Goal: Information Seeking & Learning: Learn about a topic

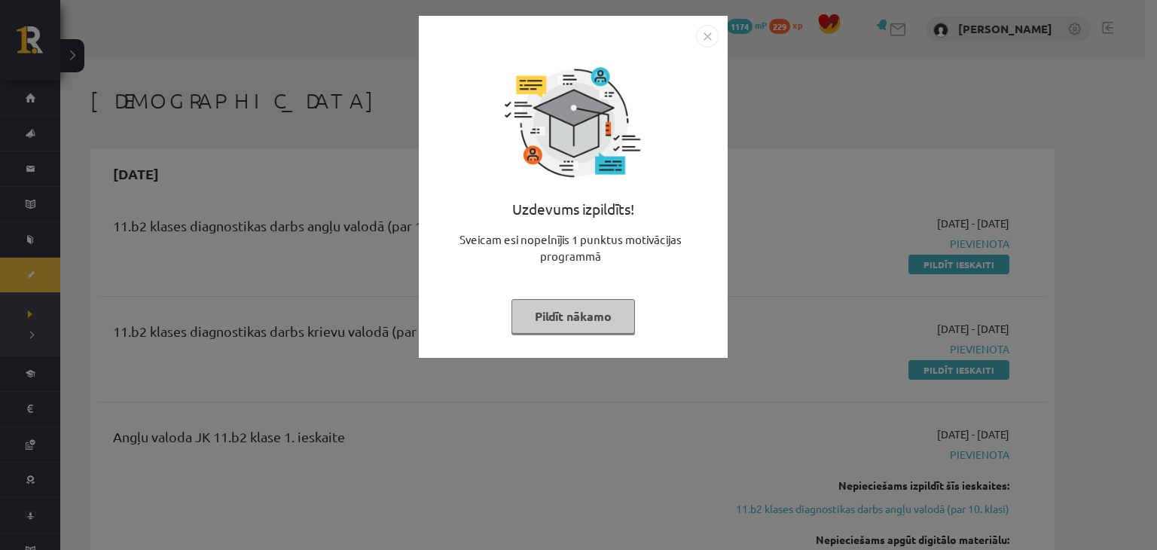
click at [706, 36] on img "Close" at bounding box center [707, 36] width 23 height 23
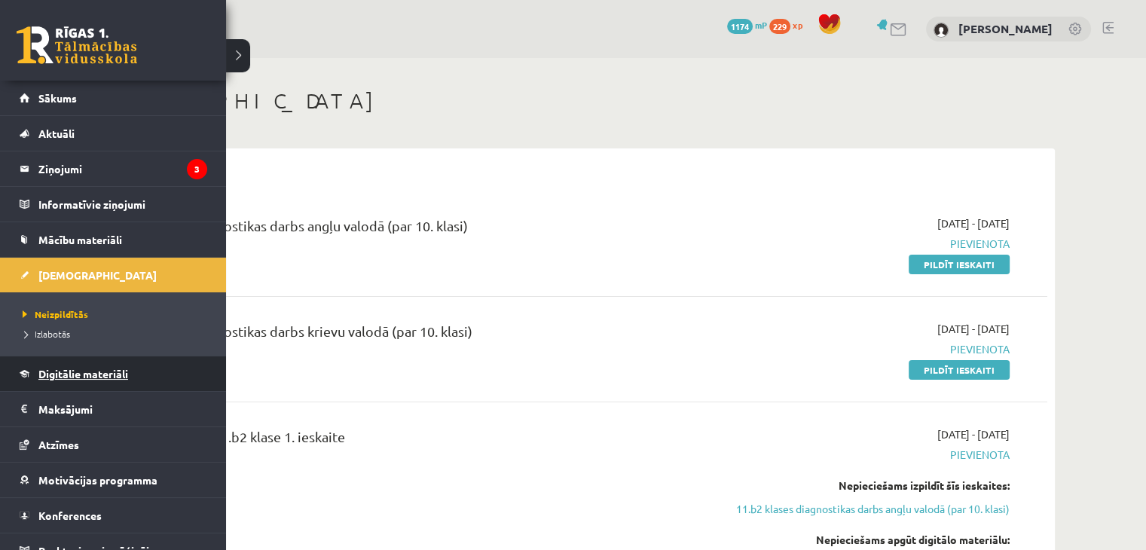
click at [80, 361] on link "Digitālie materiāli" at bounding box center [114, 373] width 188 height 35
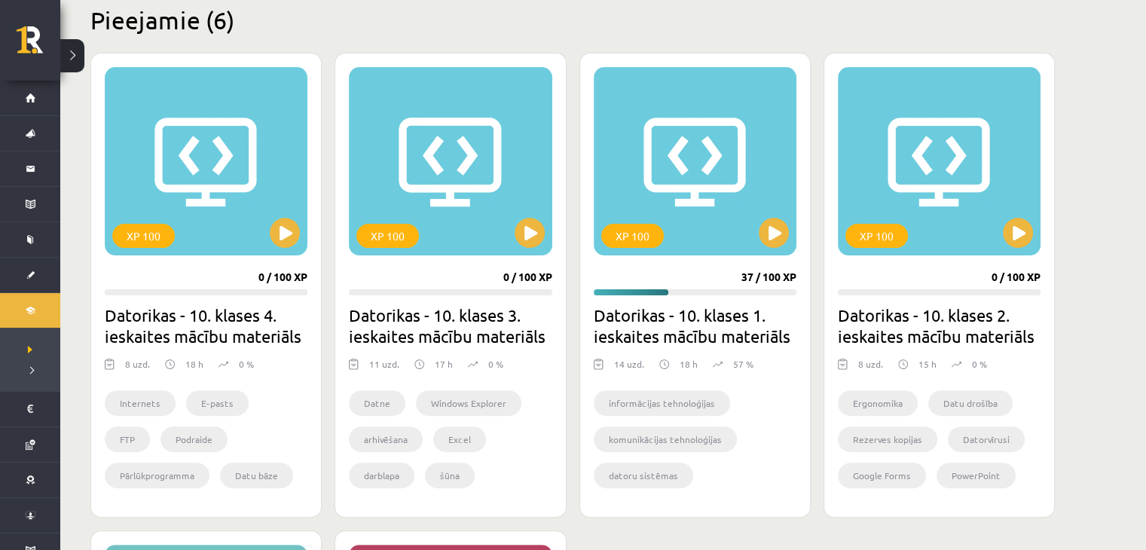
scroll to position [377, 0]
click at [774, 236] on button at bounding box center [774, 233] width 30 height 30
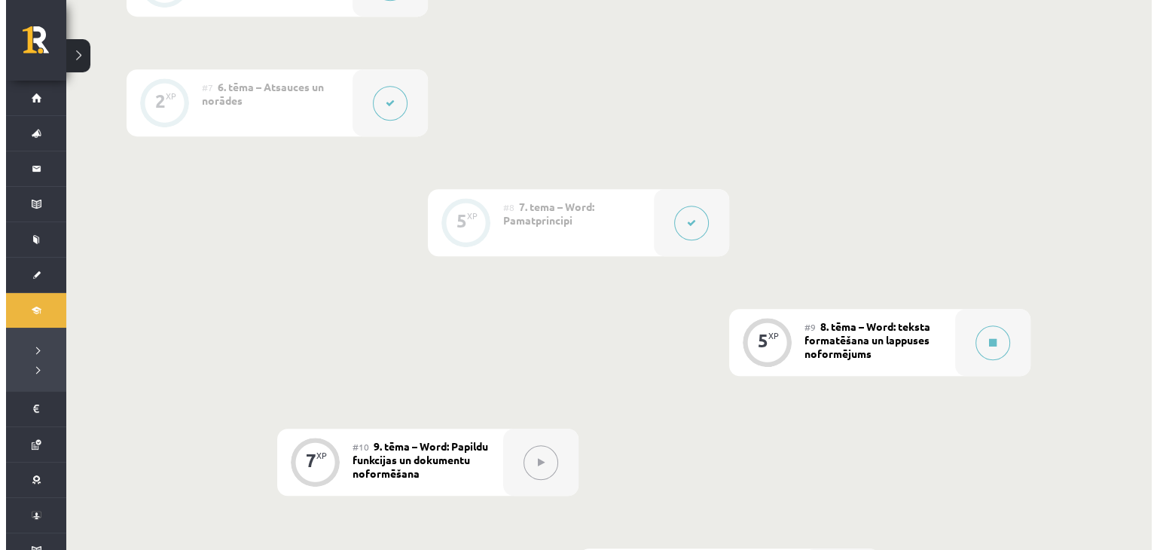
scroll to position [1195, 0]
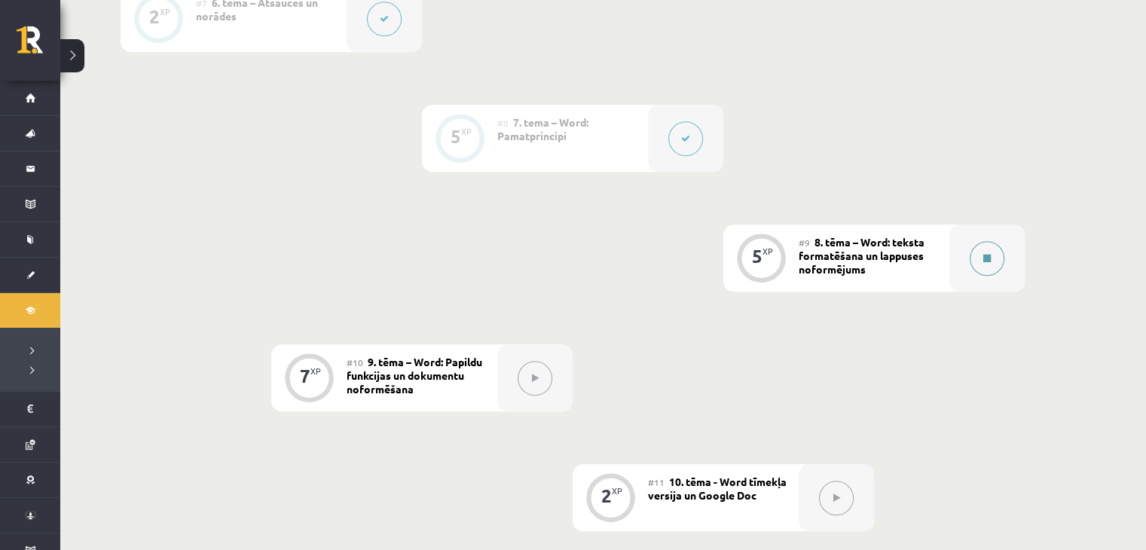
click at [982, 258] on button at bounding box center [986, 258] width 35 height 35
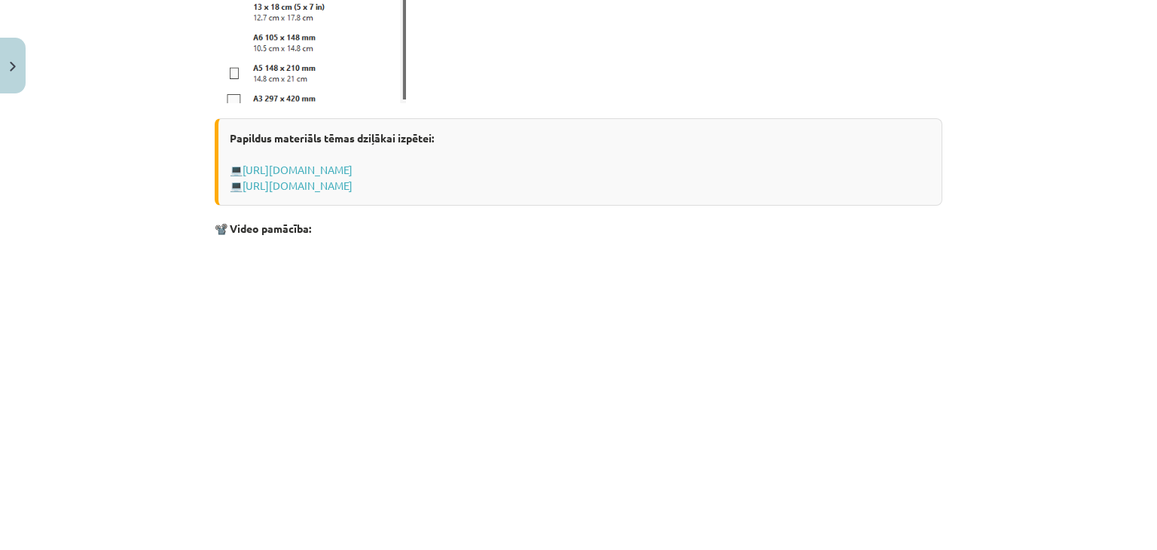
scroll to position [1159, 0]
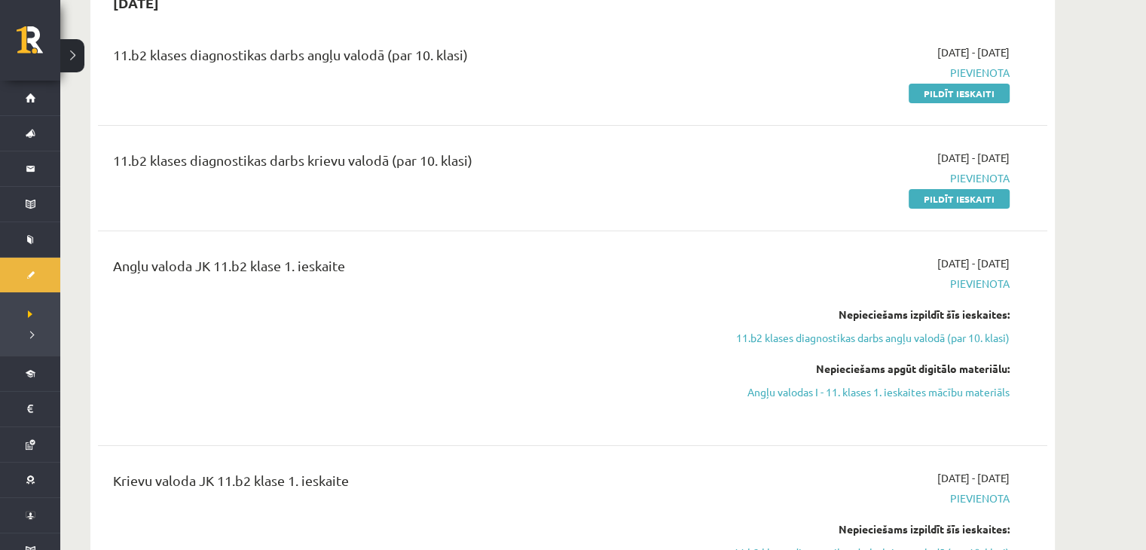
scroll to position [175, 0]
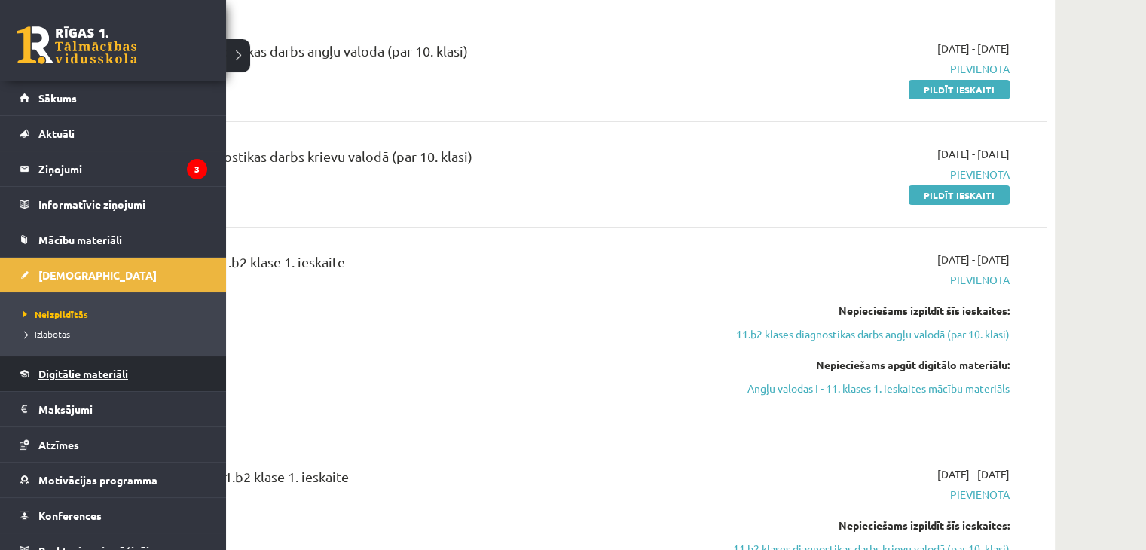
click at [56, 371] on span "Digitālie materiāli" at bounding box center [83, 374] width 90 height 14
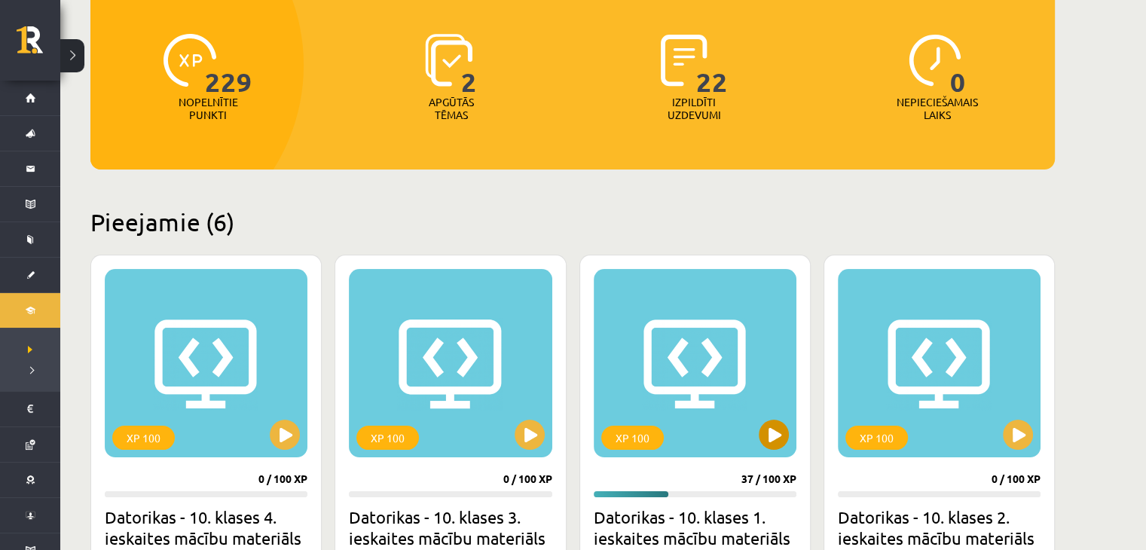
click at [782, 420] on div "XP 100" at bounding box center [695, 363] width 203 height 188
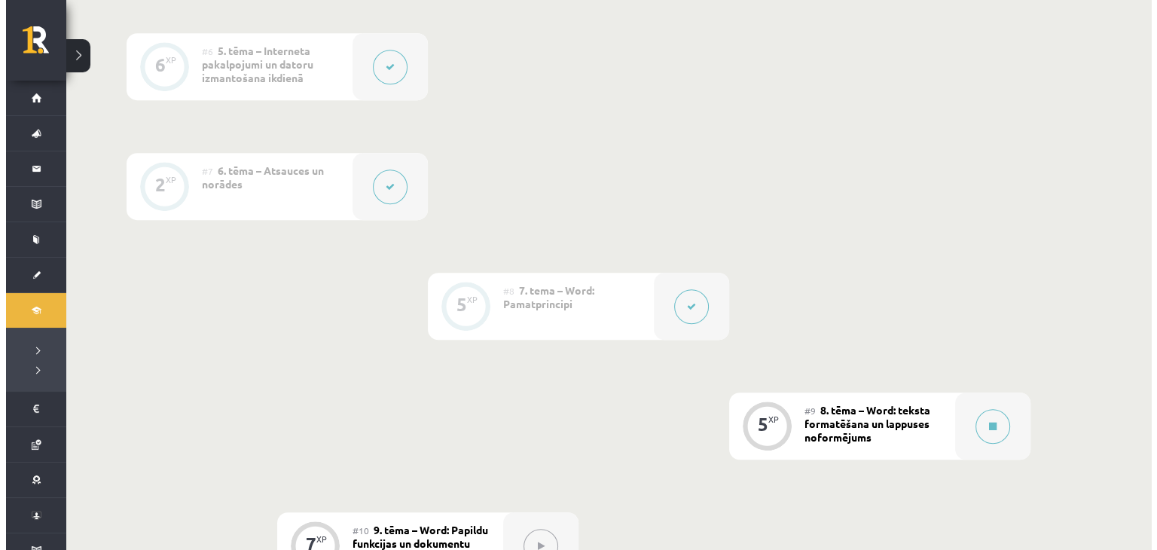
scroll to position [1258, 0]
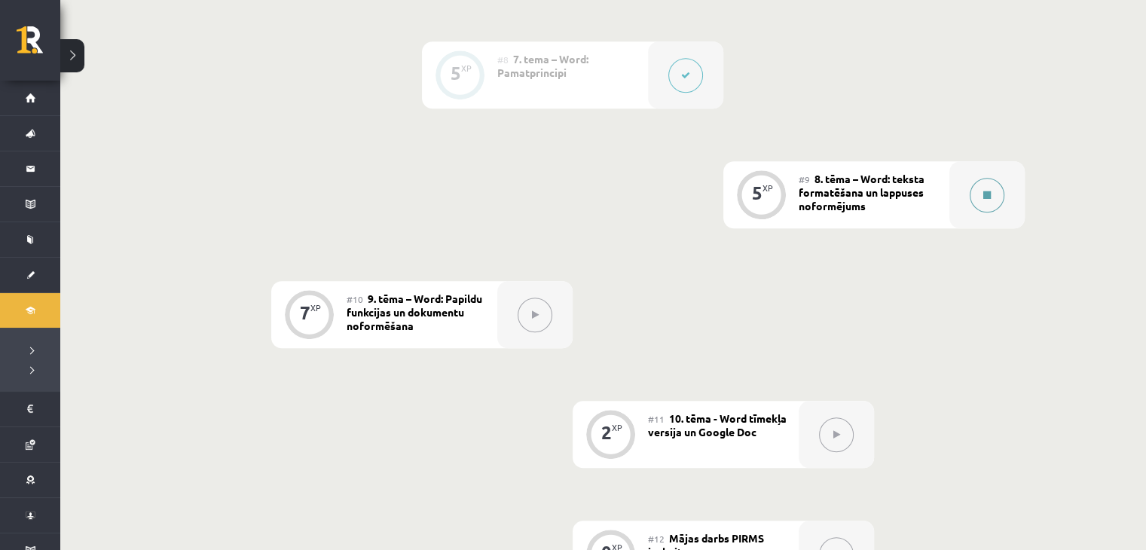
click at [988, 191] on icon at bounding box center [987, 195] width 8 height 9
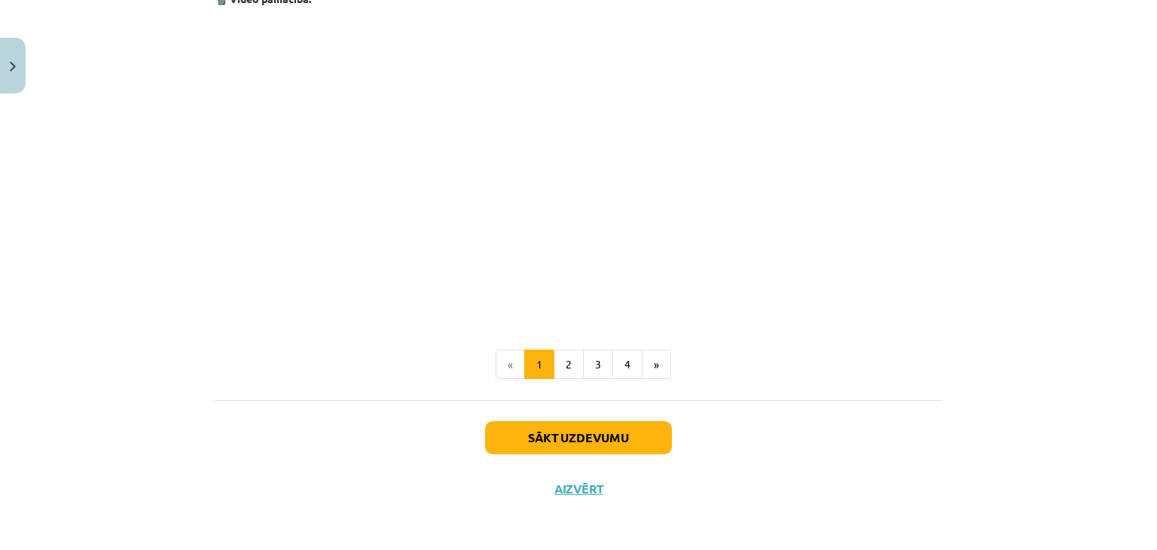
scroll to position [3016, 0]
click at [563, 449] on button "Sākt uzdevumu" at bounding box center [578, 436] width 187 height 33
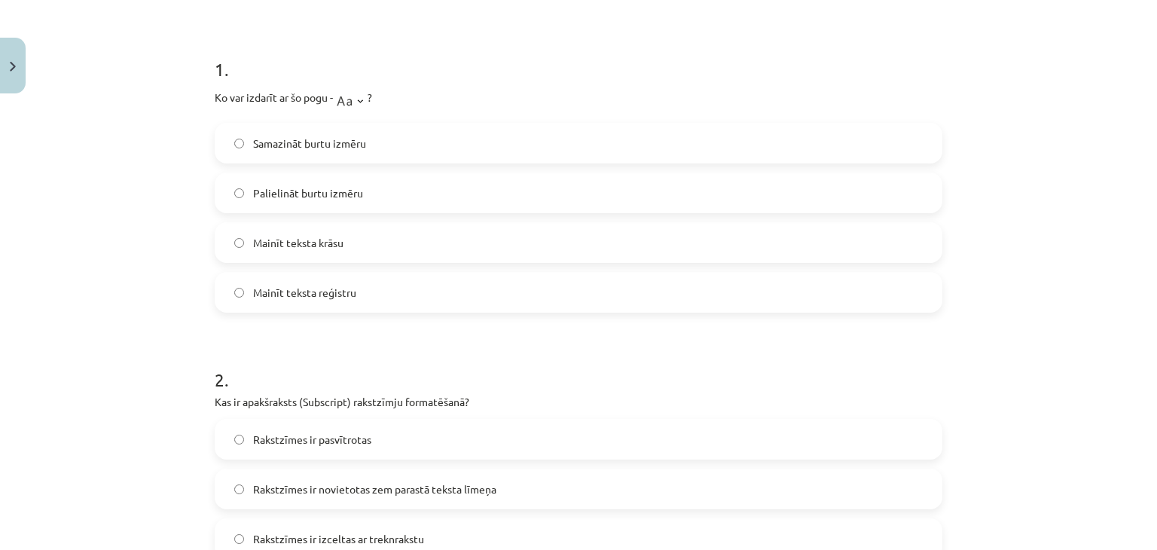
scroll to position [265, 0]
click at [328, 150] on span "Samazināt burtu izmēru" at bounding box center [309, 146] width 113 height 16
click at [331, 192] on span "Palielināt burtu izmēru" at bounding box center [308, 196] width 110 height 16
click at [383, 148] on label "Samazināt burtu izmēru" at bounding box center [578, 146] width 725 height 38
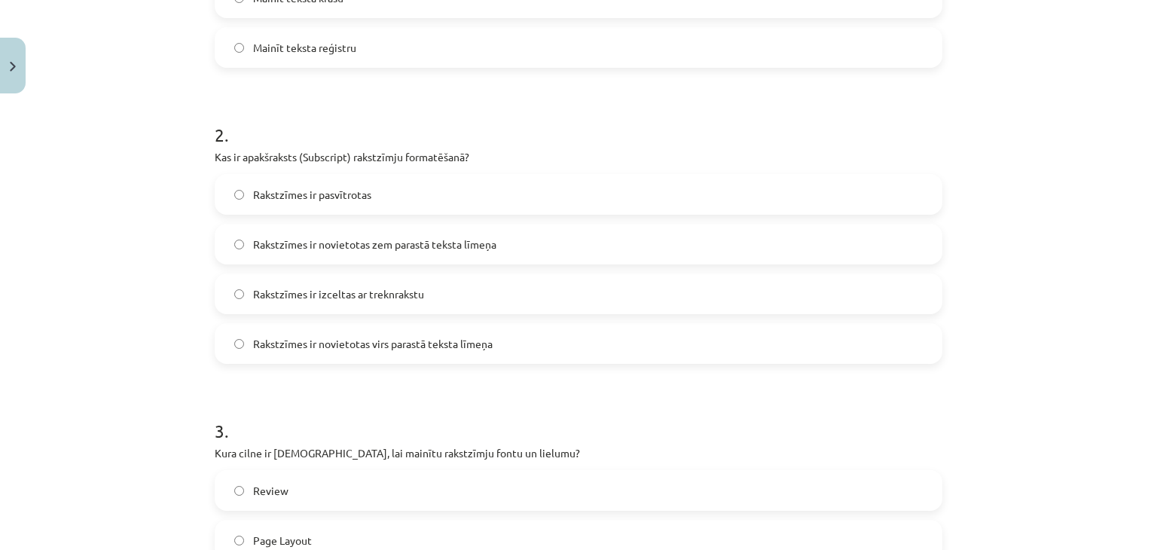
scroll to position [515, 0]
click at [325, 252] on label "Rakstzīmes ir novietotas zem parastā teksta līmeņa" at bounding box center [578, 241] width 725 height 38
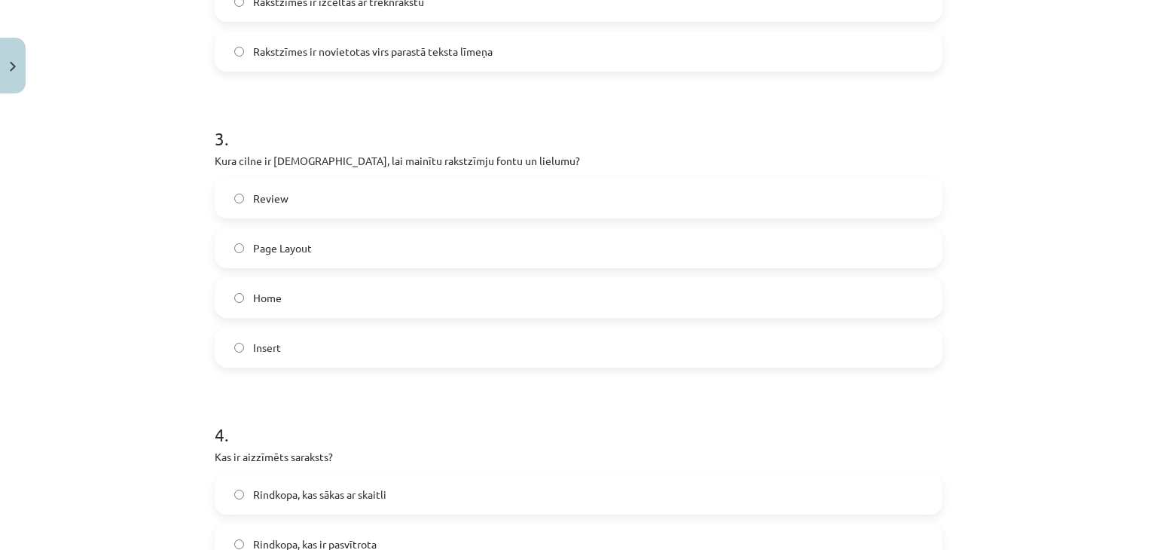
scroll to position [876, 0]
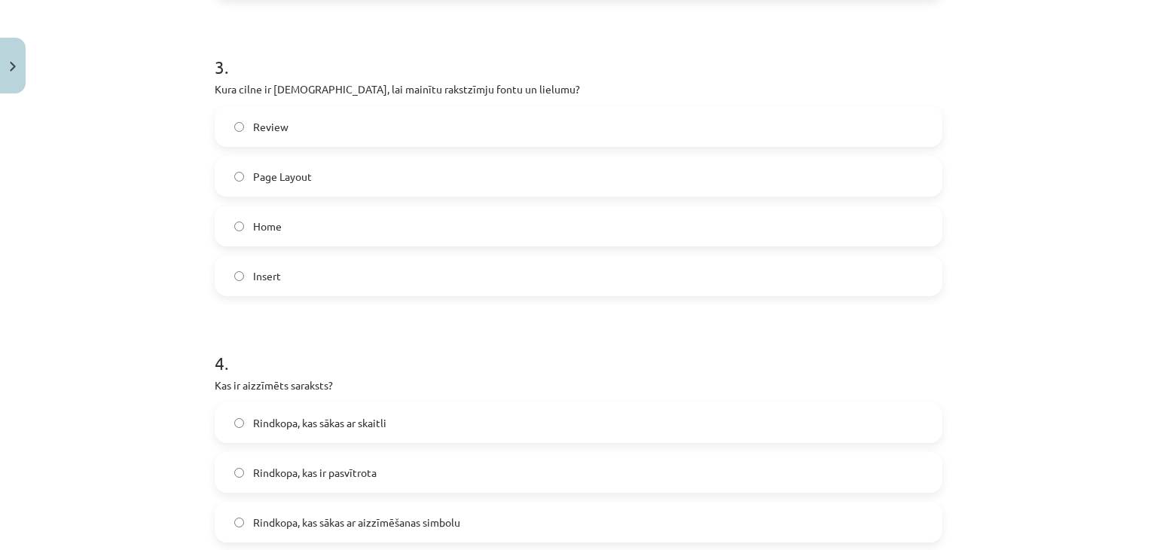
click at [288, 215] on label "Home" at bounding box center [578, 226] width 725 height 38
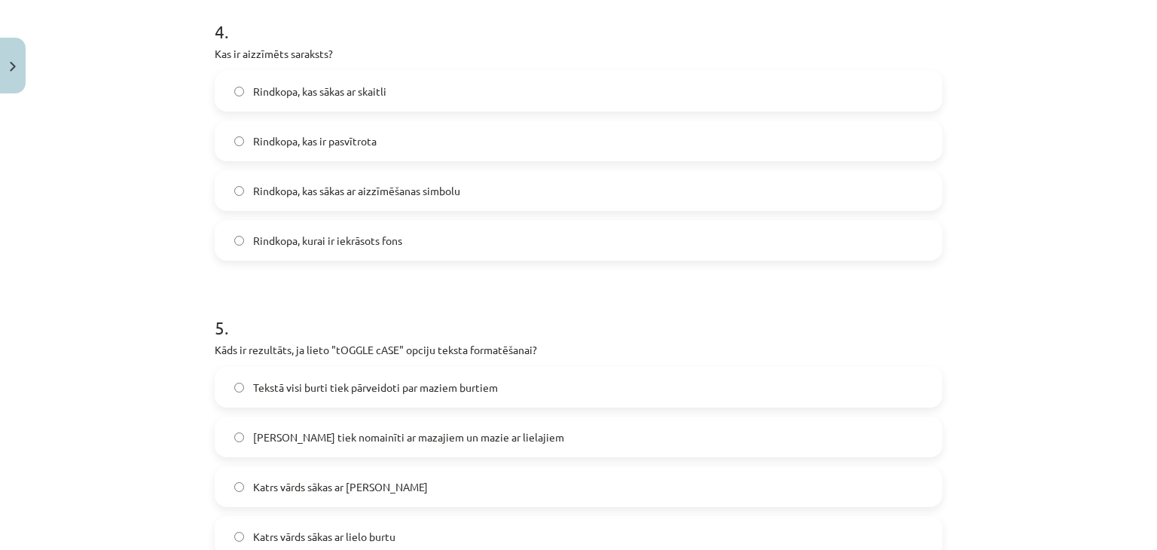
scroll to position [1207, 0]
click at [324, 420] on label "Lielie burti tiek nomainīti ar mazajiem un mazie ar lielajiem" at bounding box center [578, 438] width 725 height 38
click at [259, 189] on span "Rindkopa, kas sākas ar aizzīmēšanas simbolu" at bounding box center [356, 192] width 207 height 16
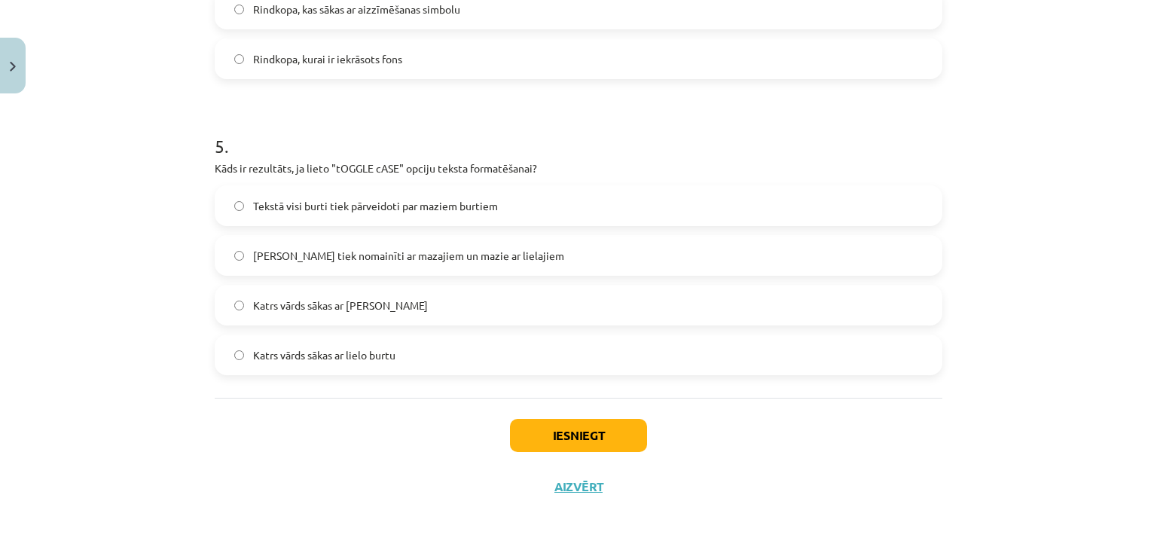
scroll to position [1388, 0]
click at [515, 429] on button "Iesniegt" at bounding box center [578, 436] width 137 height 33
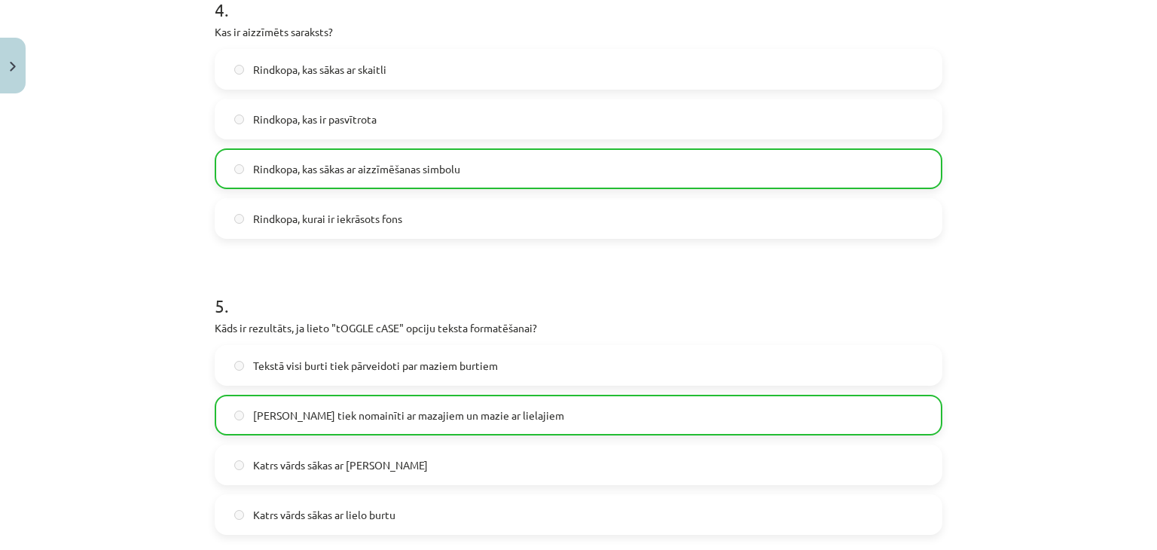
scroll to position [1437, 0]
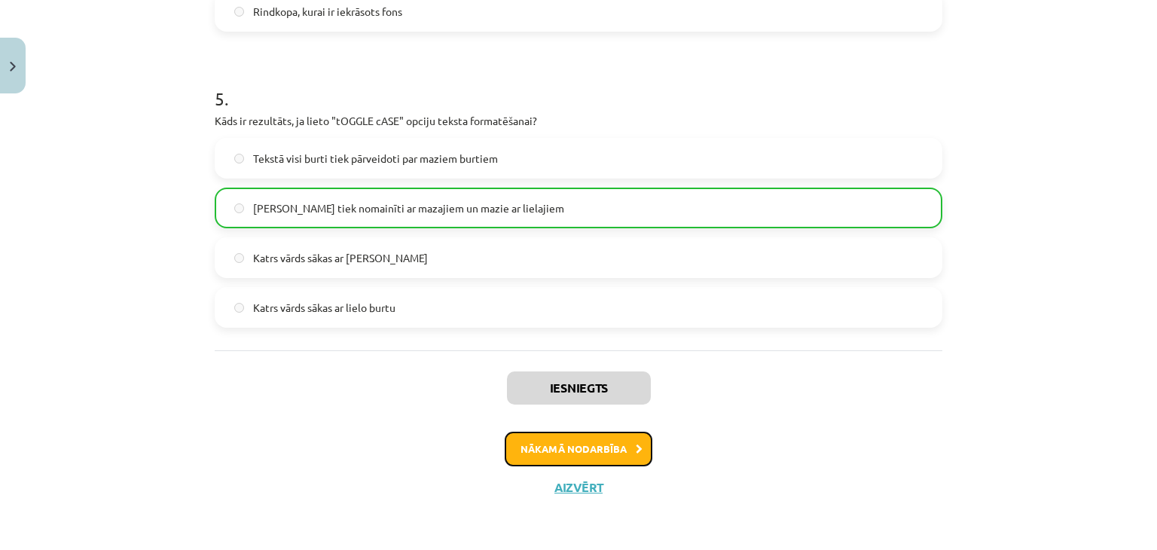
click at [525, 450] on button "Nākamā nodarbība" at bounding box center [579, 449] width 148 height 35
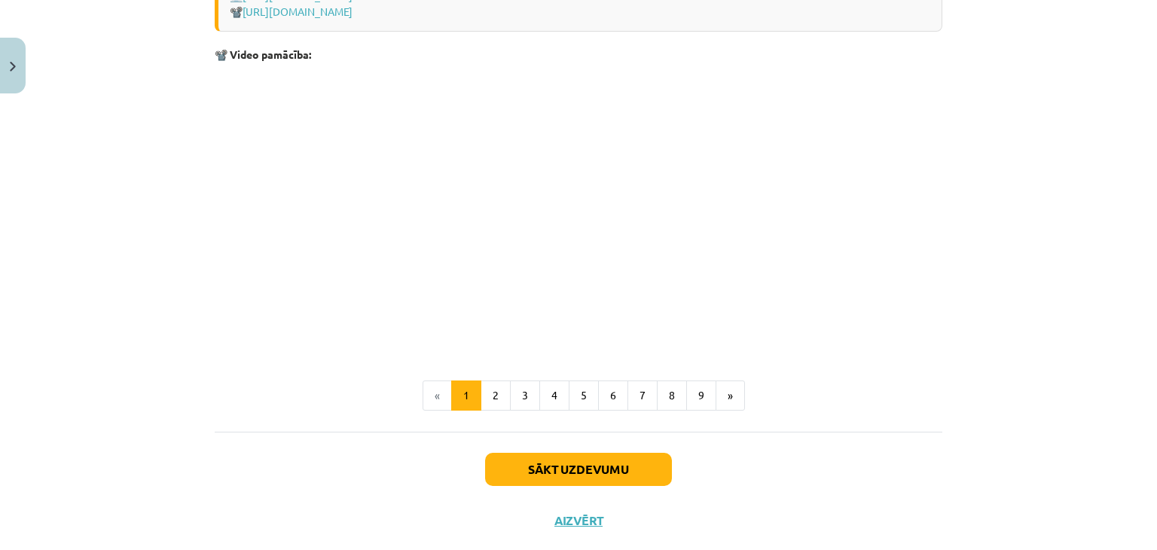
scroll to position [3172, 0]
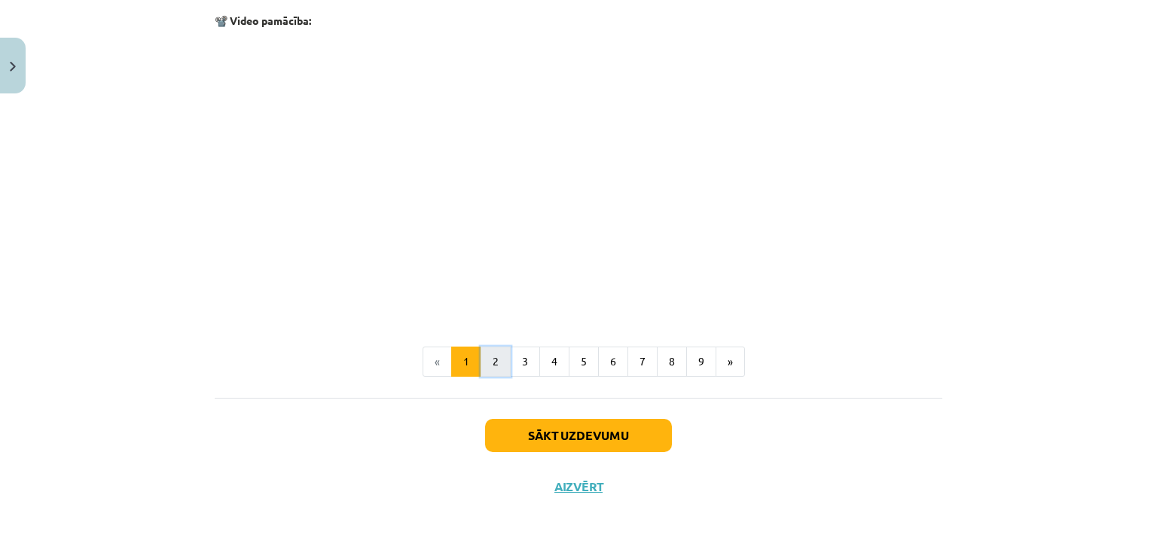
click at [492, 365] on button "2" at bounding box center [496, 362] width 30 height 30
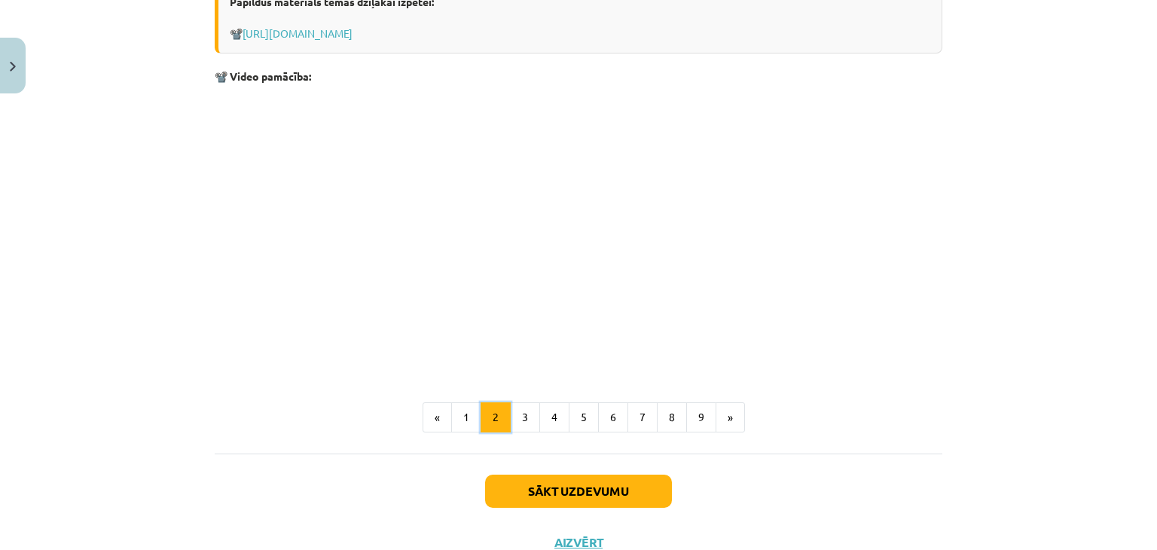
scroll to position [1838, 0]
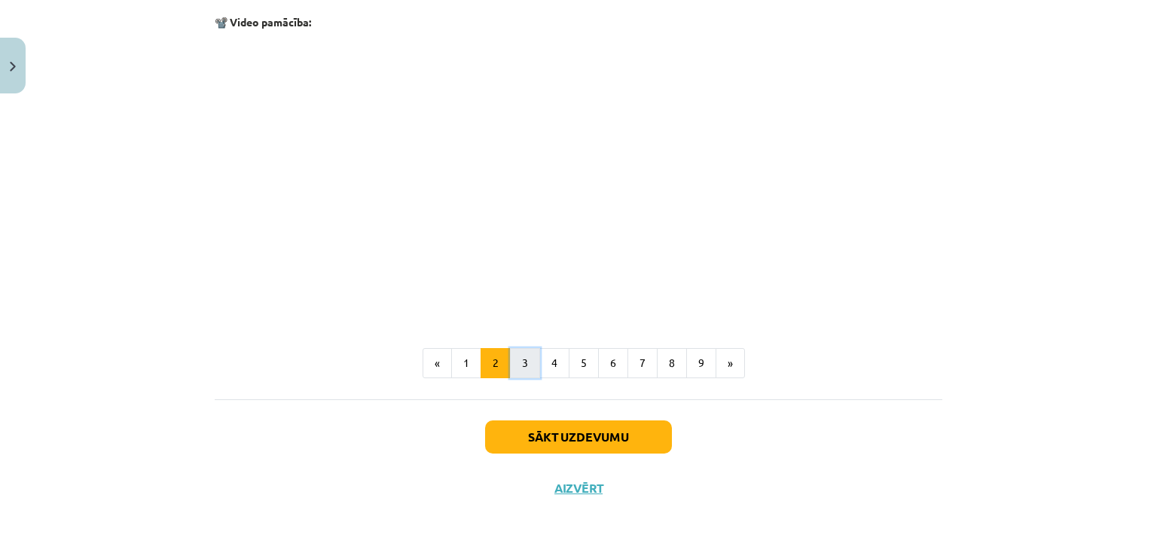
click at [514, 353] on button "3" at bounding box center [525, 363] width 30 height 30
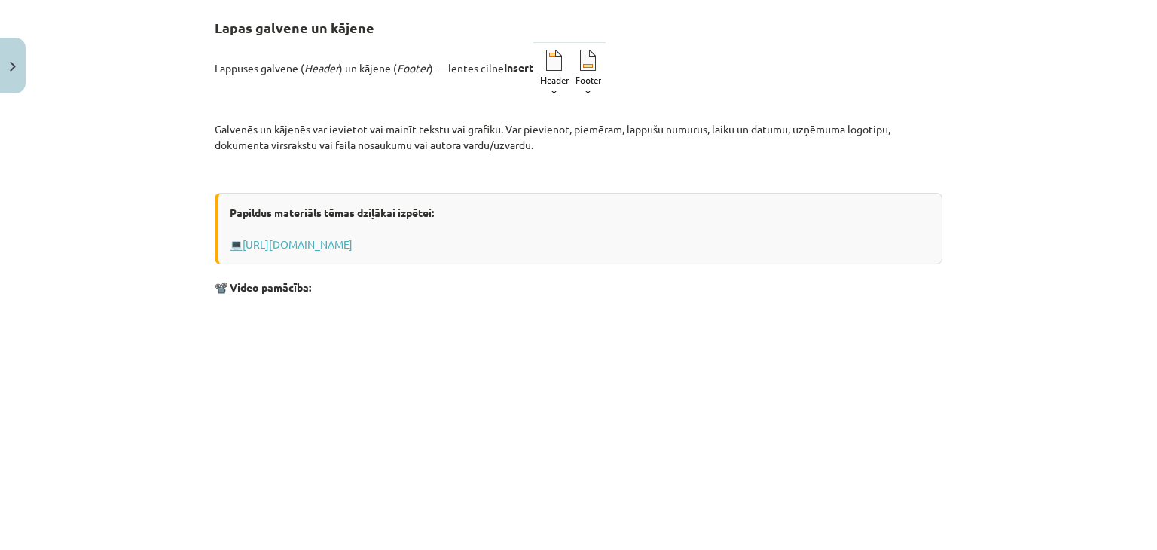
scroll to position [534, 0]
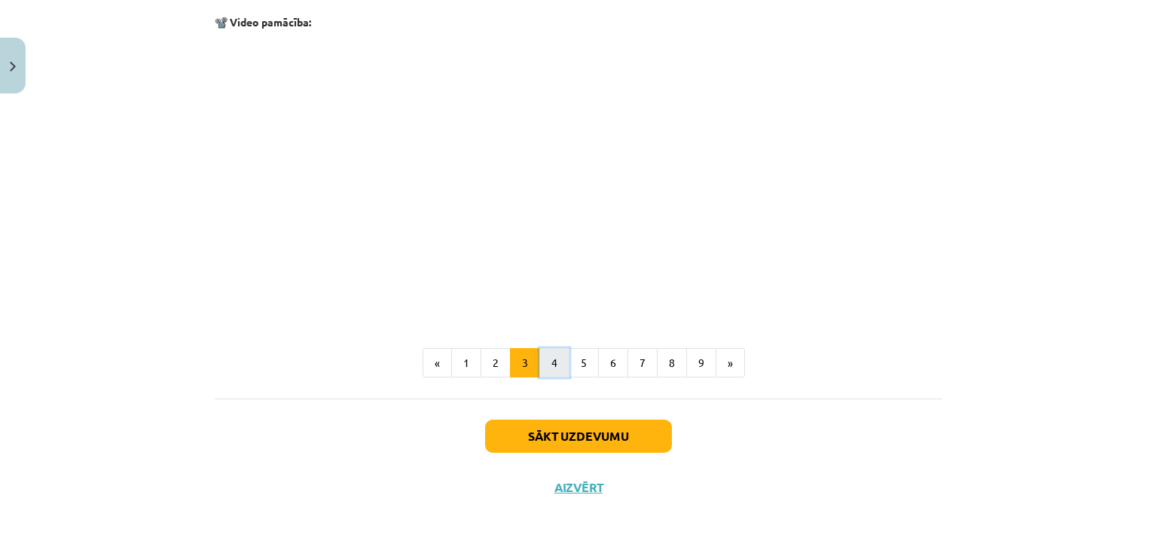
click at [548, 362] on button "4" at bounding box center [554, 363] width 30 height 30
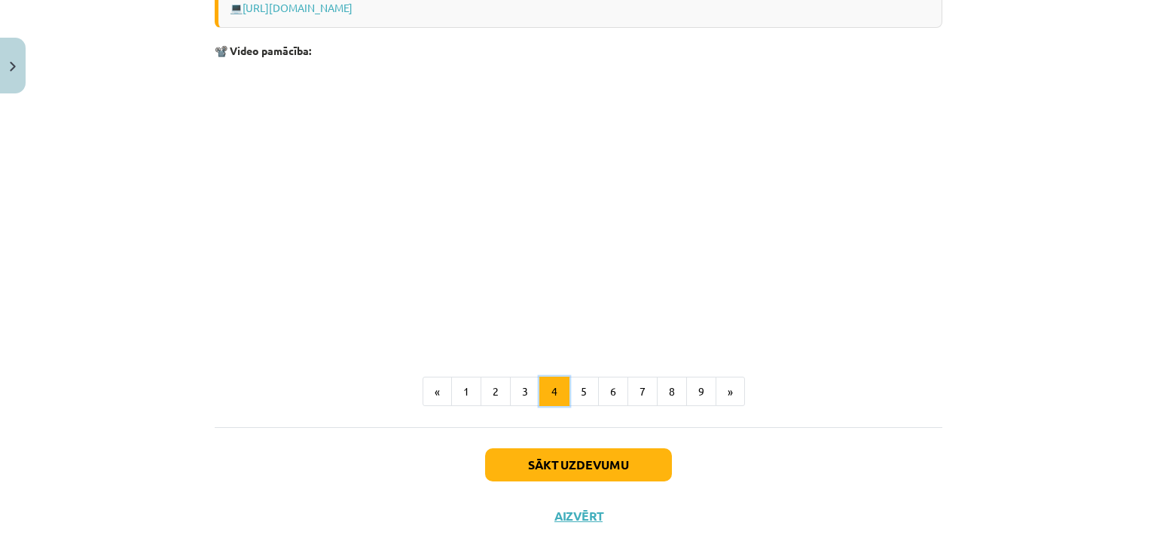
scroll to position [1415, 0]
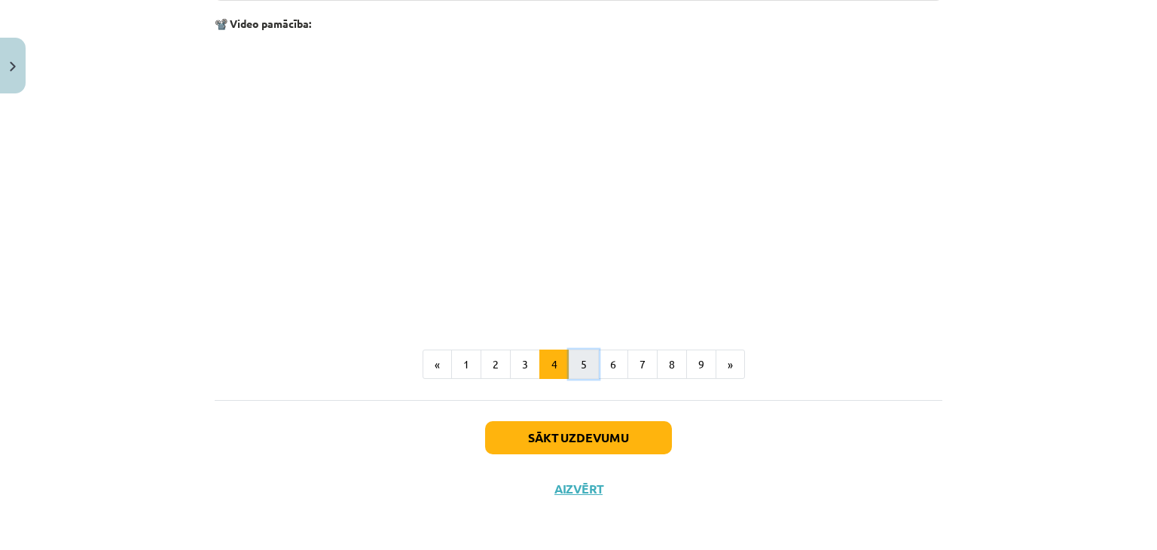
click at [576, 350] on button "5" at bounding box center [584, 365] width 30 height 30
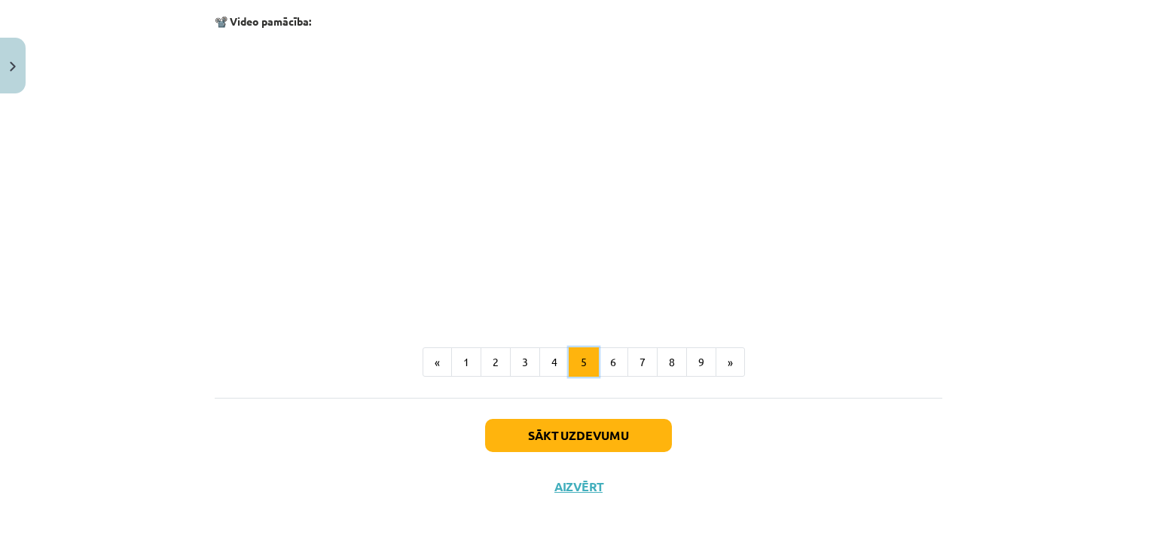
scroll to position [927, 0]
click at [600, 377] on button "6" at bounding box center [613, 362] width 30 height 30
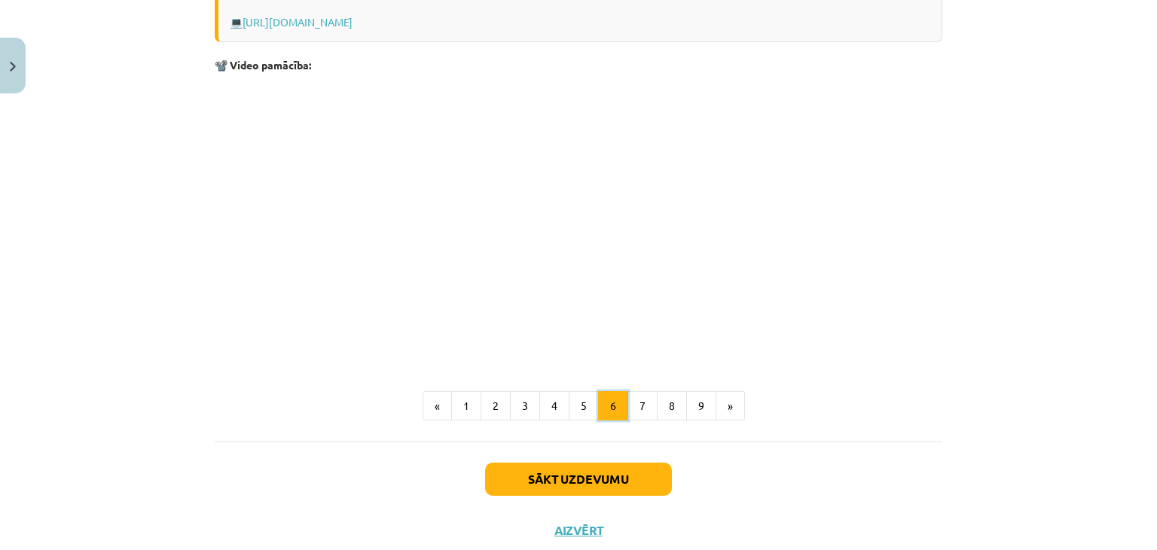
scroll to position [831, 0]
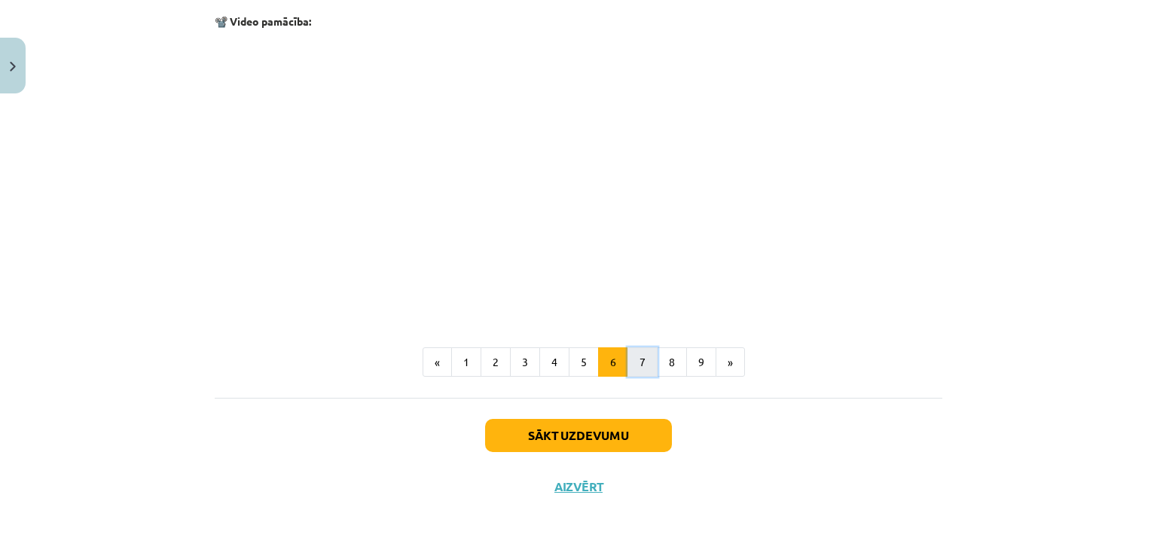
click at [630, 368] on button "7" at bounding box center [642, 362] width 30 height 30
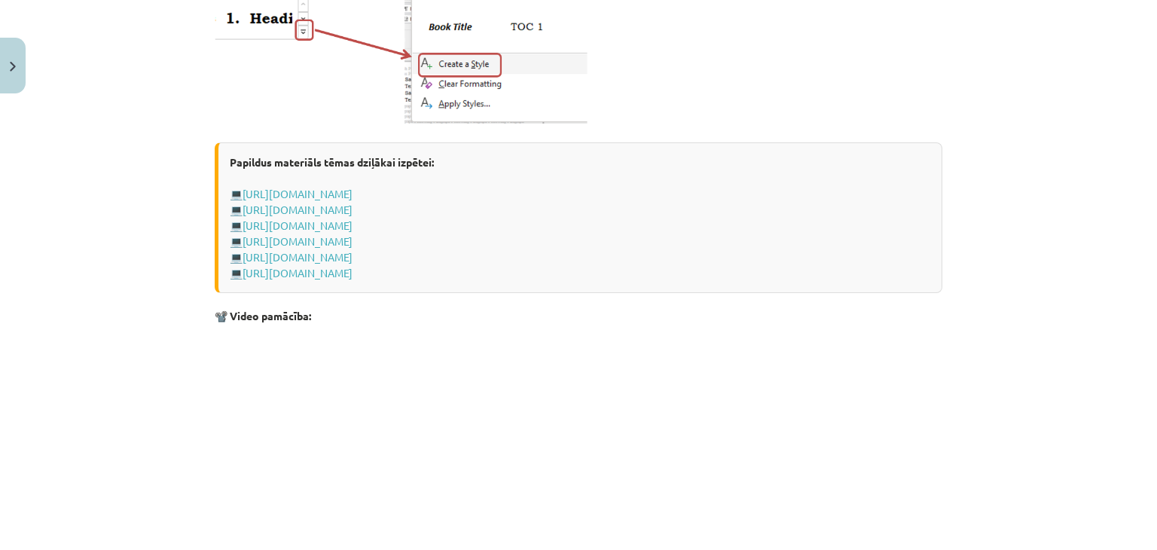
scroll to position [1299, 0]
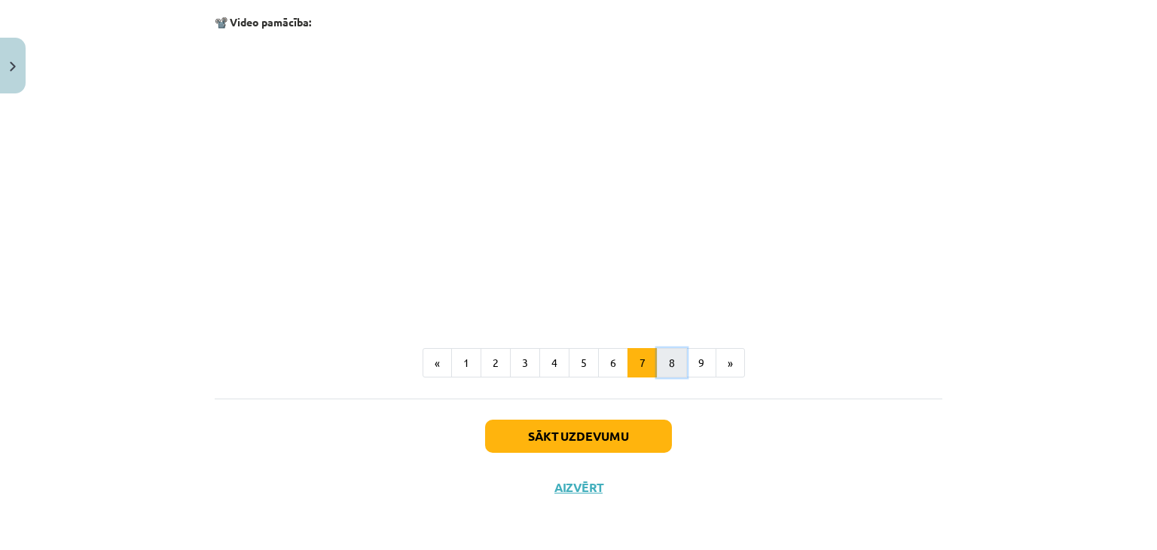
click at [666, 365] on button "8" at bounding box center [672, 363] width 30 height 30
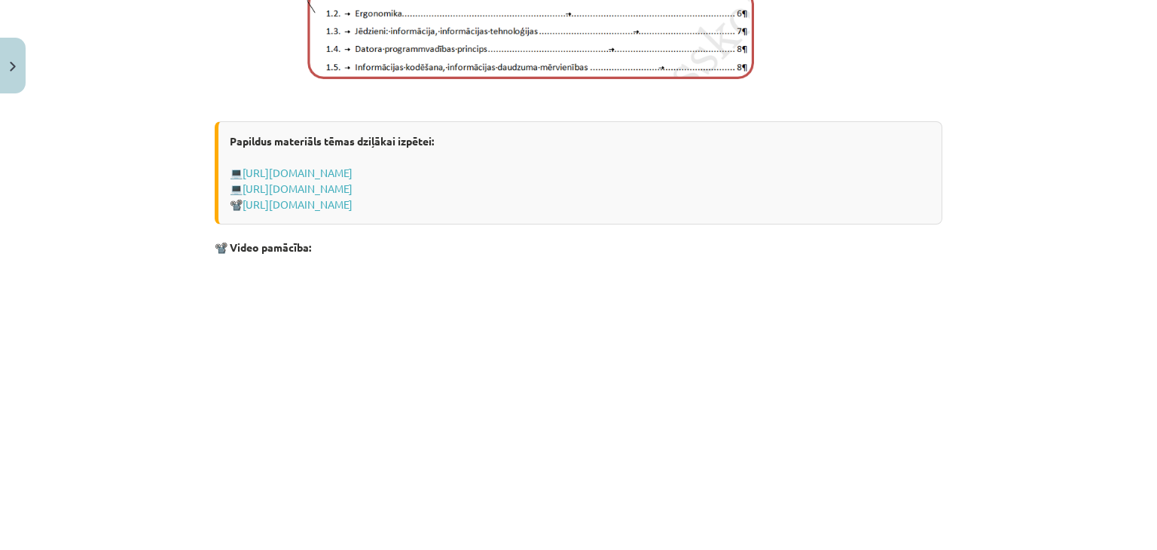
scroll to position [1151, 0]
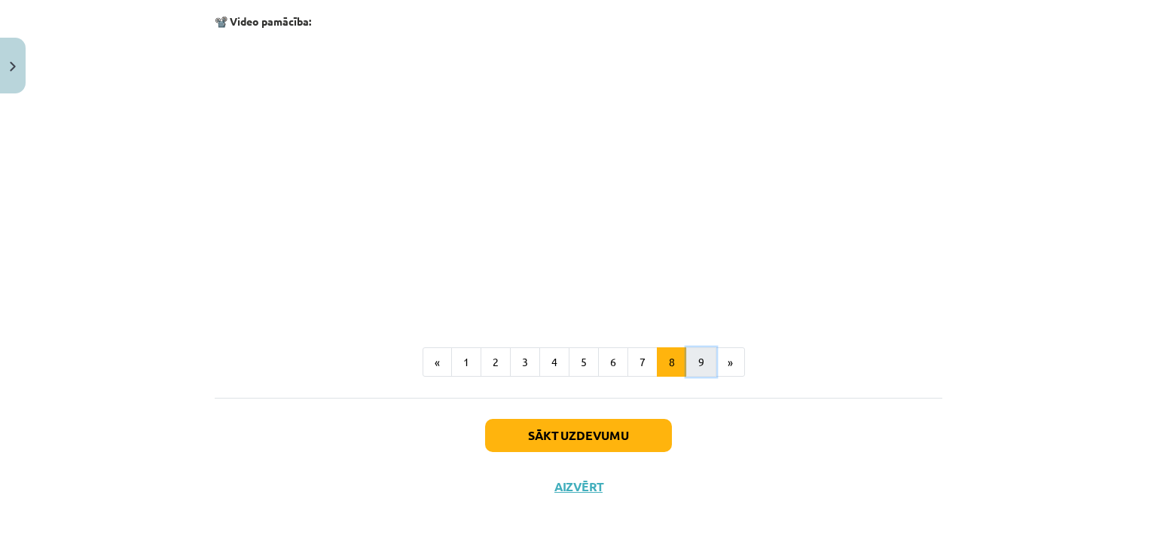
click at [698, 362] on button "9" at bounding box center [701, 362] width 30 height 30
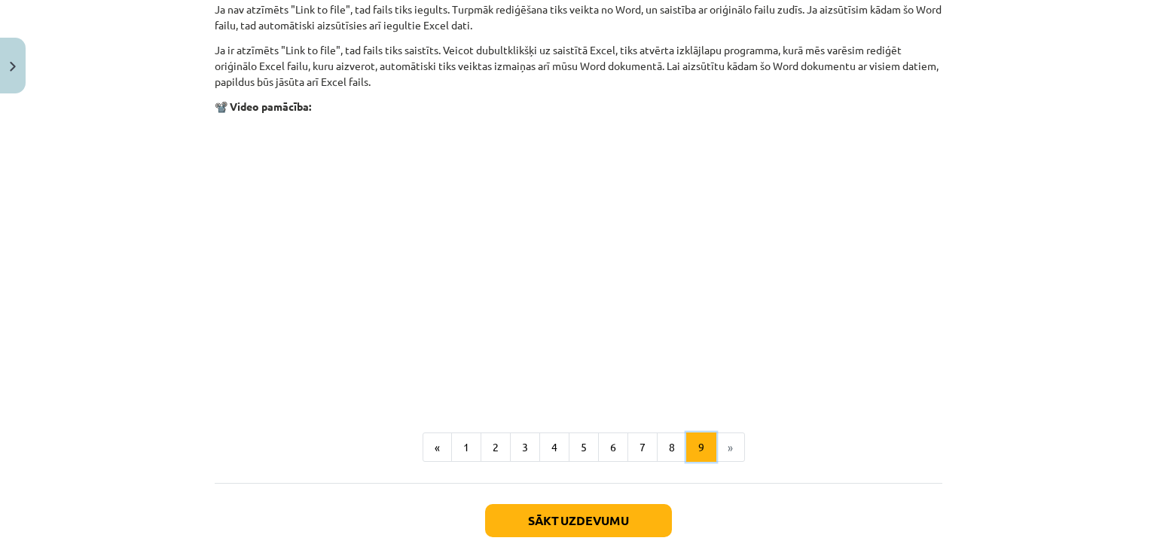
scroll to position [1803, 0]
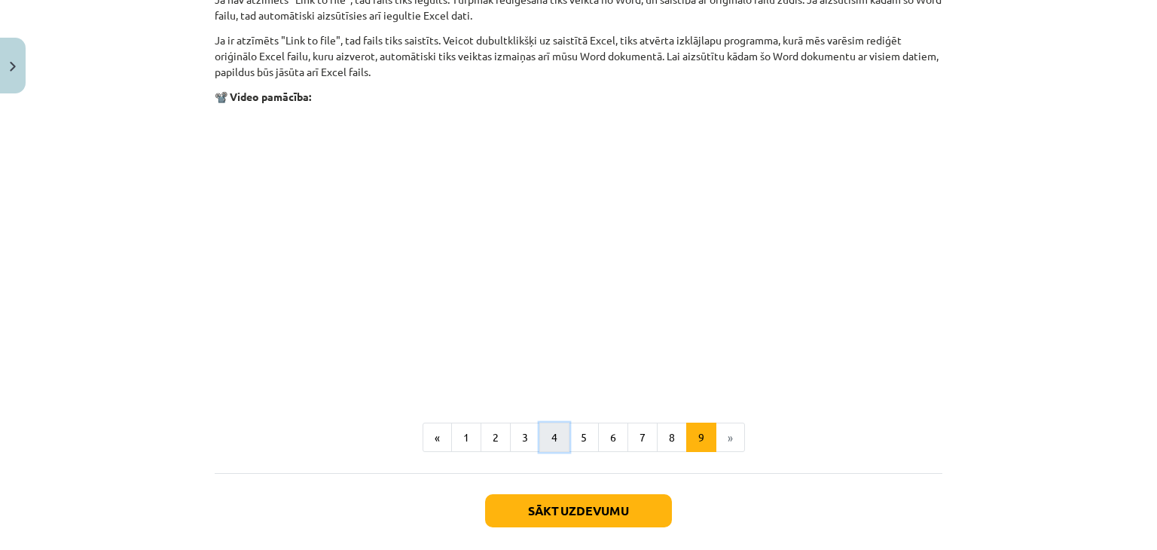
click at [545, 434] on button "4" at bounding box center [554, 438] width 30 height 30
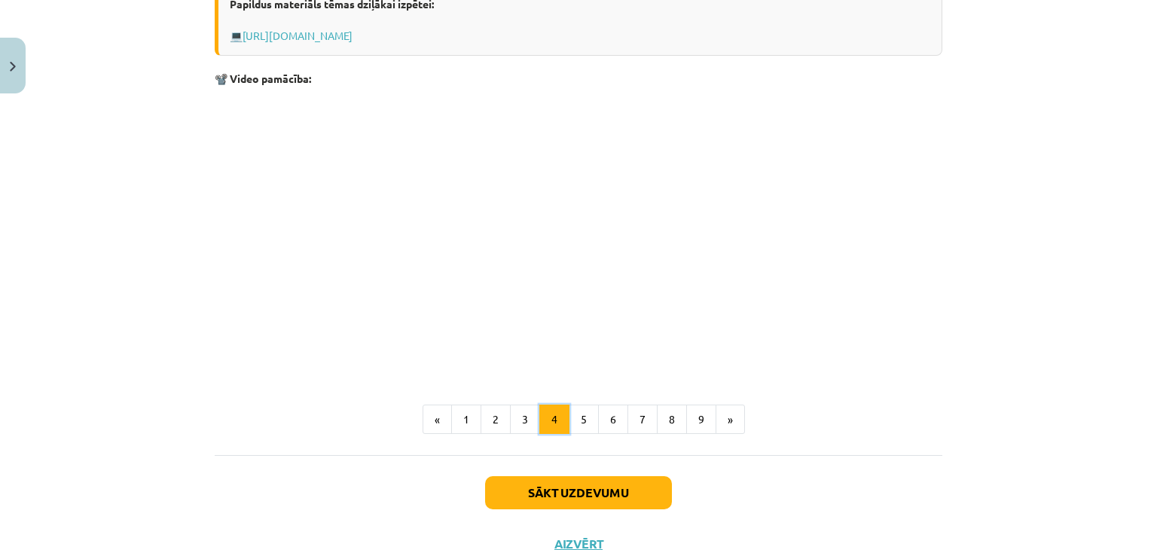
scroll to position [1415, 0]
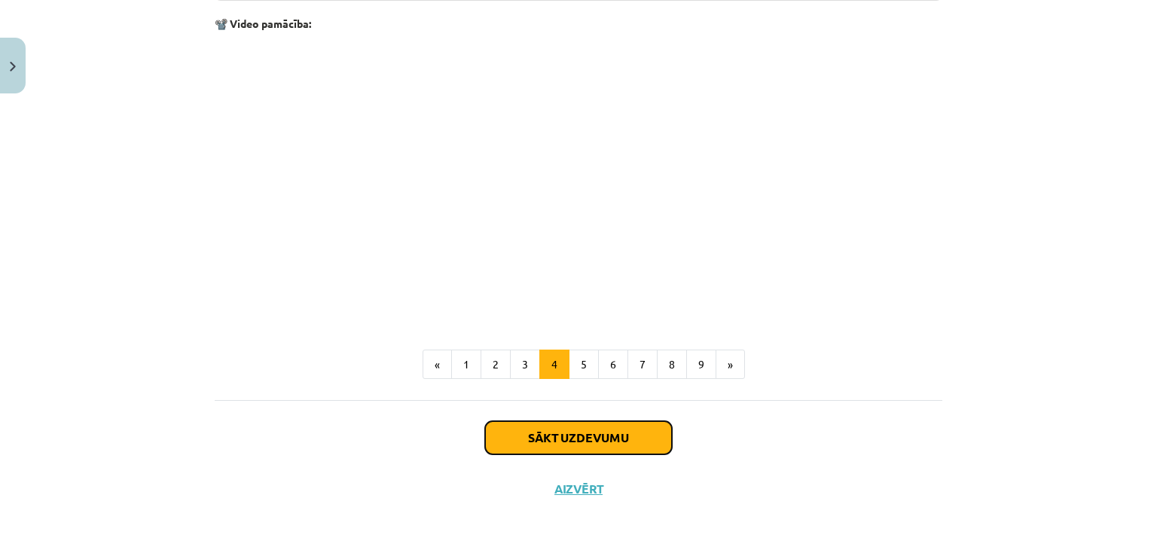
click at [545, 434] on button "Sākt uzdevumu" at bounding box center [578, 437] width 187 height 33
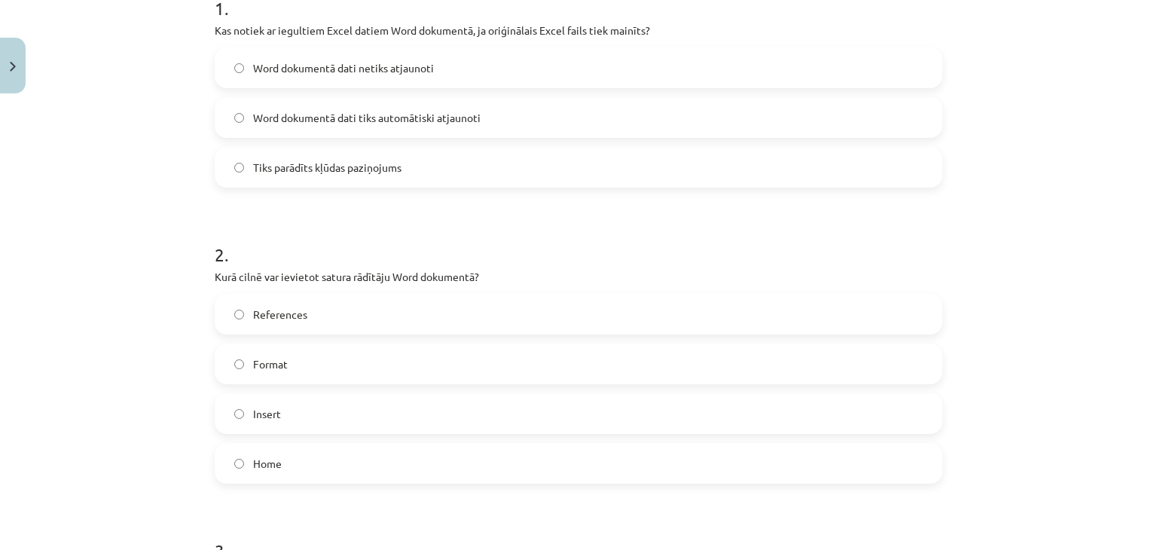
scroll to position [197, 0]
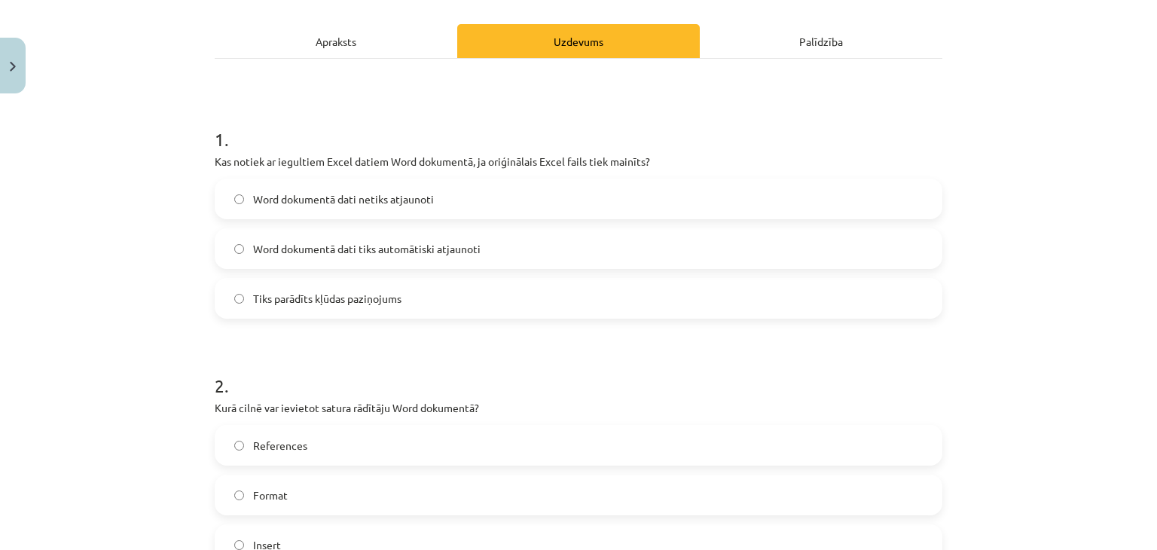
click at [309, 251] on span "Word dokumentā dati tiks automātiski atjaunoti" at bounding box center [366, 249] width 227 height 16
click at [315, 187] on label "Word dokumentā dati netiks atjaunoti" at bounding box center [578, 199] width 725 height 38
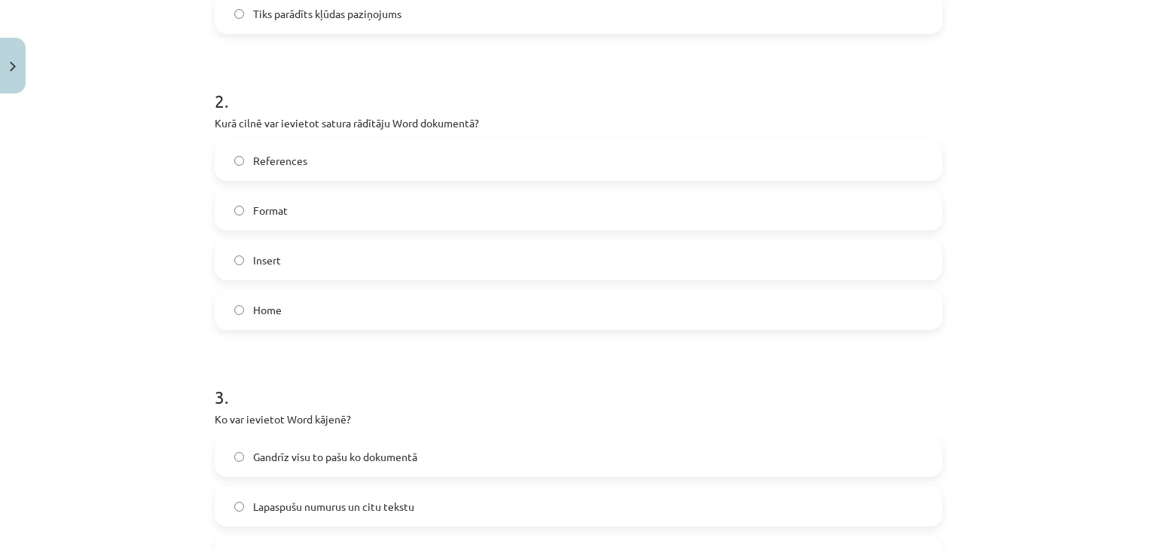
scroll to position [484, 0]
click at [295, 161] on span "References" at bounding box center [280, 159] width 54 height 16
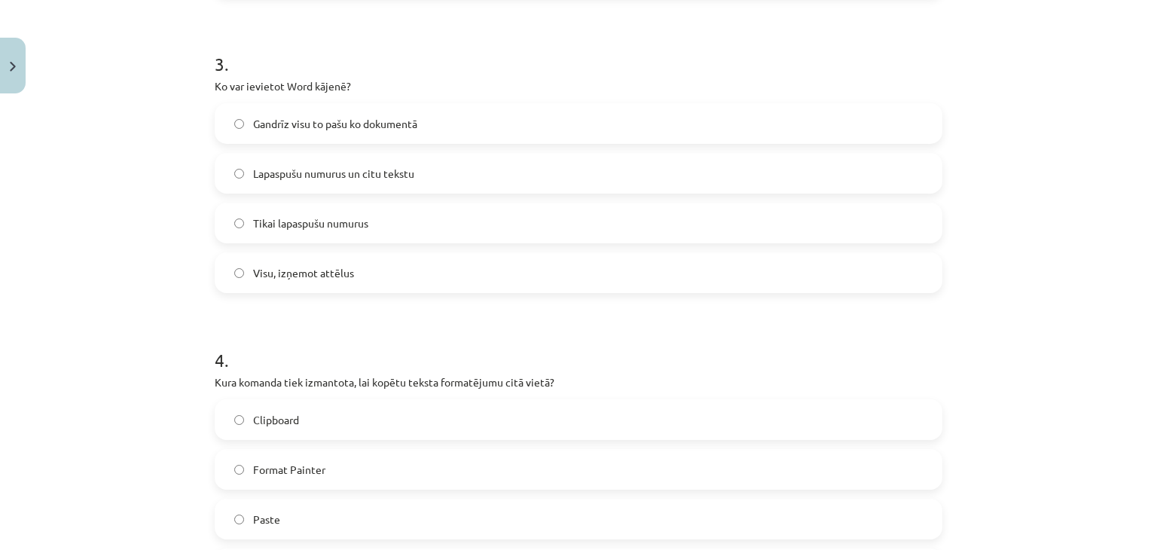
scroll to position [855, 0]
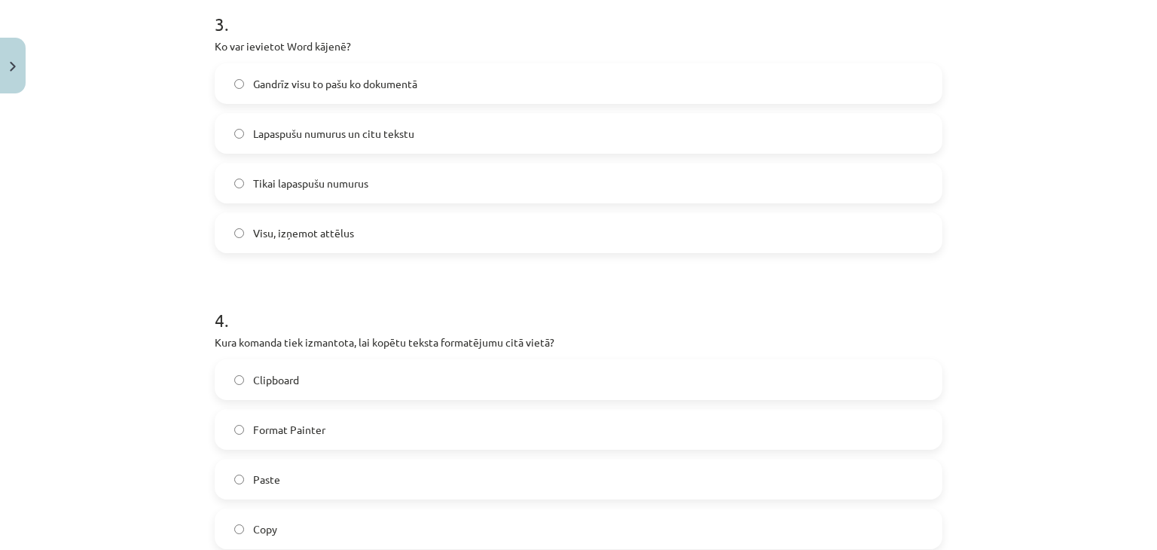
click at [313, 139] on span "Lapaspušu numurus un citu tekstu" at bounding box center [333, 134] width 161 height 16
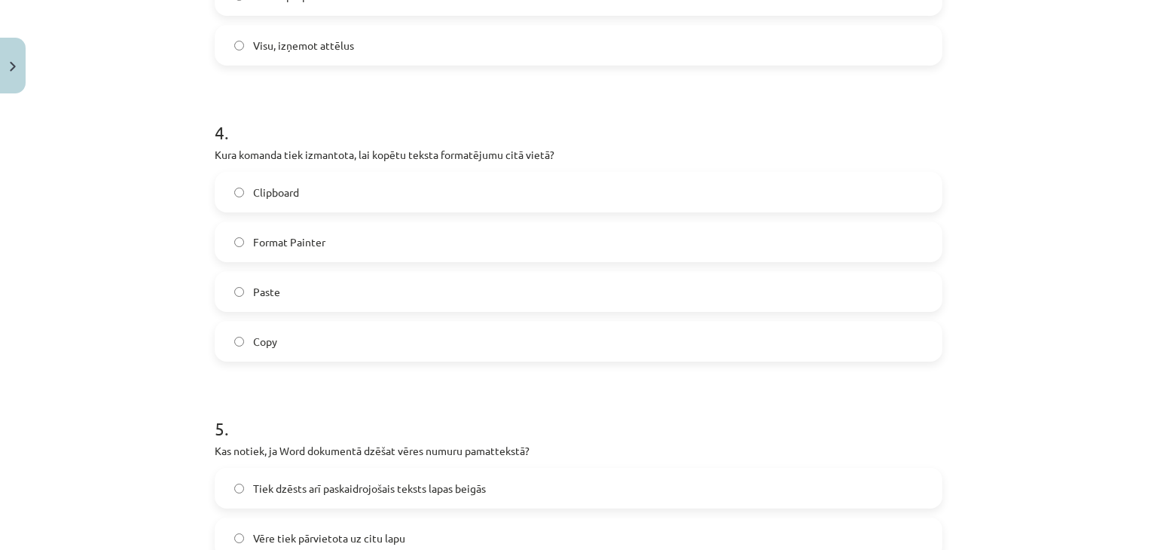
scroll to position [1043, 0]
drag, startPoint x: 310, startPoint y: 242, endPoint x: 113, endPoint y: 251, distance: 197.6
click at [113, 251] on div "Mācību tēma: Datorikas - 10. klases 1. ieskaites mācību materiāls #10 9. tēma –…" at bounding box center [578, 275] width 1157 height 550
click at [347, 238] on label "Format Painter" at bounding box center [578, 242] width 725 height 38
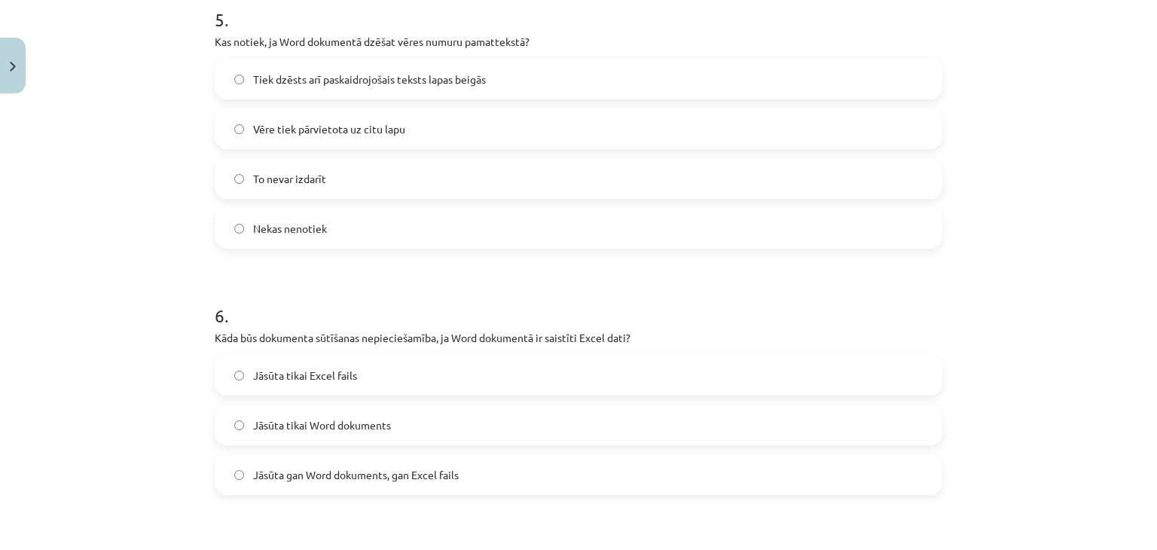
scroll to position [1452, 0]
click at [359, 81] on span "Tiek dzēsts arī paskaidrojošais teksts lapas beigās" at bounding box center [369, 79] width 233 height 16
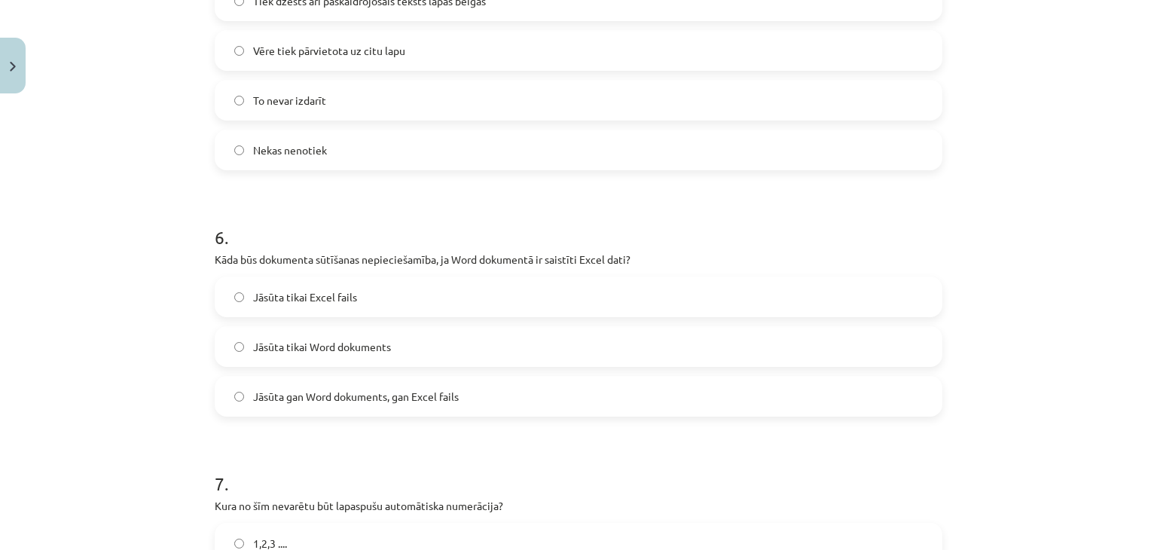
scroll to position [1531, 0]
click at [322, 393] on span "Jāsūta gan Word dokuments, gan Excel fails" at bounding box center [356, 396] width 206 height 16
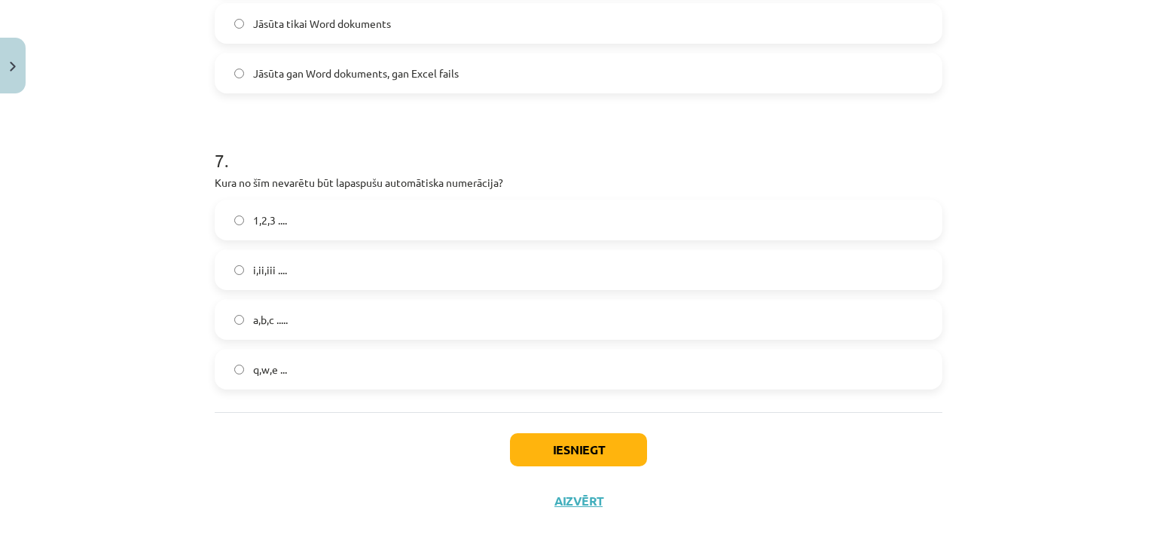
scroll to position [1867, 0]
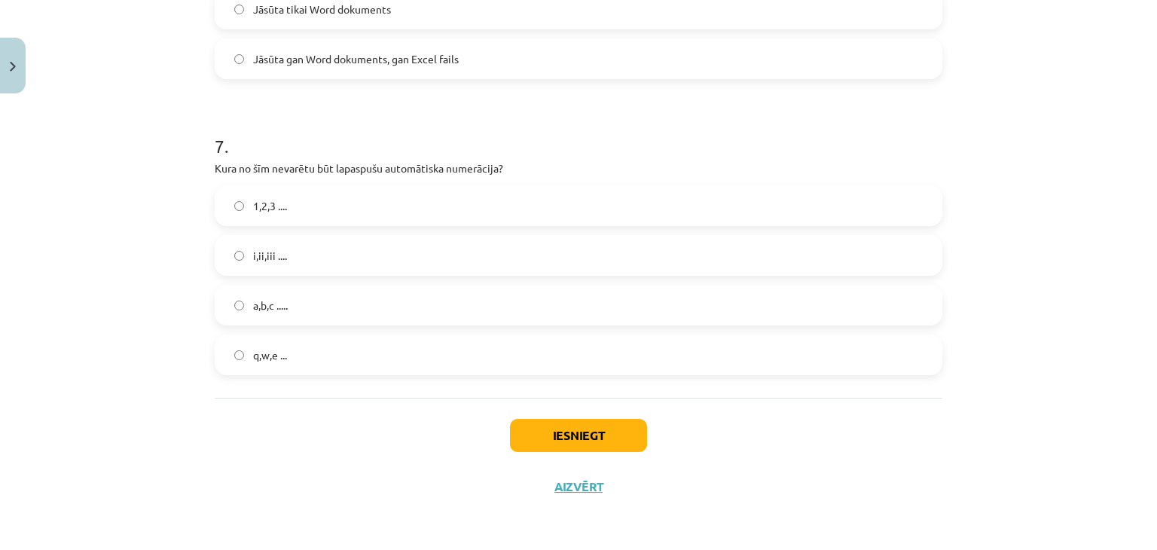
click at [298, 362] on label "q,w,e ..." at bounding box center [578, 355] width 725 height 38
click at [548, 434] on button "Iesniegt" at bounding box center [578, 435] width 137 height 33
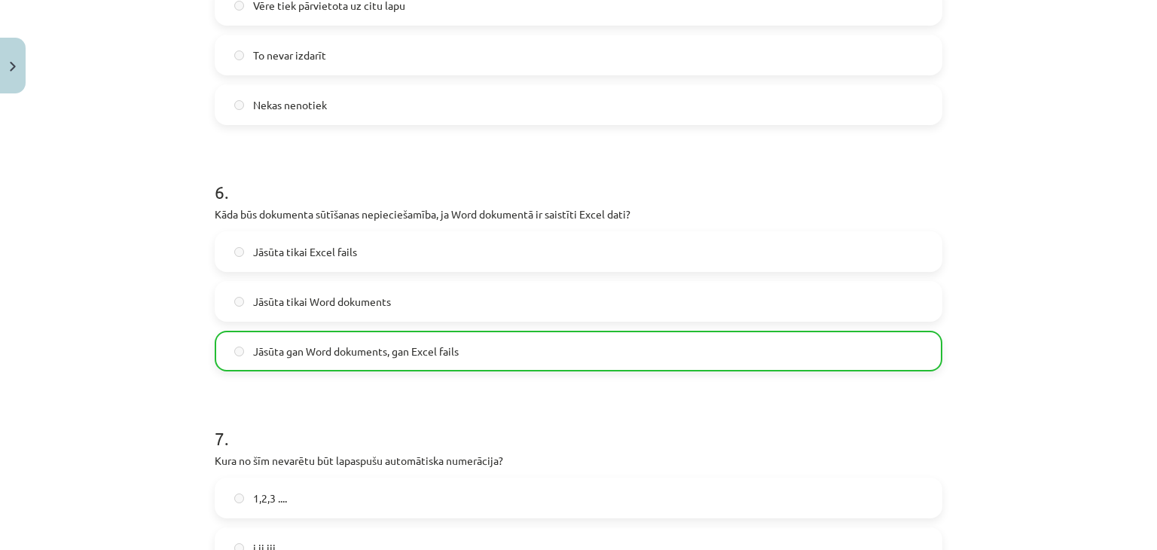
scroll to position [1914, 0]
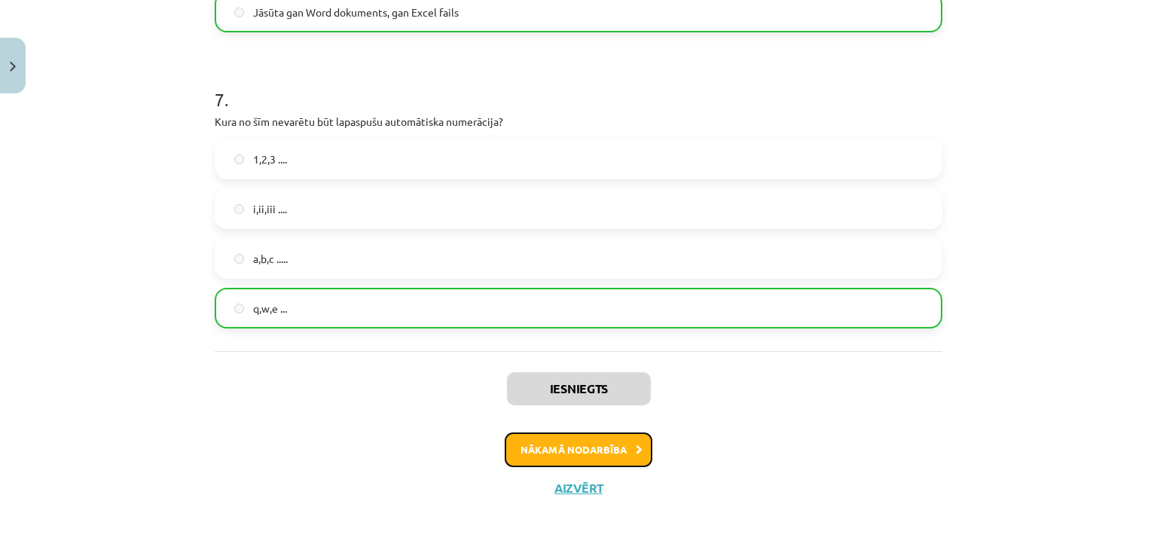
click at [554, 435] on button "Nākamā nodarbība" at bounding box center [579, 449] width 148 height 35
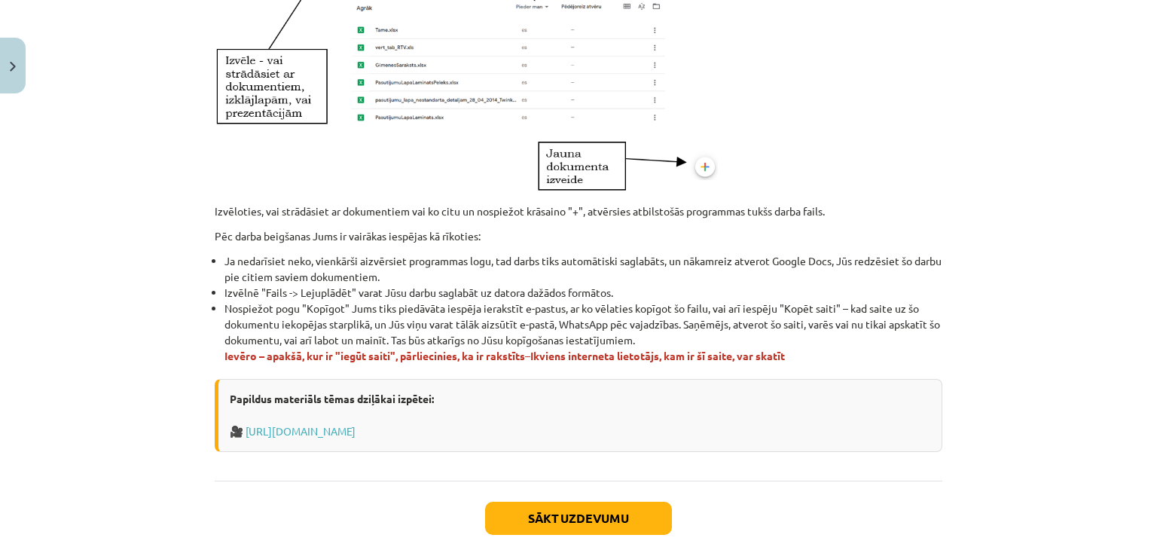
scroll to position [823, 0]
click at [356, 429] on link "https://www.tavaklase.lv/video/koplietosanas-dokumetni/" at bounding box center [301, 430] width 110 height 14
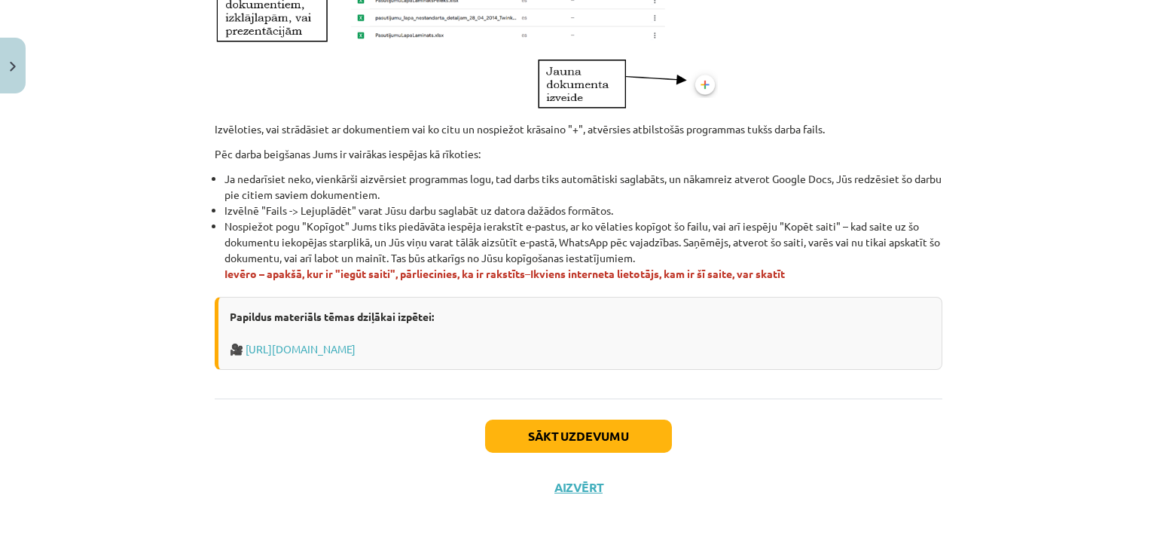
scroll to position [904, 0]
click at [544, 426] on button "Sākt uzdevumu" at bounding box center [578, 436] width 187 height 33
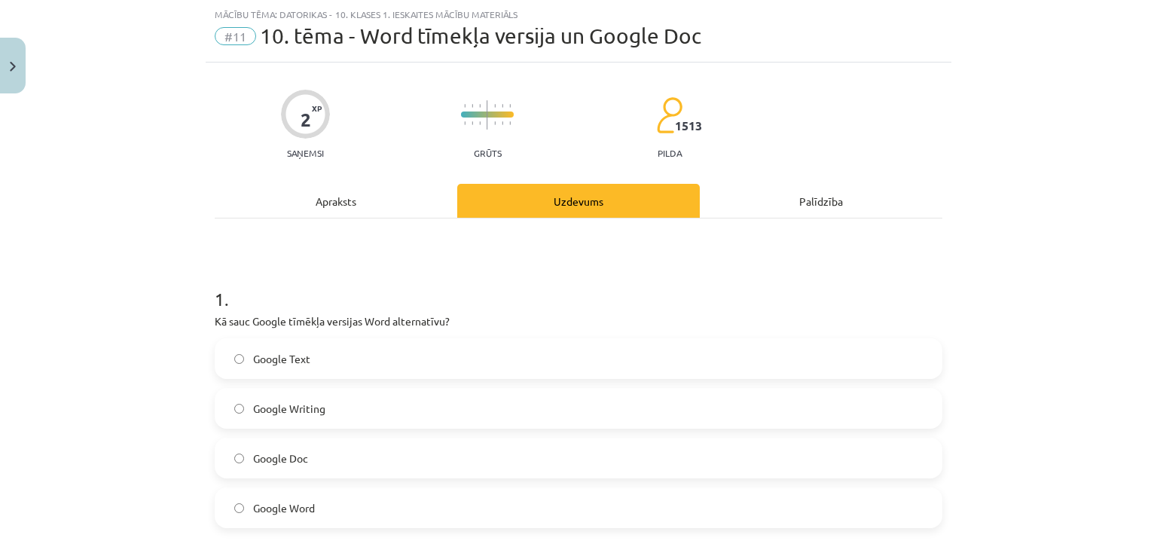
scroll to position [190, 0]
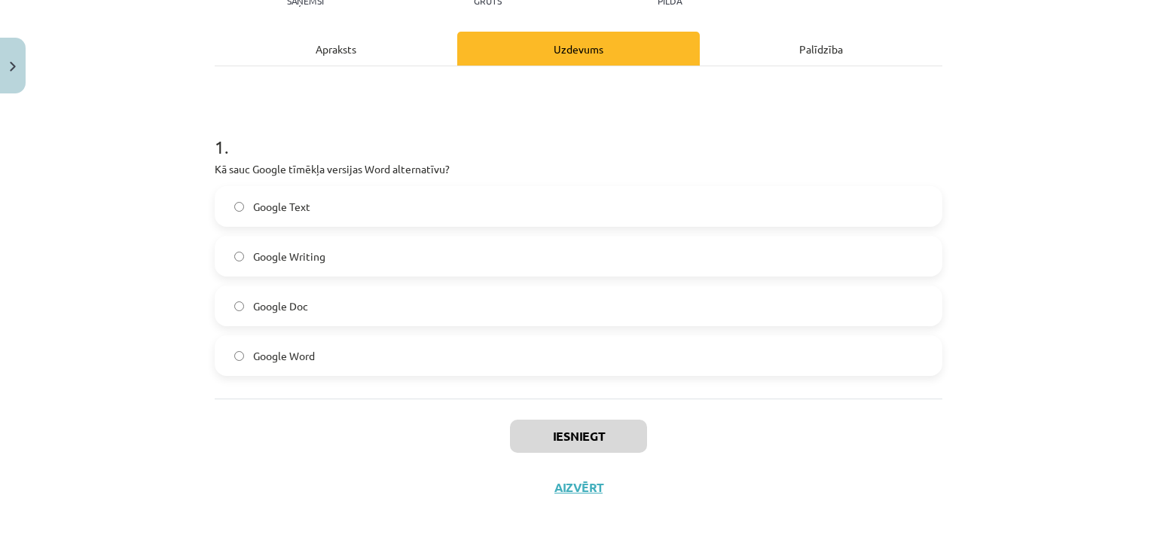
click at [281, 315] on label "Google Doc" at bounding box center [578, 306] width 725 height 38
click at [572, 427] on button "Iesniegt" at bounding box center [578, 436] width 137 height 33
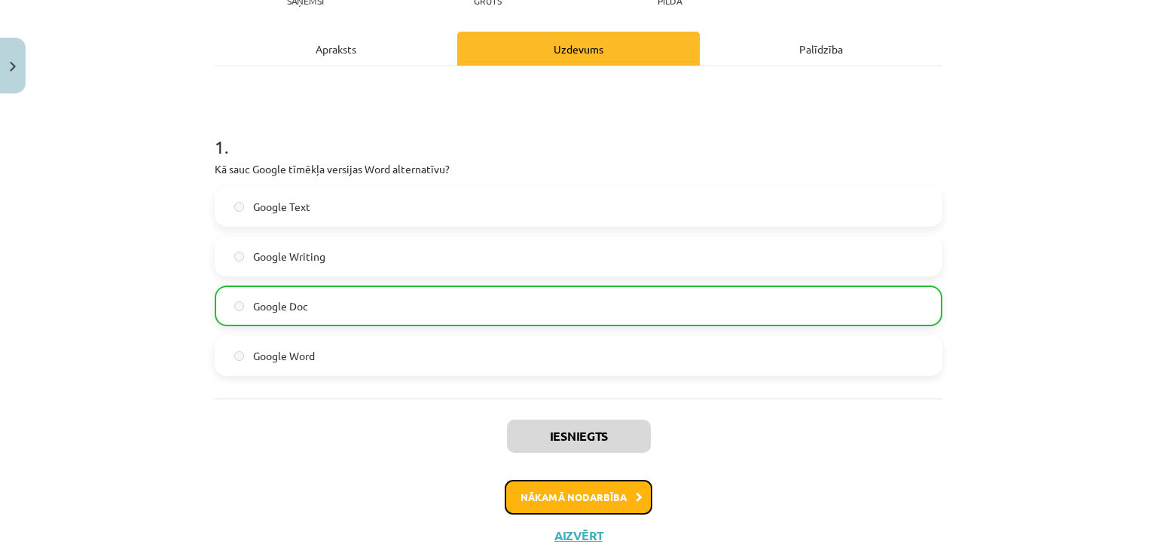
click at [540, 489] on button "Nākamā nodarbība" at bounding box center [579, 497] width 148 height 35
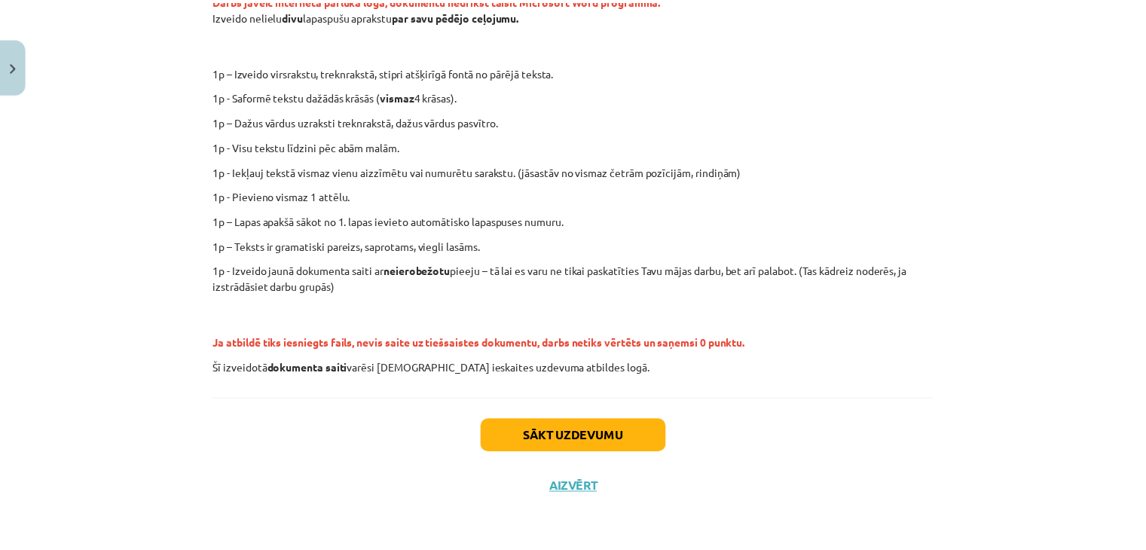
scroll to position [325, 0]
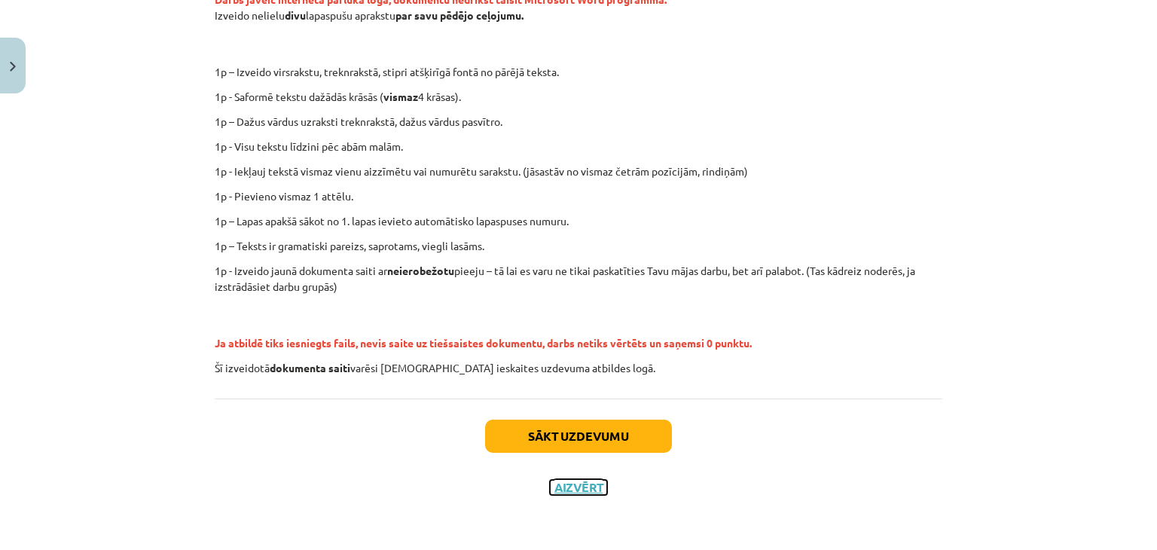
click at [576, 492] on button "Aizvērt" at bounding box center [578, 487] width 57 height 15
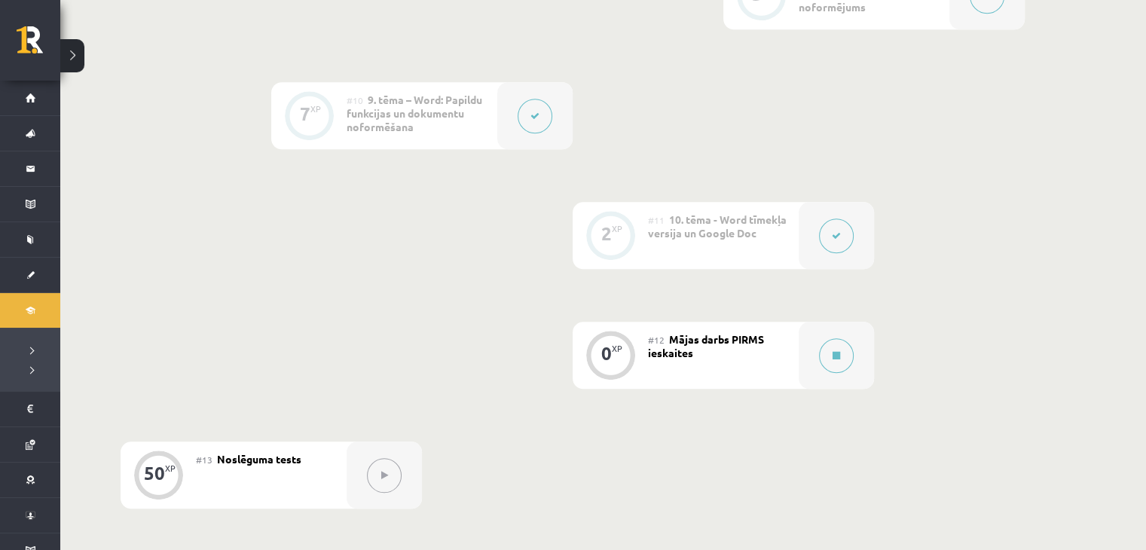
scroll to position [1376, 0]
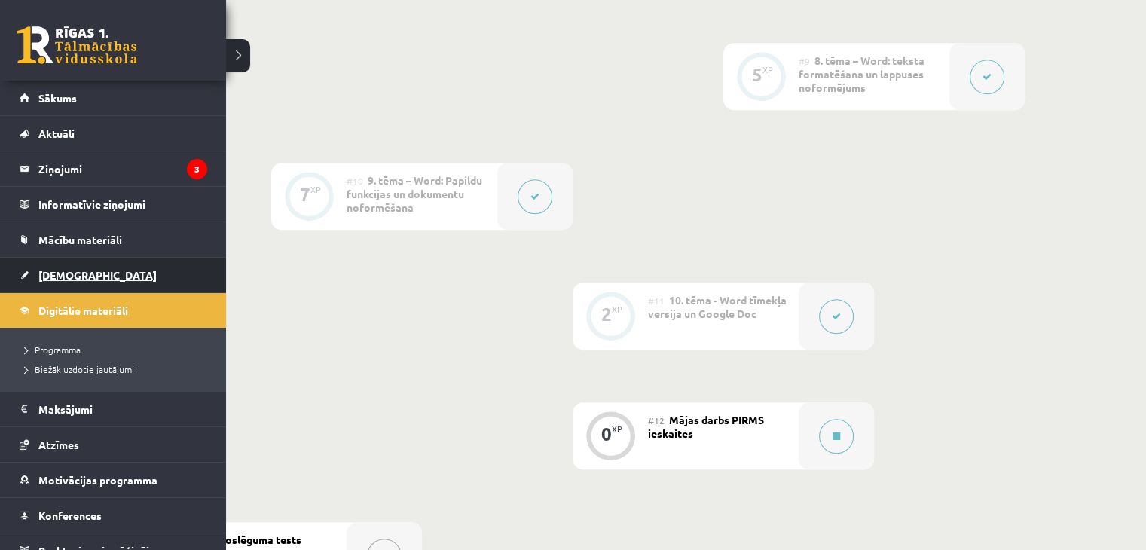
click at [46, 278] on span "[DEMOGRAPHIC_DATA]" at bounding box center [97, 275] width 118 height 14
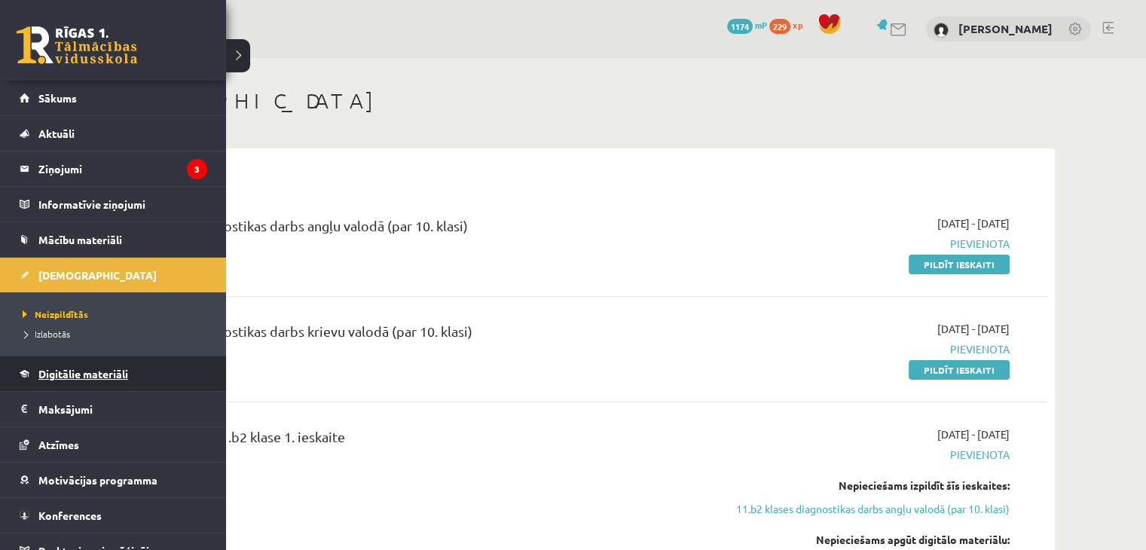
click at [98, 371] on span "Digitālie materiāli" at bounding box center [83, 374] width 90 height 14
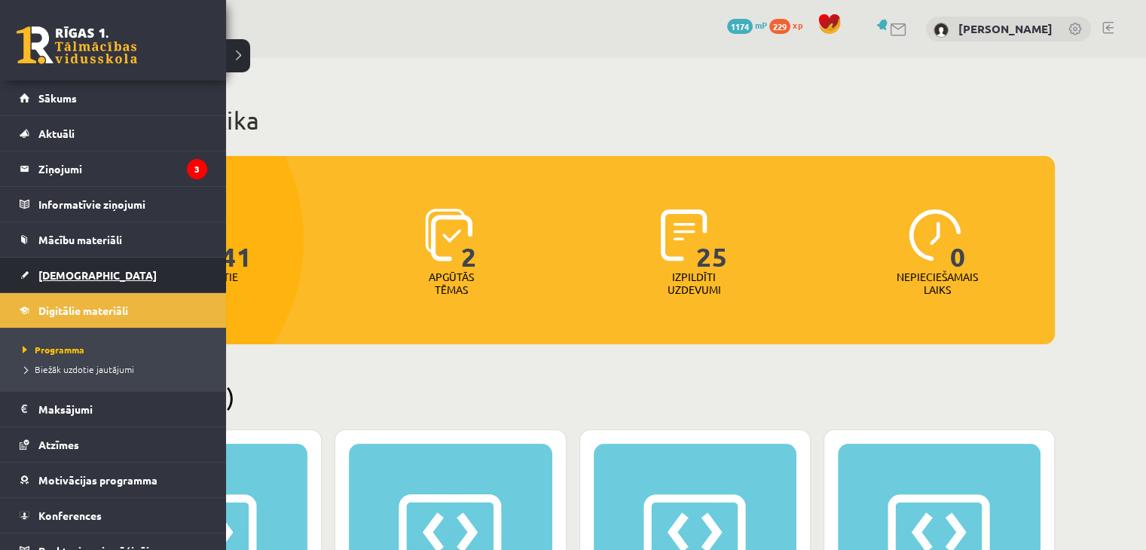
click at [69, 273] on span "[DEMOGRAPHIC_DATA]" at bounding box center [97, 275] width 118 height 14
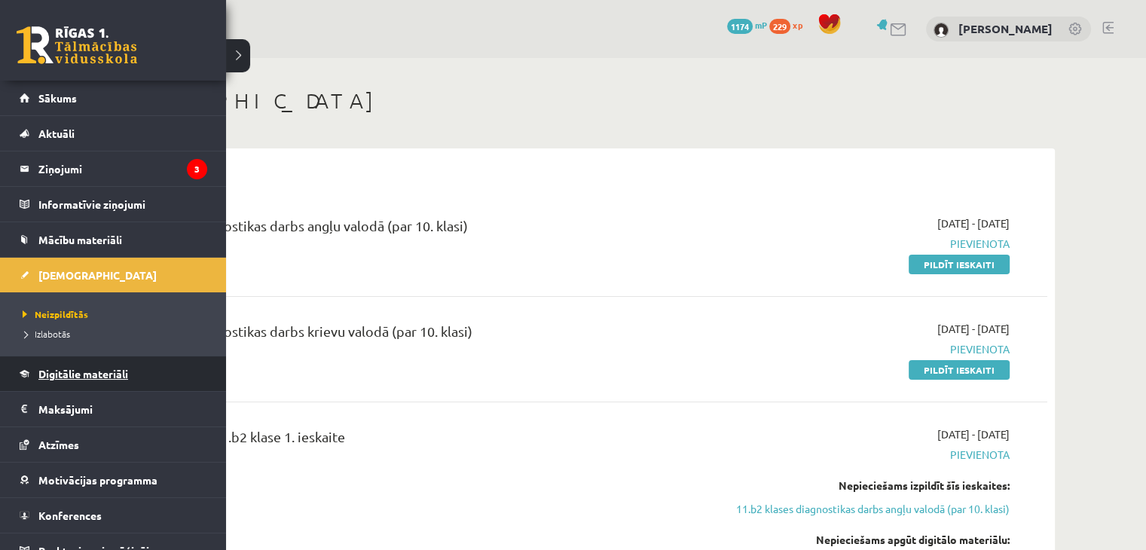
click at [76, 376] on span "Digitālie materiāli" at bounding box center [83, 374] width 90 height 14
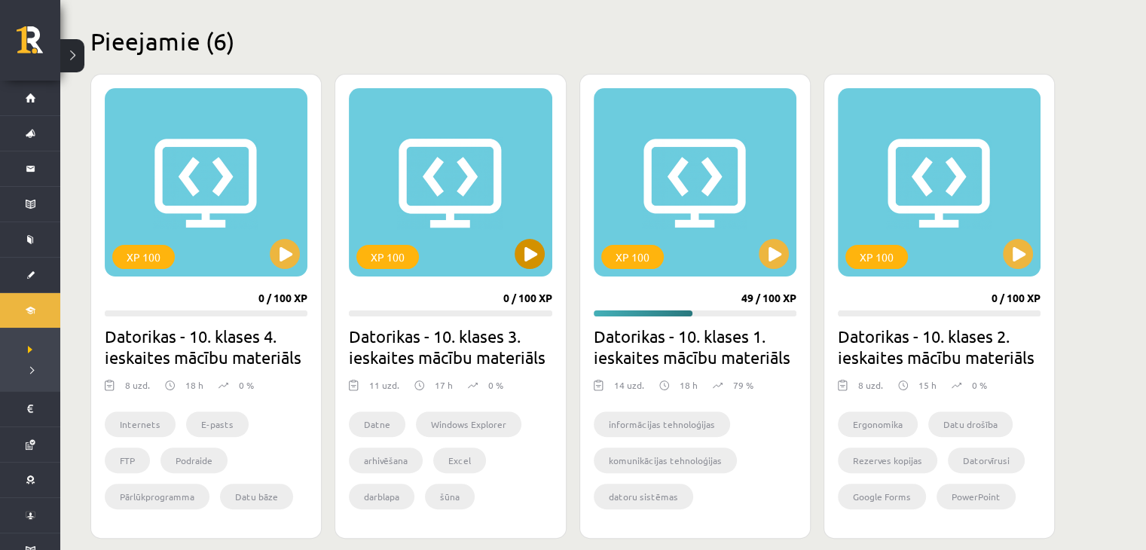
scroll to position [356, 0]
click at [780, 264] on button at bounding box center [774, 254] width 30 height 30
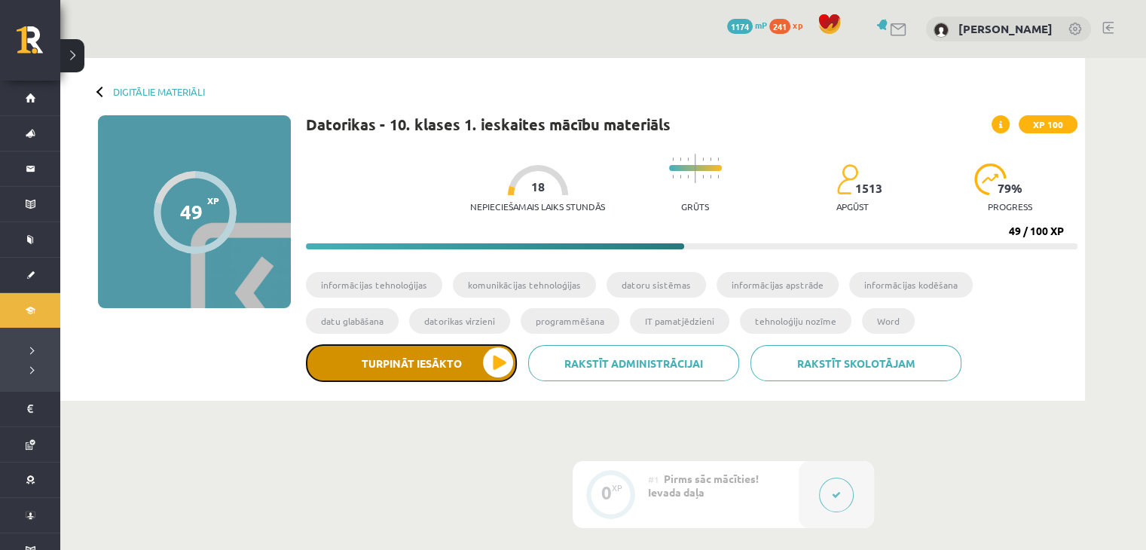
click at [450, 356] on button "Turpināt iesākto" at bounding box center [411, 363] width 211 height 38
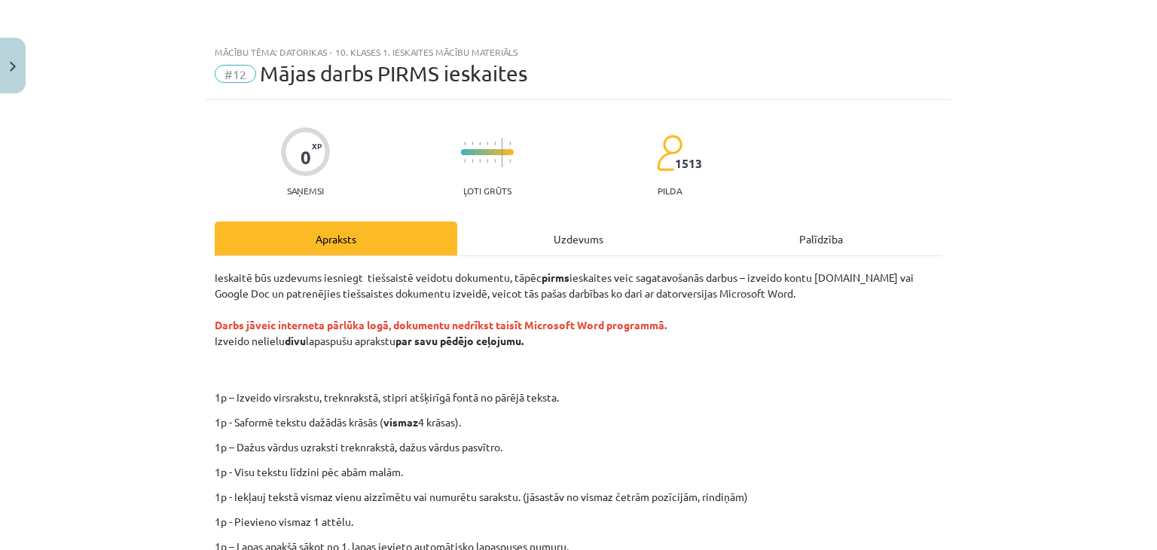
scroll to position [325, 0]
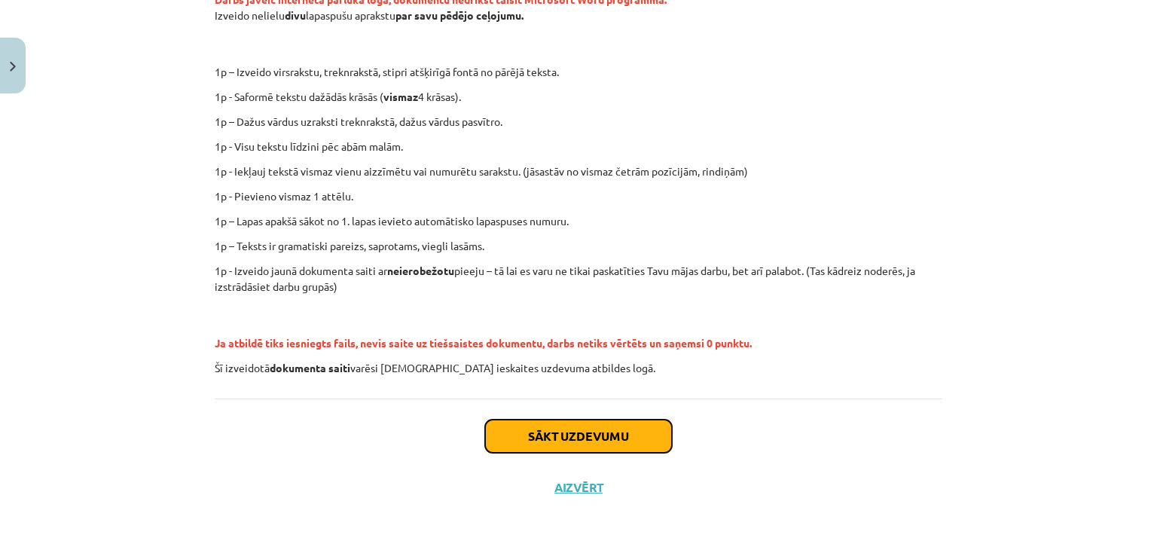
click at [568, 431] on button "Sākt uzdevumu" at bounding box center [578, 436] width 187 height 33
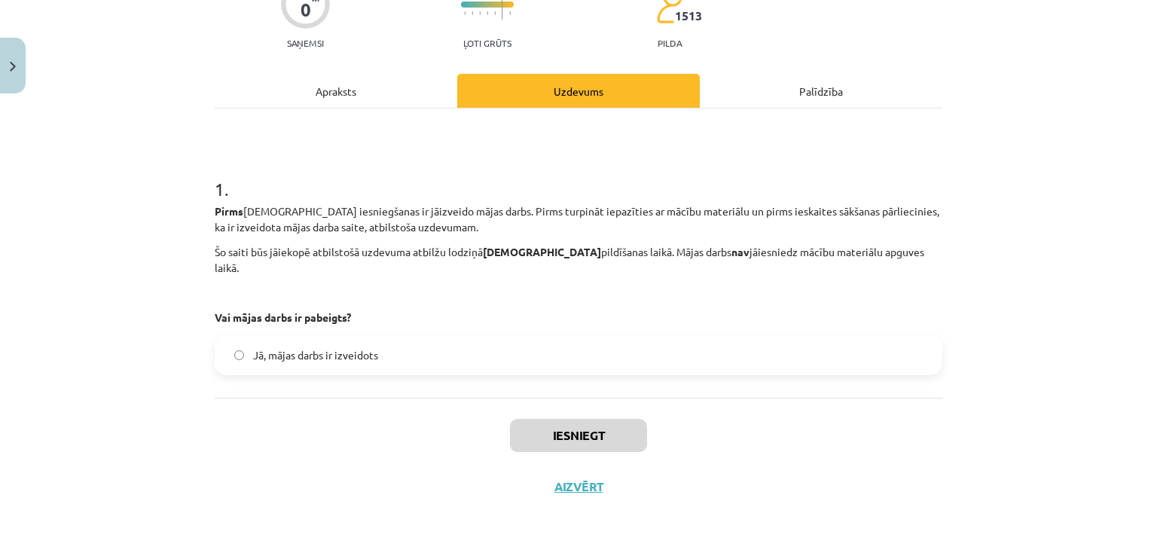
scroll to position [38, 0]
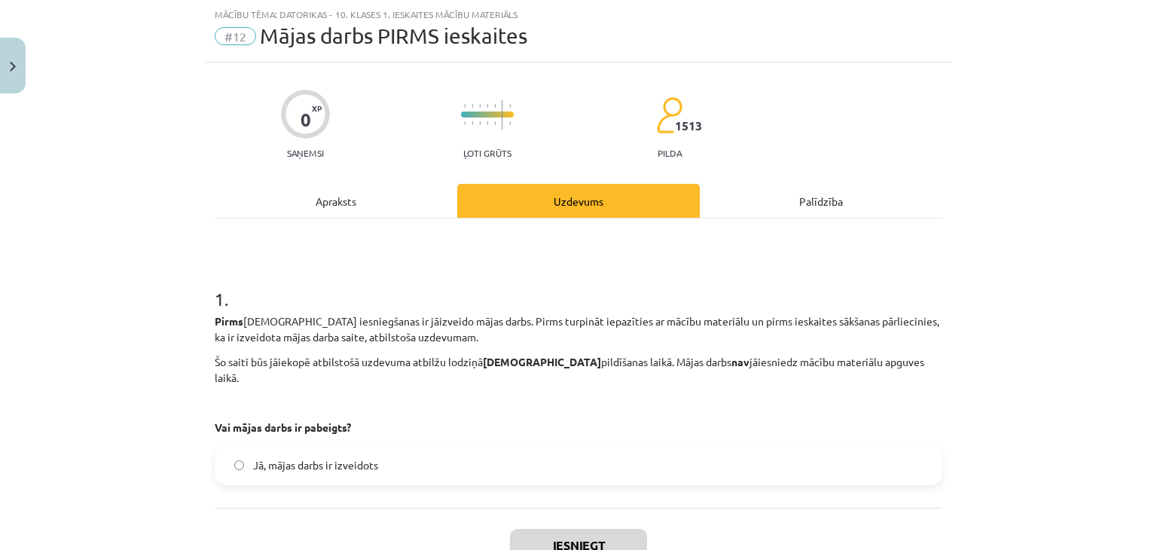
click at [783, 420] on p "Vai mājas darbs ir pabeigts?" at bounding box center [579, 428] width 728 height 16
click at [783, 446] on label "Jā, mājas darbs ir izveidots" at bounding box center [578, 465] width 725 height 38
click at [584, 529] on button "Iesniegt" at bounding box center [578, 545] width 137 height 33
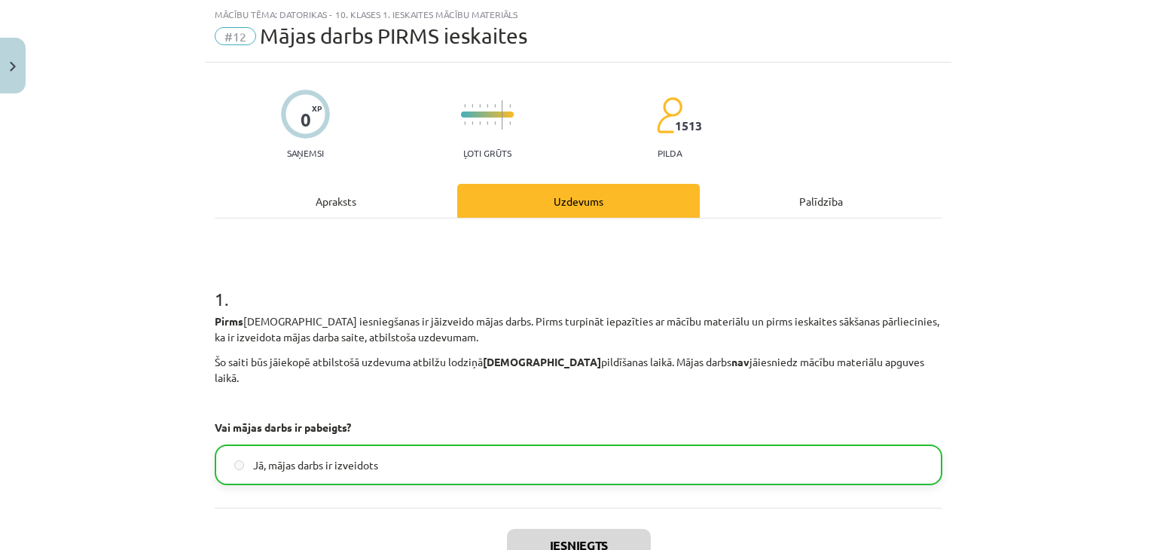
scroll to position [179, 0]
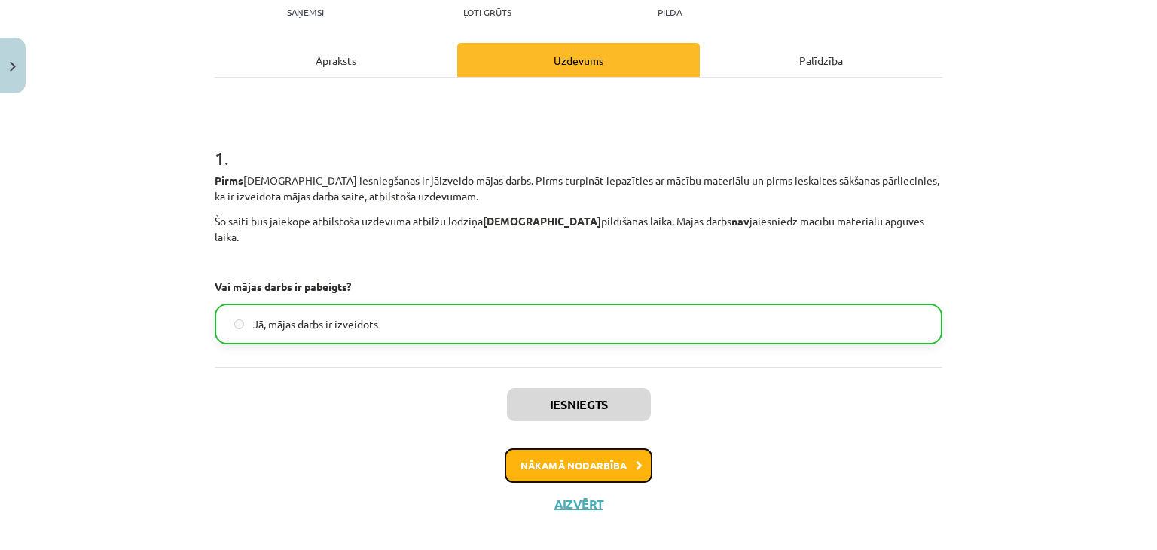
click at [569, 448] on button "Nākamā nodarbība" at bounding box center [579, 465] width 148 height 35
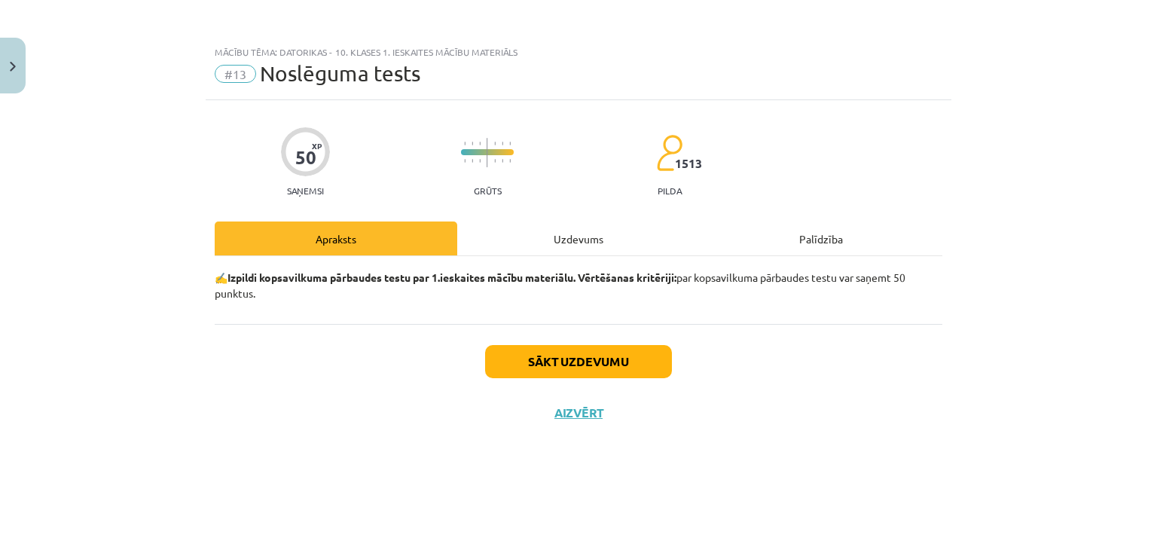
scroll to position [0, 0]
click at [533, 356] on button "Sākt uzdevumu" at bounding box center [578, 361] width 187 height 33
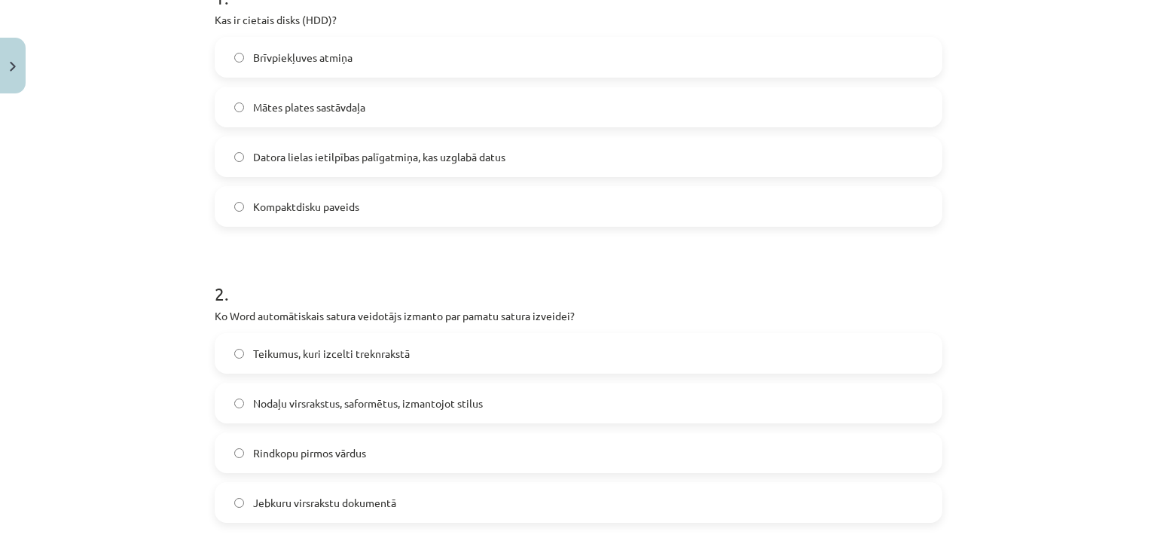
scroll to position [337, 0]
click at [605, 135] on div "Brīvpiekļuves atmiņa Mātes plates sastāvdaļa Datora lielas ietilpības palīgatmi…" at bounding box center [579, 133] width 728 height 190
click at [603, 149] on label "Datora lielas ietilpības palīgatmiņa, kas uzglabā datus" at bounding box center [578, 158] width 725 height 38
click at [310, 397] on span "Nodaļu virsrakstus, saformētus, izmantojot stilus" at bounding box center [368, 405] width 230 height 16
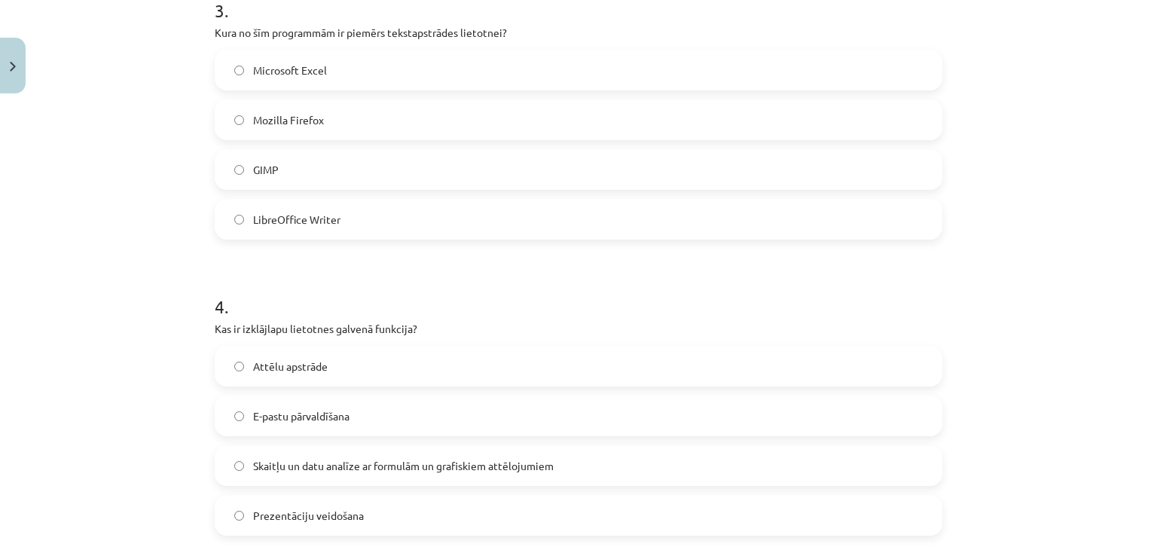
scroll to position [919, 0]
click at [295, 221] on span "LibreOffice Writer" at bounding box center [296, 219] width 87 height 16
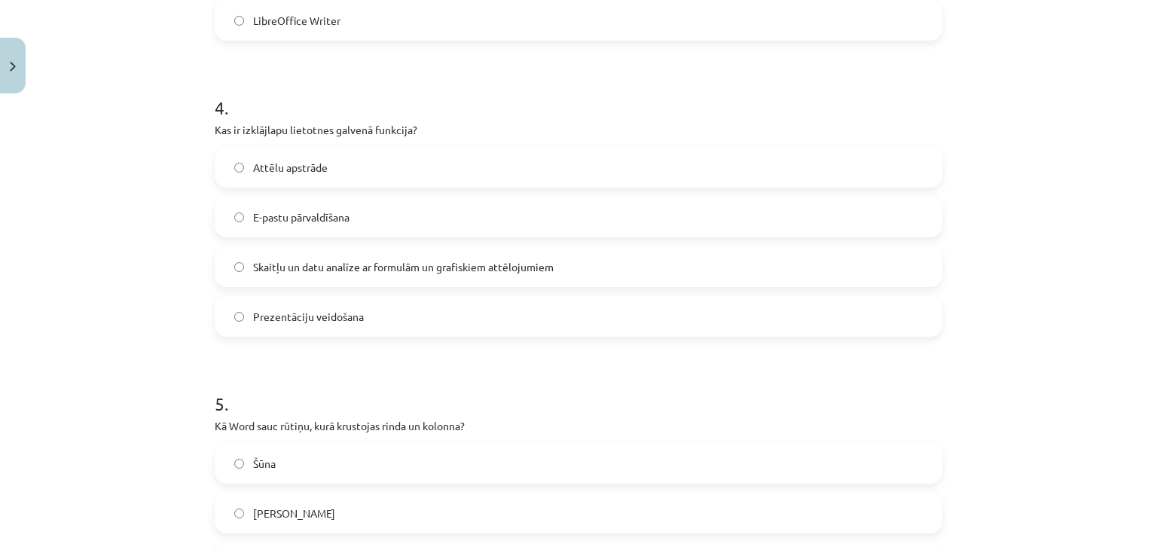
click at [326, 267] on span "Skaitļu un datu analīze ar formulām un grafiskiem attēlojumiem" at bounding box center [403, 267] width 301 height 16
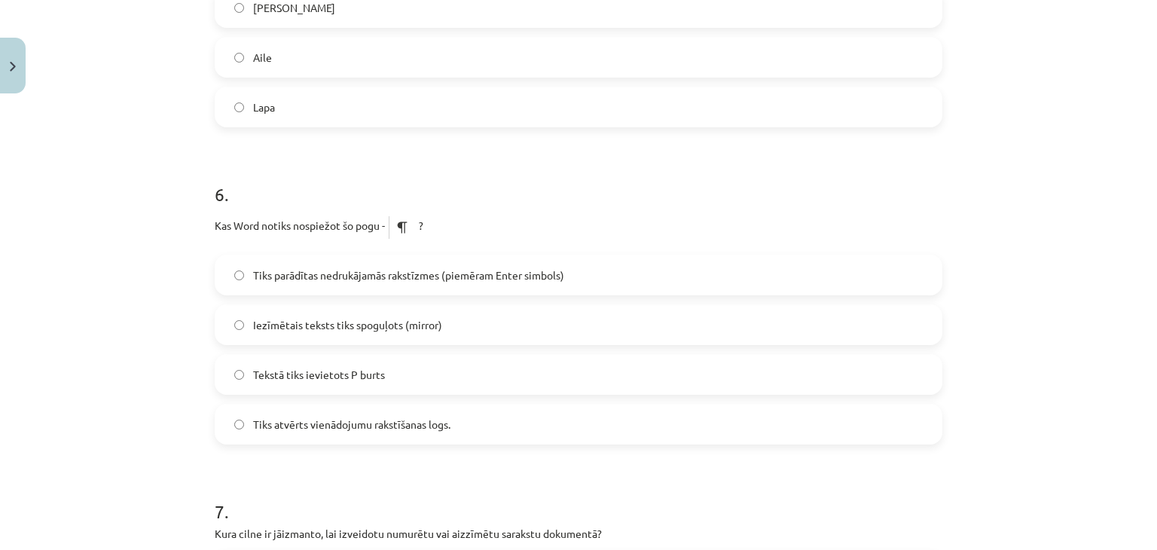
scroll to position [1624, 0]
click at [386, 54] on label "Aile" at bounding box center [578, 56] width 725 height 38
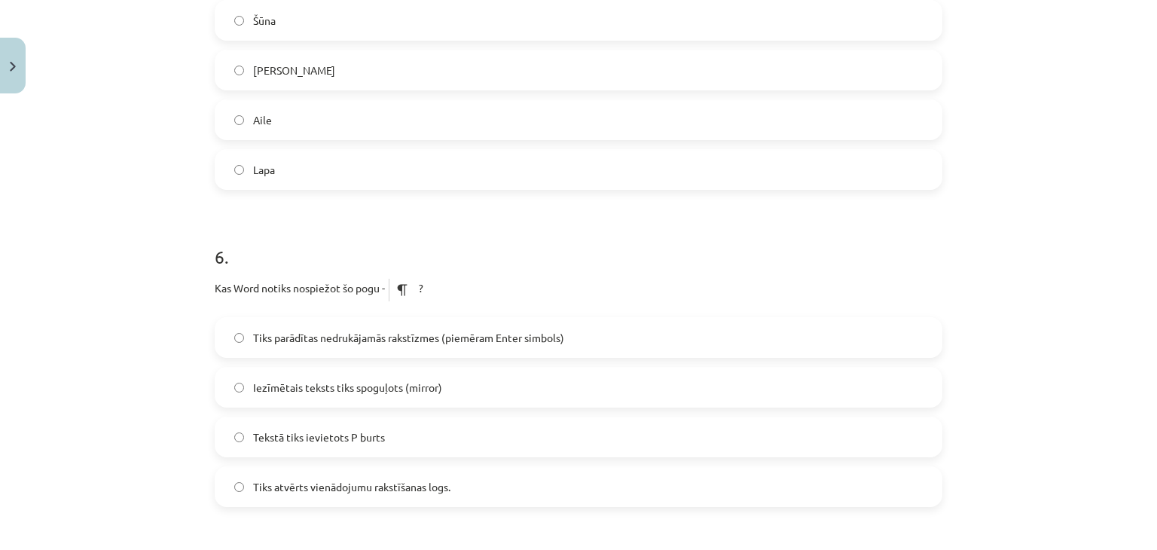
scroll to position [1561, 0]
click at [633, 329] on label "Tiks parādītas nedrukājamās rakstīzmes (piemēram Enter simbols)" at bounding box center [578, 337] width 725 height 38
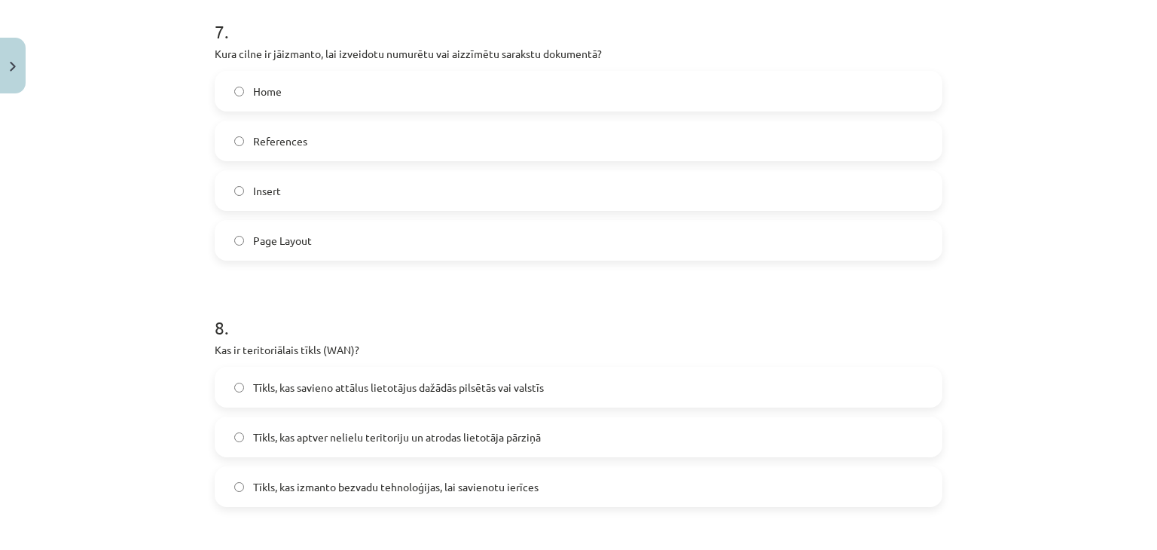
scroll to position [2100, 0]
click at [672, 96] on label "Home" at bounding box center [578, 94] width 725 height 38
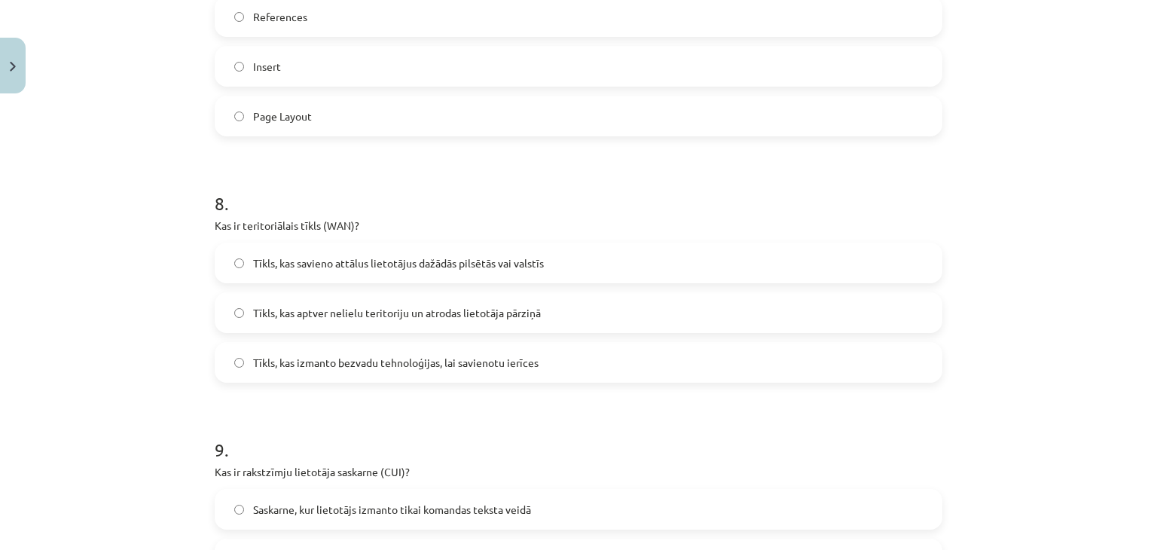
scroll to position [2230, 0]
click at [371, 266] on span "Tīkls, kas savieno attālus lietotājus dažādās pilsētās vai valstīs" at bounding box center [398, 260] width 291 height 16
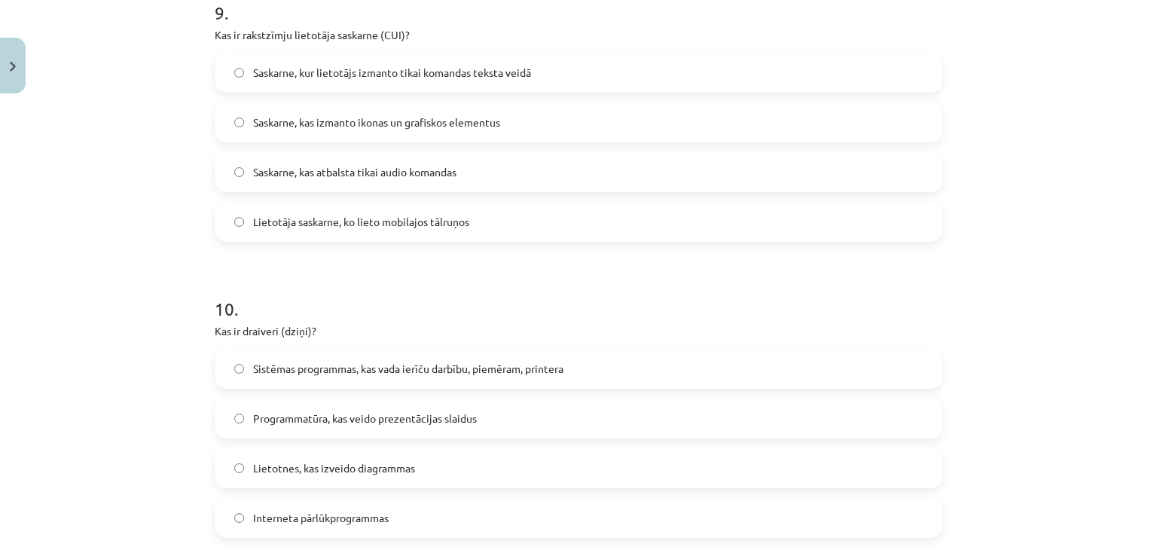
scroll to position [2664, 0]
click at [337, 68] on span "Saskarne, kur lietotājs izmanto tikai komandas teksta veidā" at bounding box center [392, 73] width 278 height 16
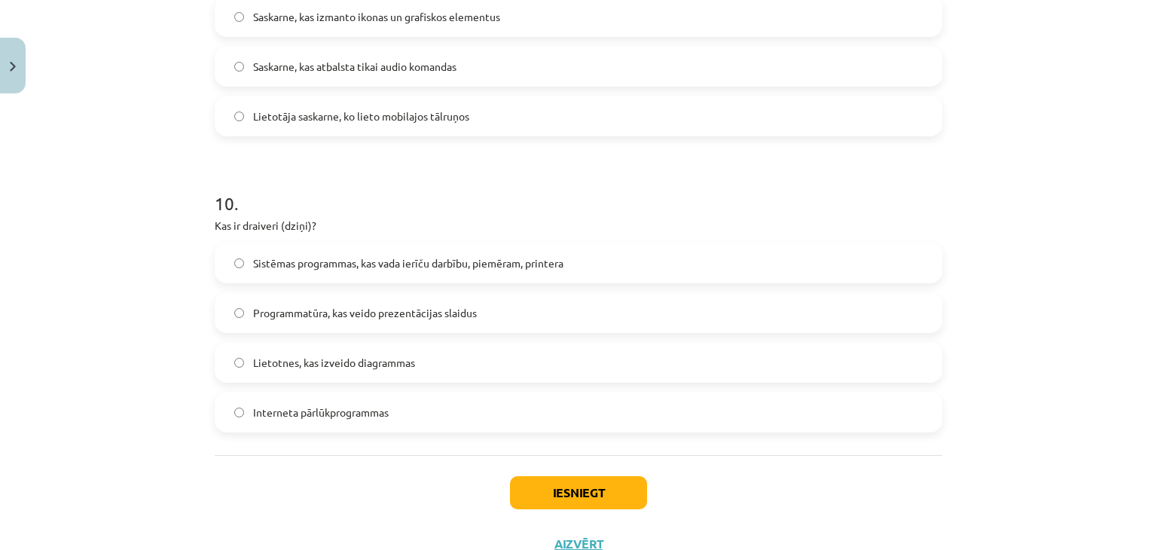
scroll to position [2778, 0]
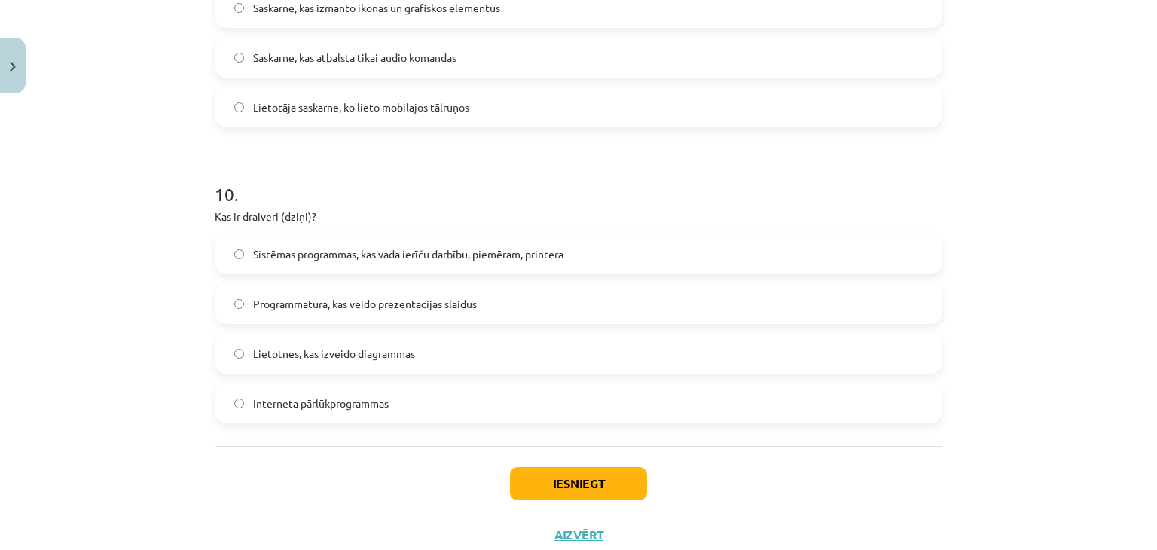
click at [281, 260] on span "Sistēmas programmas, kas vada ierīču darbību, piemēram, printera" at bounding box center [408, 254] width 310 height 16
click at [576, 474] on button "Iesniegt" at bounding box center [578, 483] width 137 height 33
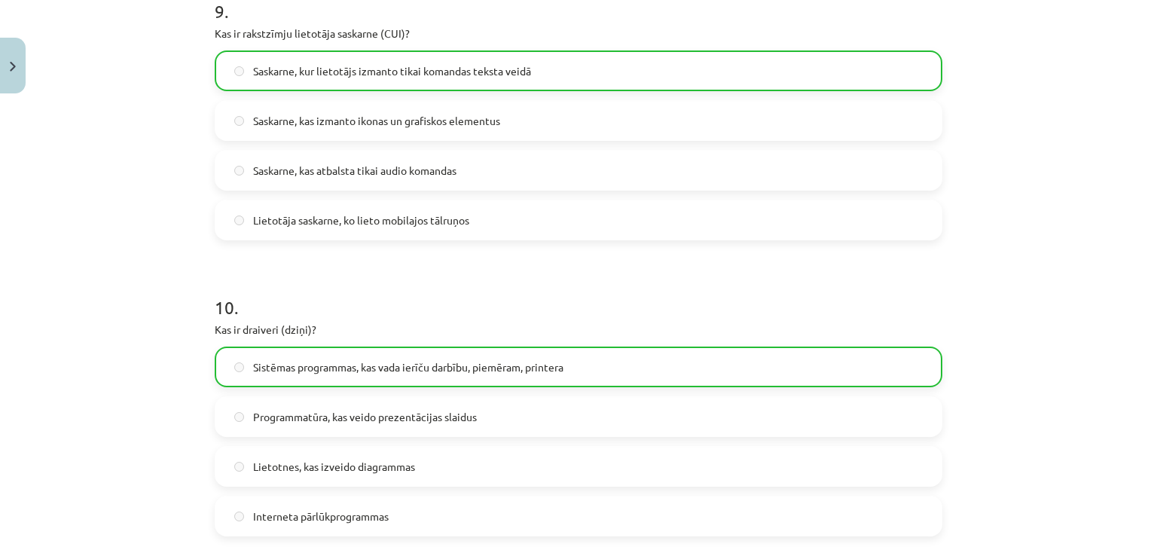
scroll to position [2874, 0]
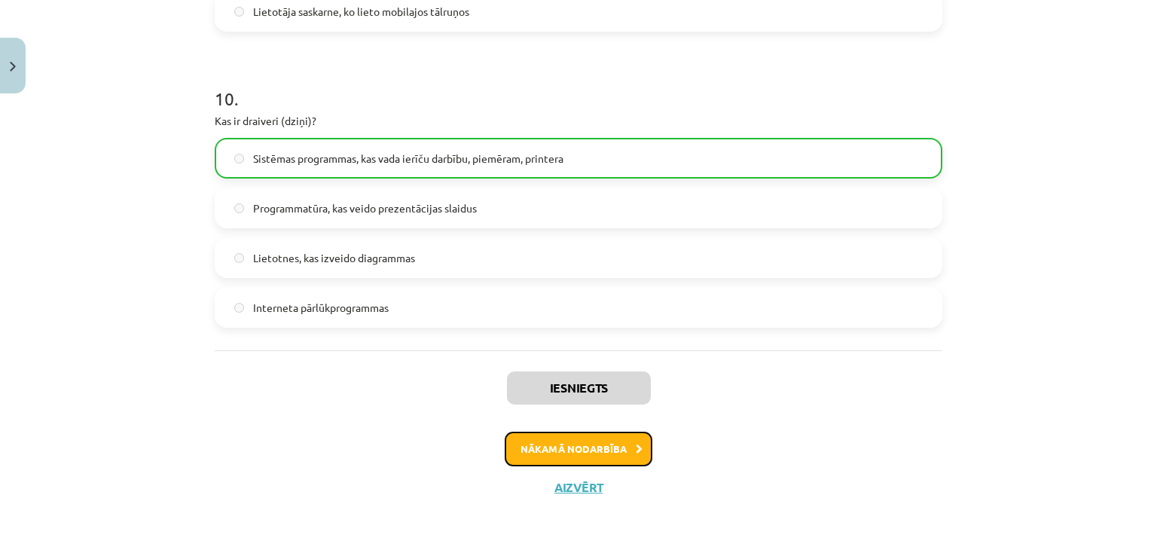
click at [569, 444] on button "Nākamā nodarbība" at bounding box center [579, 449] width 148 height 35
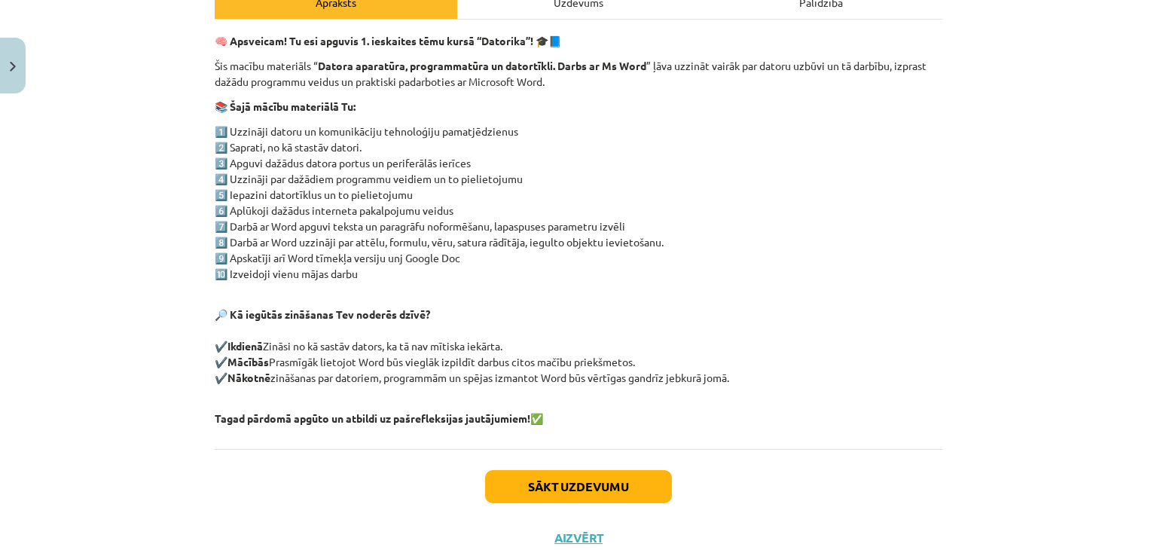
scroll to position [287, 0]
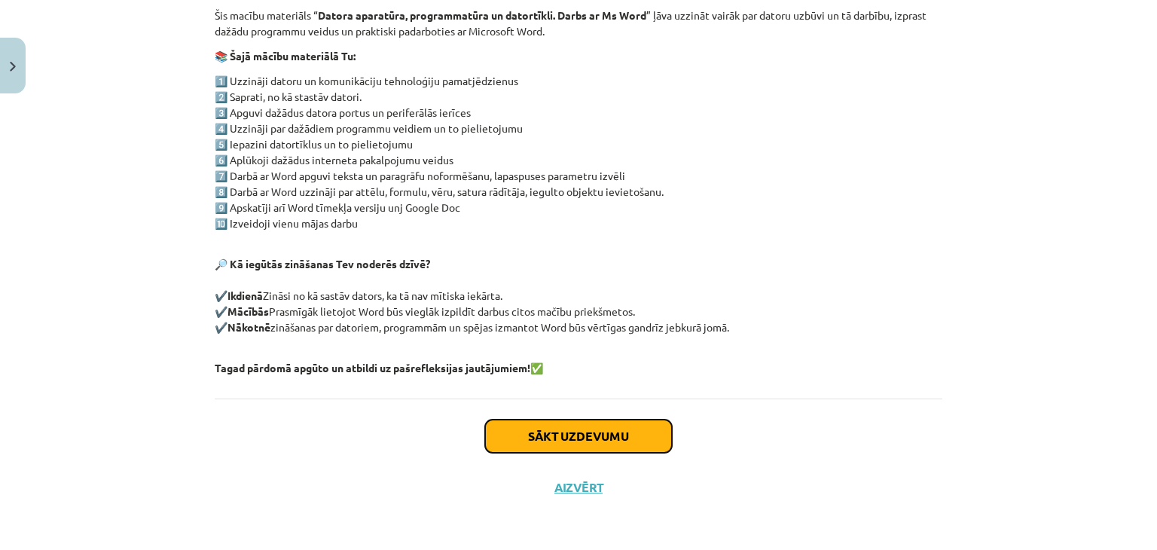
click at [594, 432] on button "Sākt uzdevumu" at bounding box center [578, 436] width 187 height 33
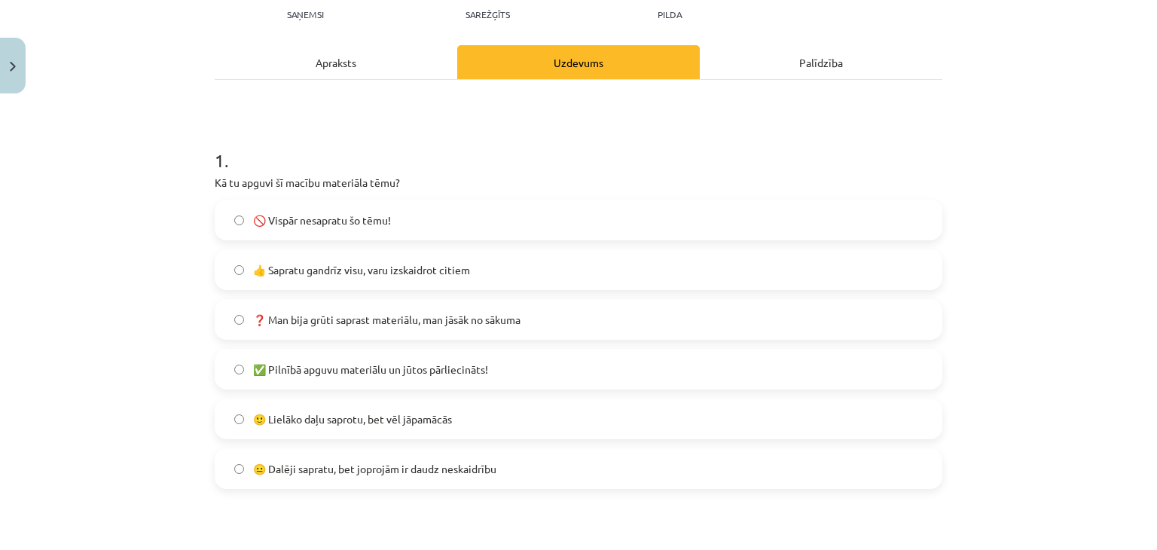
scroll to position [177, 0]
click at [285, 423] on span "🙂 Lielāko daļu saprotu, bet vēl jāpamācās" at bounding box center [352, 419] width 199 height 16
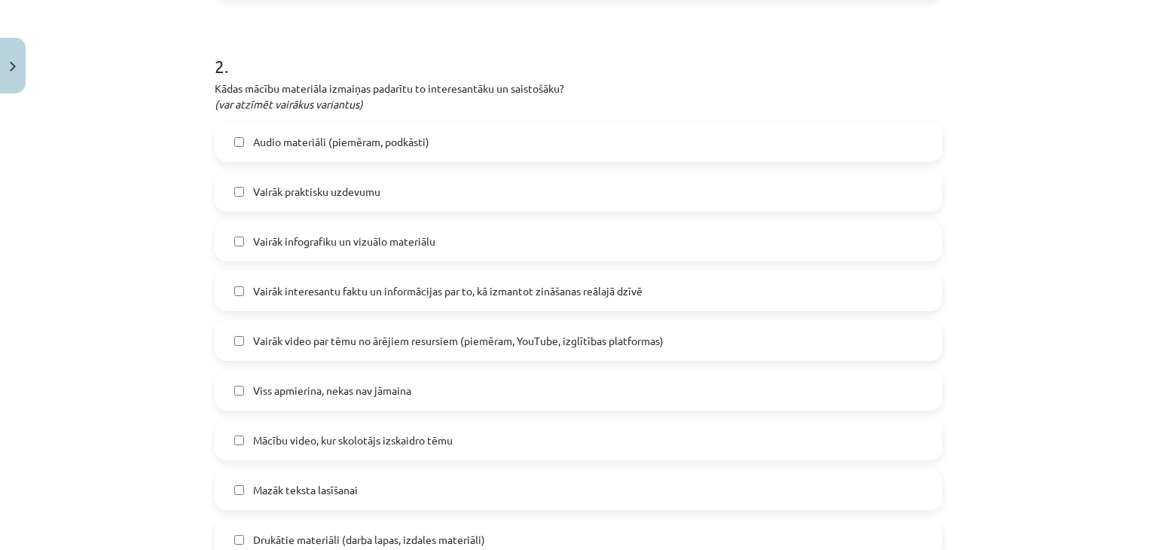
scroll to position [667, 0]
click at [279, 481] on span "Mazāk teksta lasīšanai" at bounding box center [305, 489] width 105 height 16
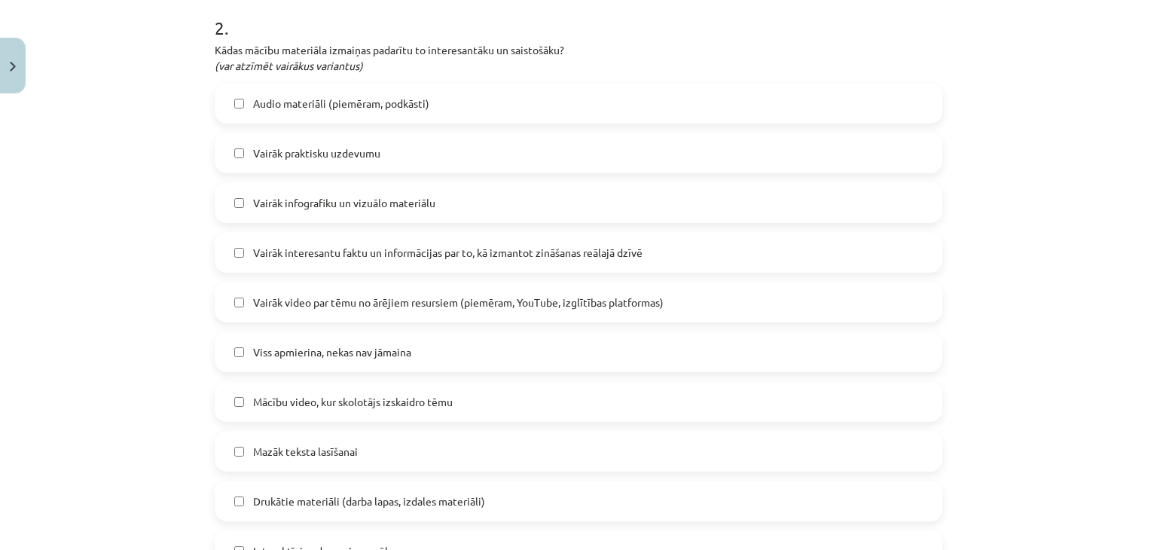
scroll to position [704, 0]
click at [279, 350] on span "Viss apmierina, nekas nav jāmaina" at bounding box center [332, 353] width 158 height 16
click at [270, 450] on span "Mazāk teksta lasīšanai" at bounding box center [305, 452] width 105 height 16
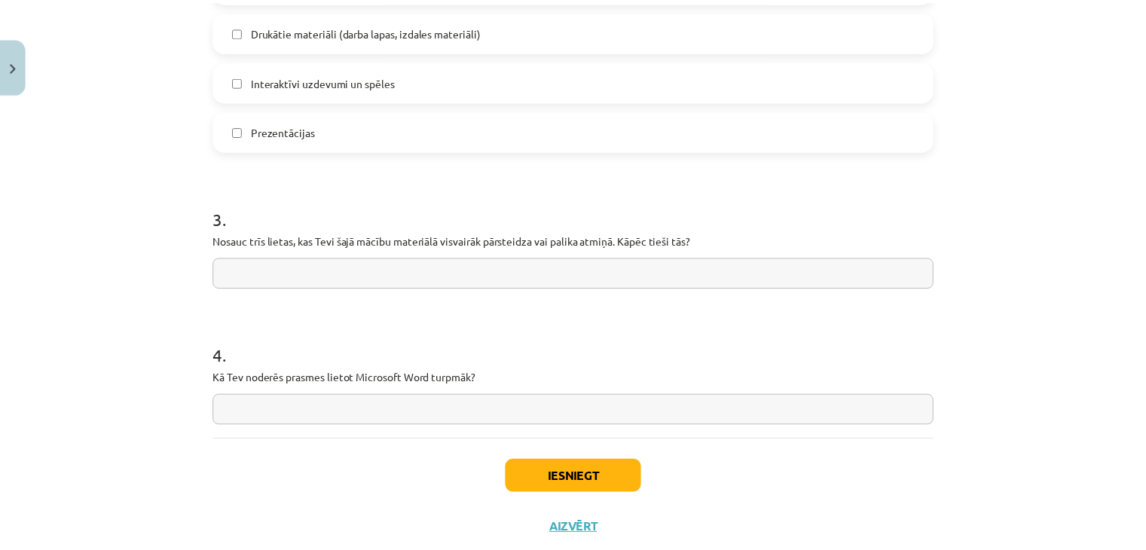
scroll to position [1175, 0]
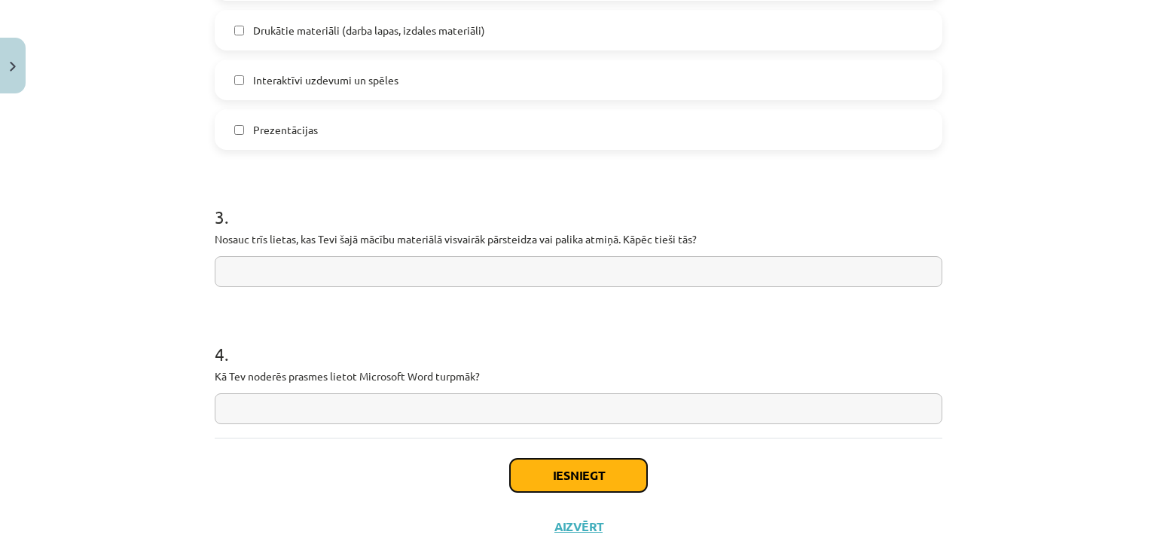
click at [514, 469] on button "Iesniegt" at bounding box center [578, 475] width 137 height 33
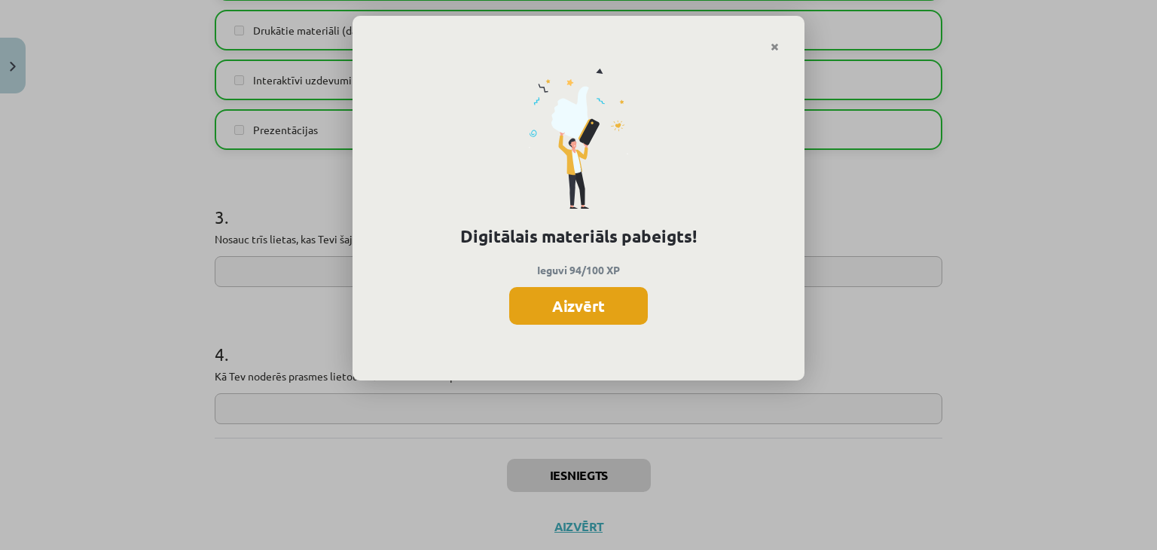
click at [607, 307] on button "Aizvērt" at bounding box center [578, 306] width 139 height 38
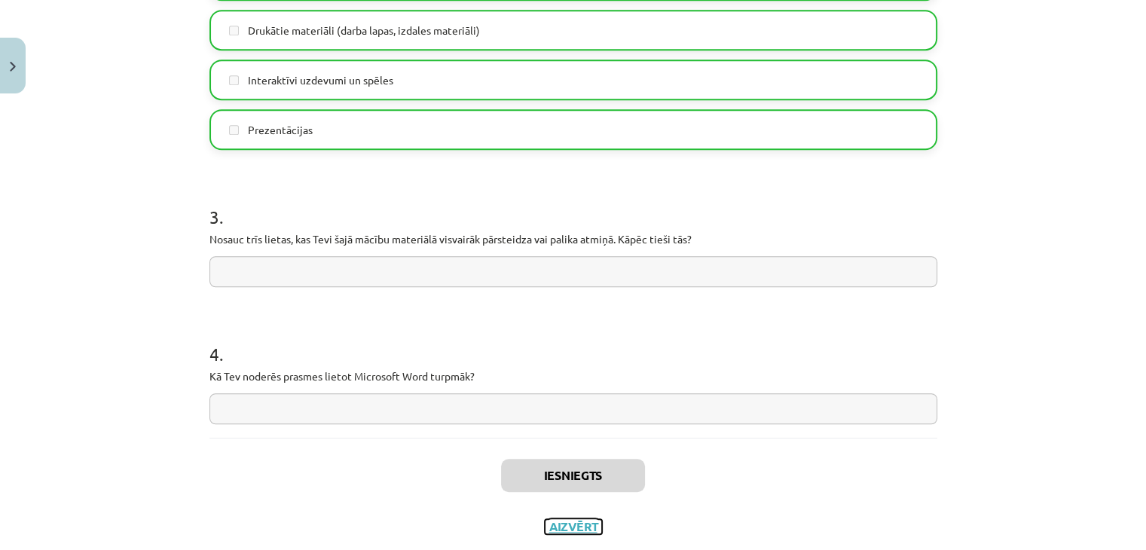
click at [579, 526] on button "Aizvērt" at bounding box center [573, 526] width 57 height 15
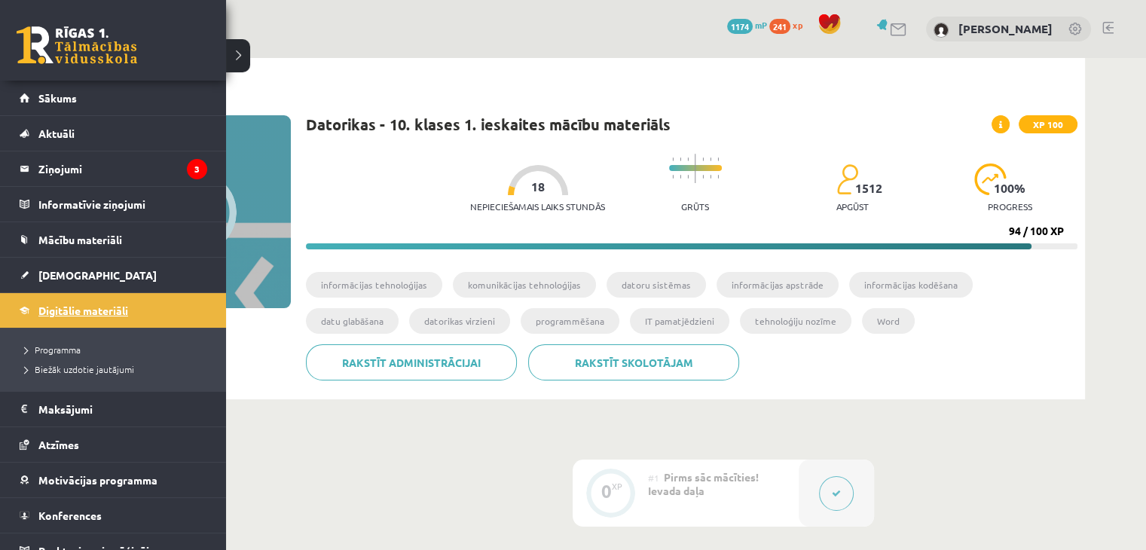
click at [109, 315] on link "Digitālie materiāli" at bounding box center [114, 310] width 188 height 35
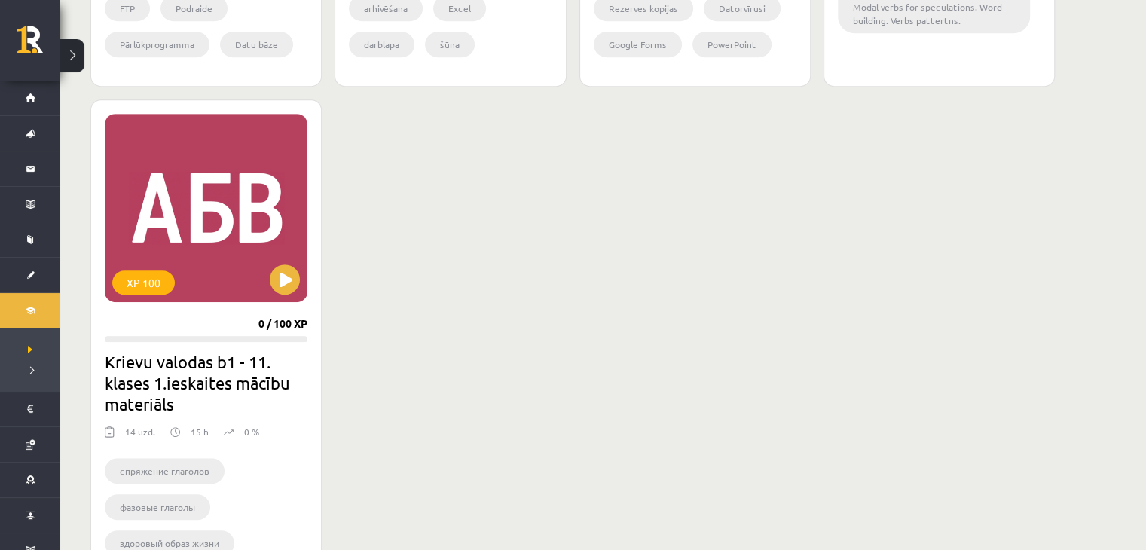
scroll to position [808, 0]
click at [284, 289] on button at bounding box center [285, 279] width 30 height 30
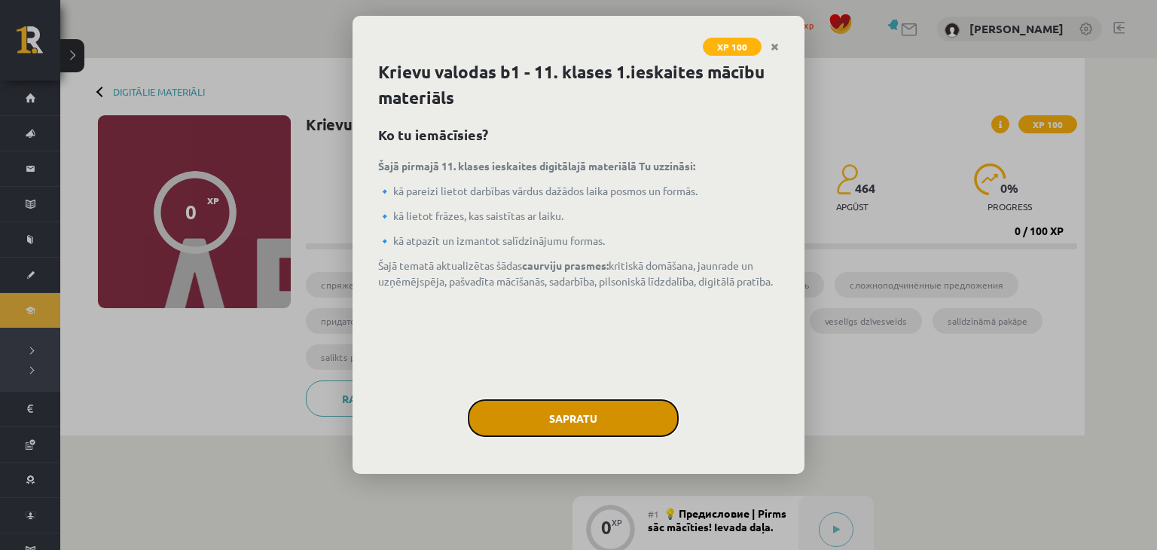
click at [544, 403] on button "Sapratu" at bounding box center [573, 418] width 211 height 38
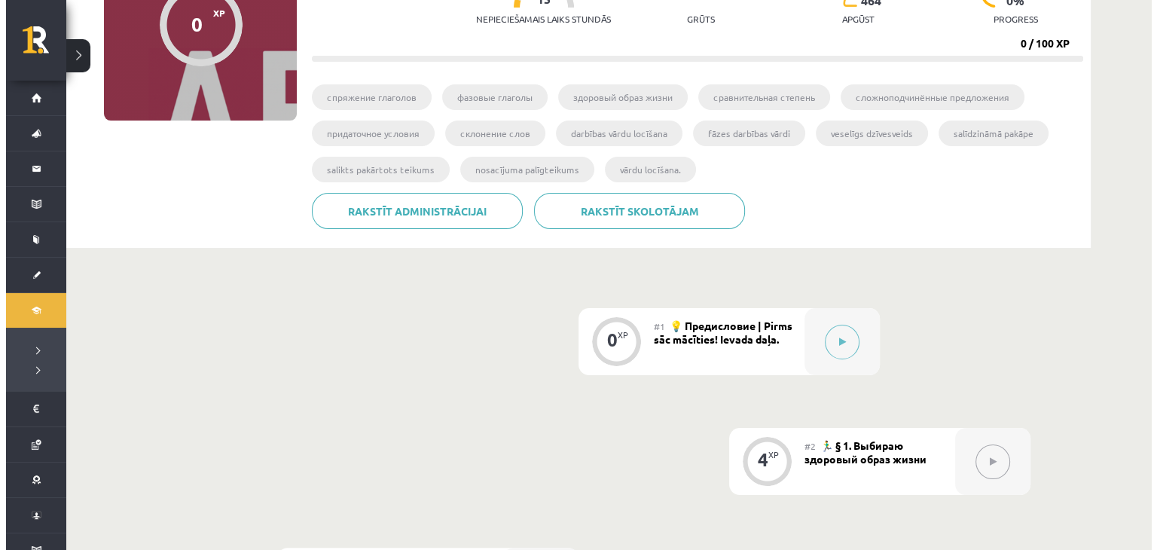
scroll to position [179, 0]
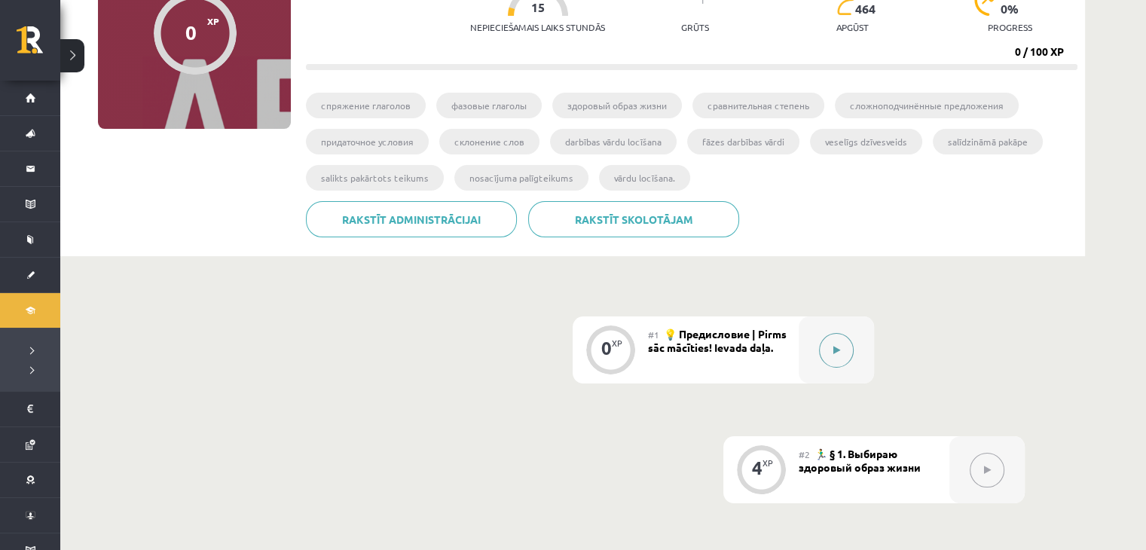
click at [844, 353] on button at bounding box center [836, 350] width 35 height 35
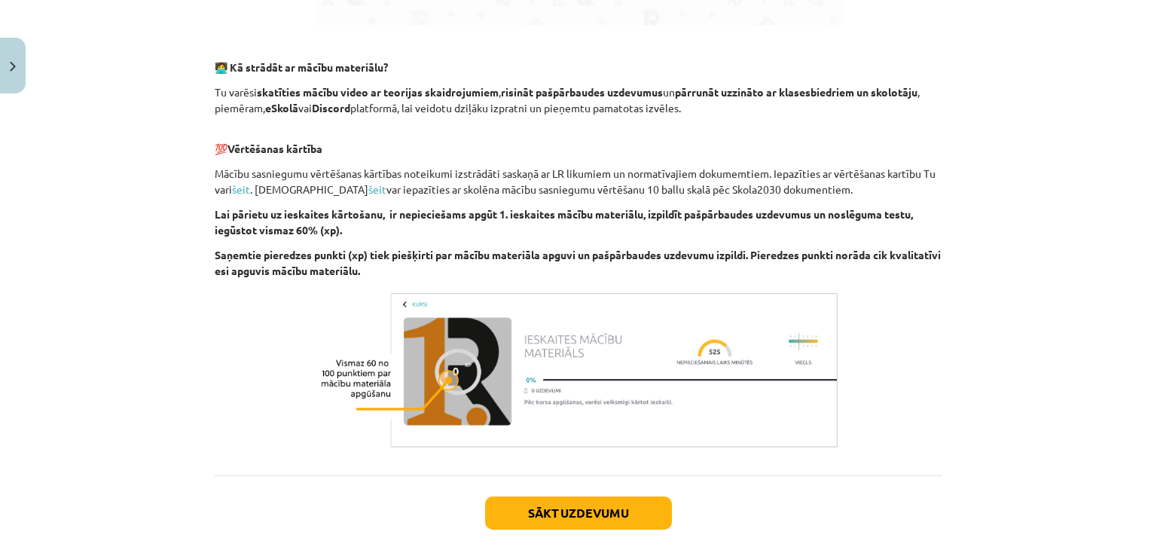
scroll to position [988, 0]
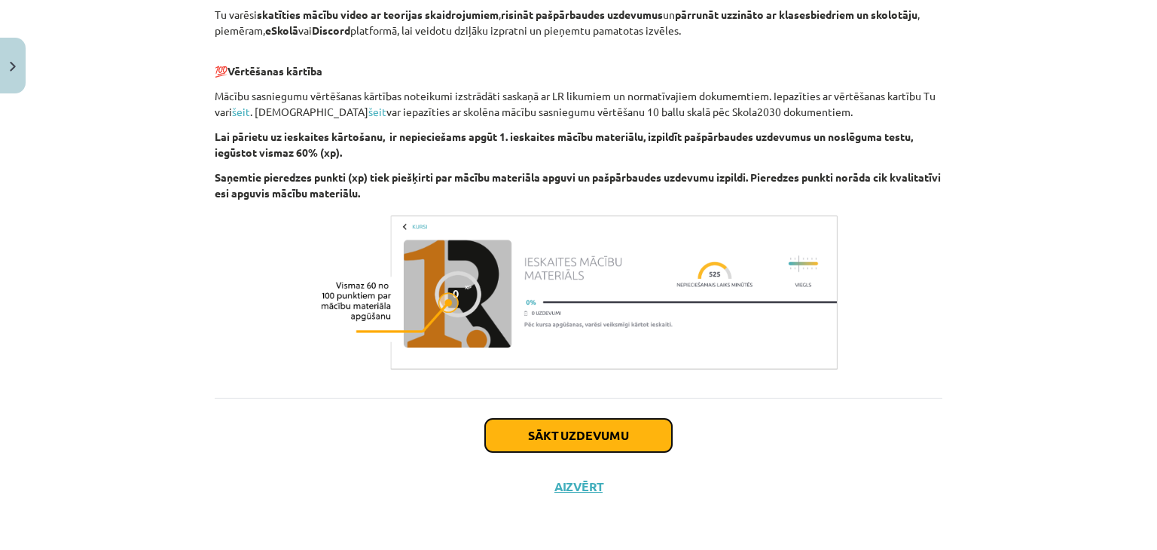
click at [525, 444] on button "Sākt uzdevumu" at bounding box center [578, 435] width 187 height 33
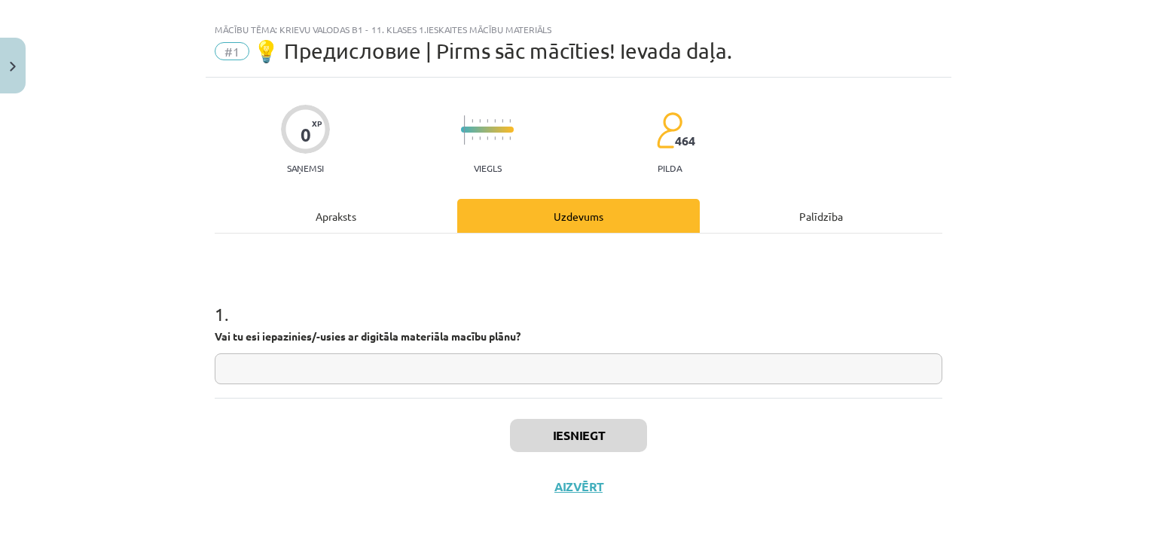
scroll to position [22, 0]
click at [473, 377] on input "text" at bounding box center [579, 369] width 728 height 31
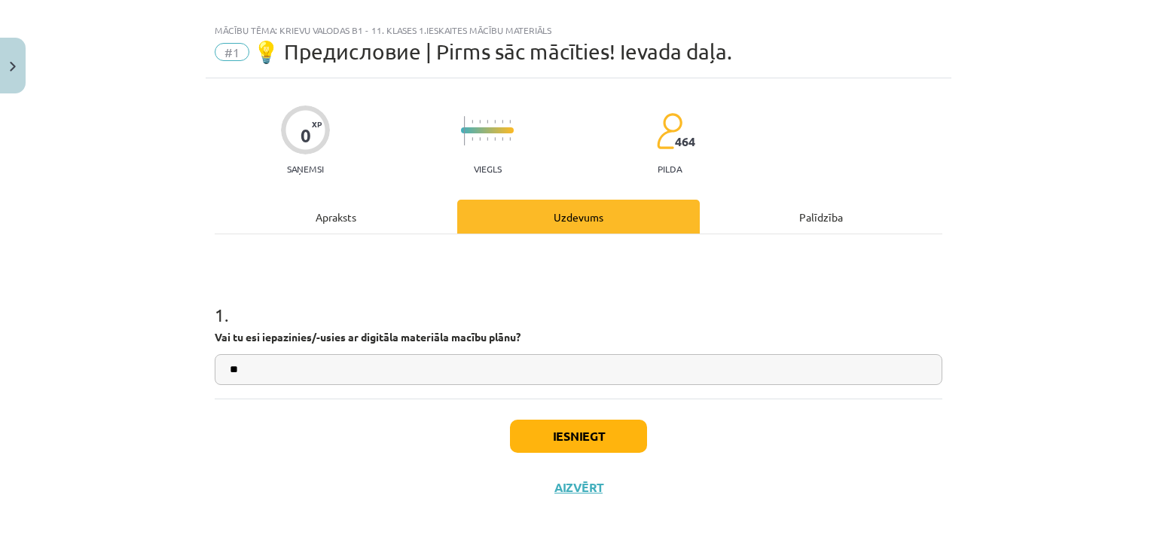
type input "**"
click at [608, 450] on button "Iesniegt" at bounding box center [578, 436] width 137 height 33
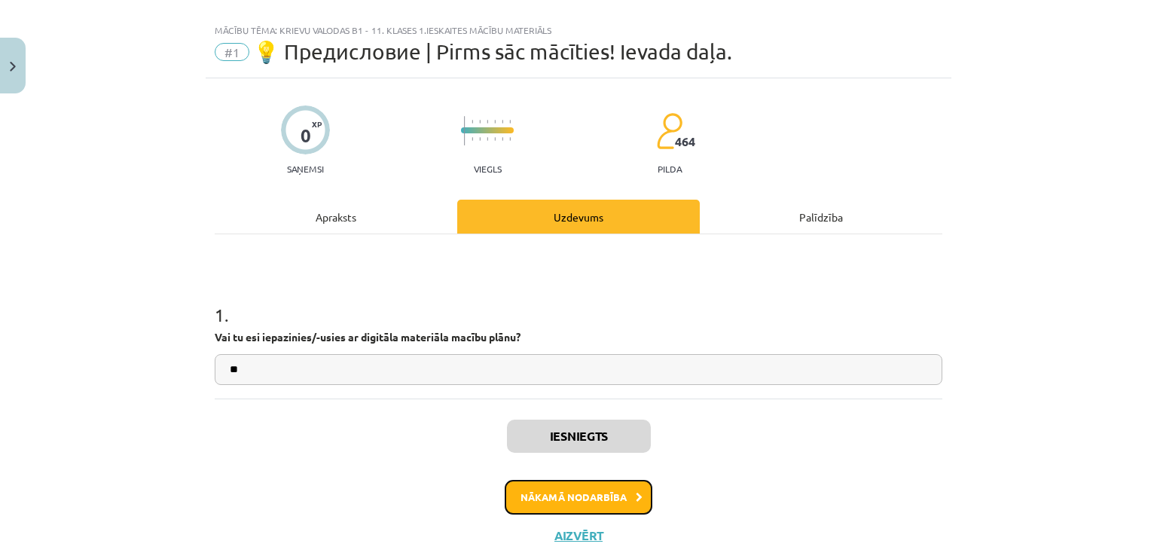
click at [611, 495] on button "Nākamā nodarbība" at bounding box center [579, 497] width 148 height 35
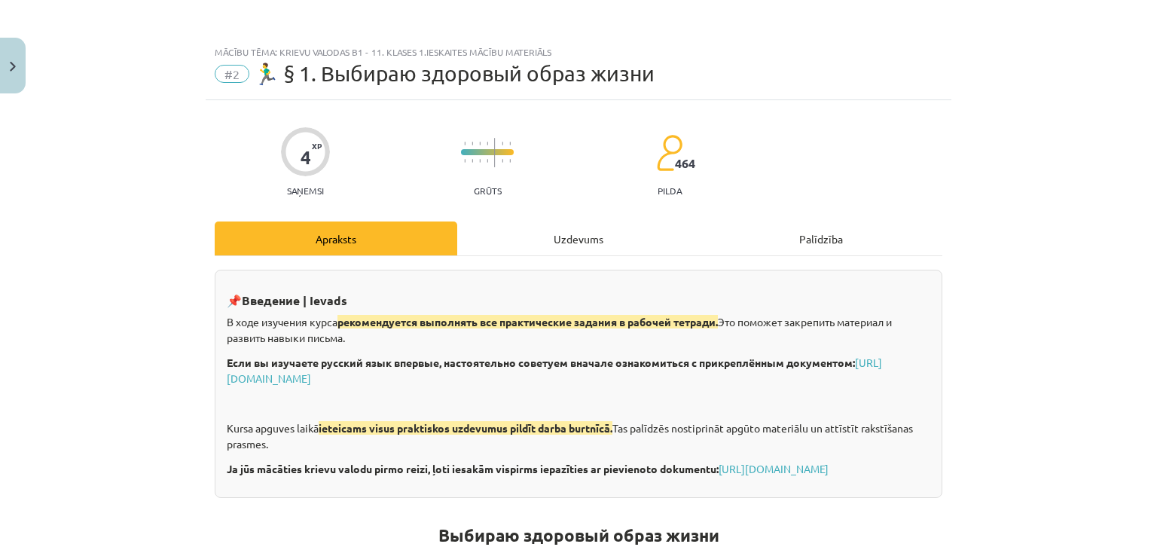
scroll to position [0, 0]
click at [561, 371] on link "[URL][DOMAIN_NAME]" at bounding box center [554, 370] width 655 height 29
click at [719, 475] on link "[URL][DOMAIN_NAME]" at bounding box center [774, 469] width 110 height 14
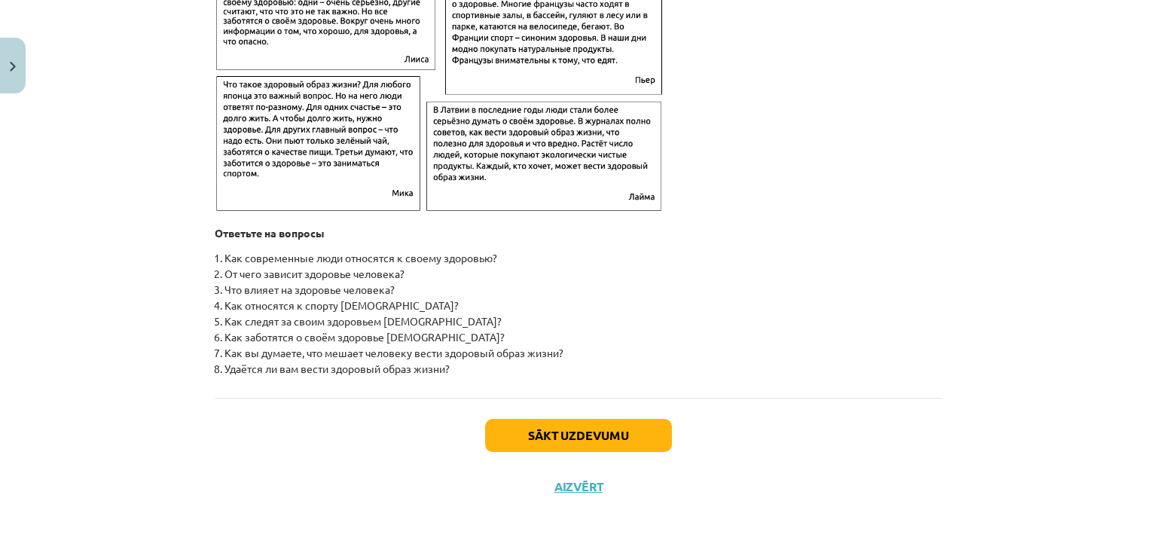
scroll to position [2420, 0]
click at [563, 432] on button "Sākt uzdevumu" at bounding box center [578, 435] width 187 height 33
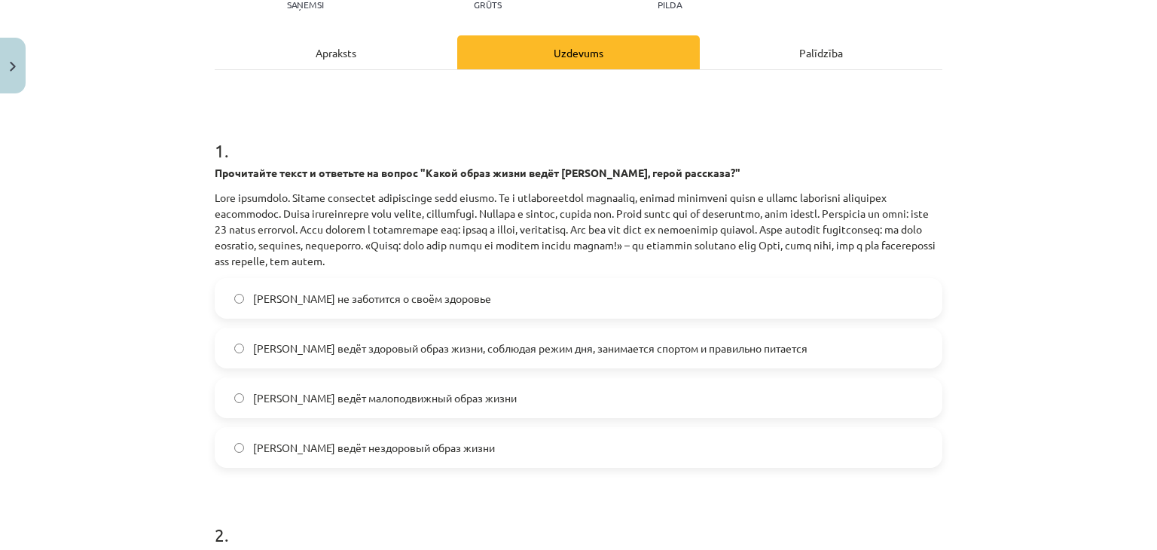
scroll to position [187, 0]
click at [841, 347] on label "[PERSON_NAME] ведёт здоровый образ жизни, соблюдая режим дня, занимается спорто…" at bounding box center [578, 347] width 725 height 38
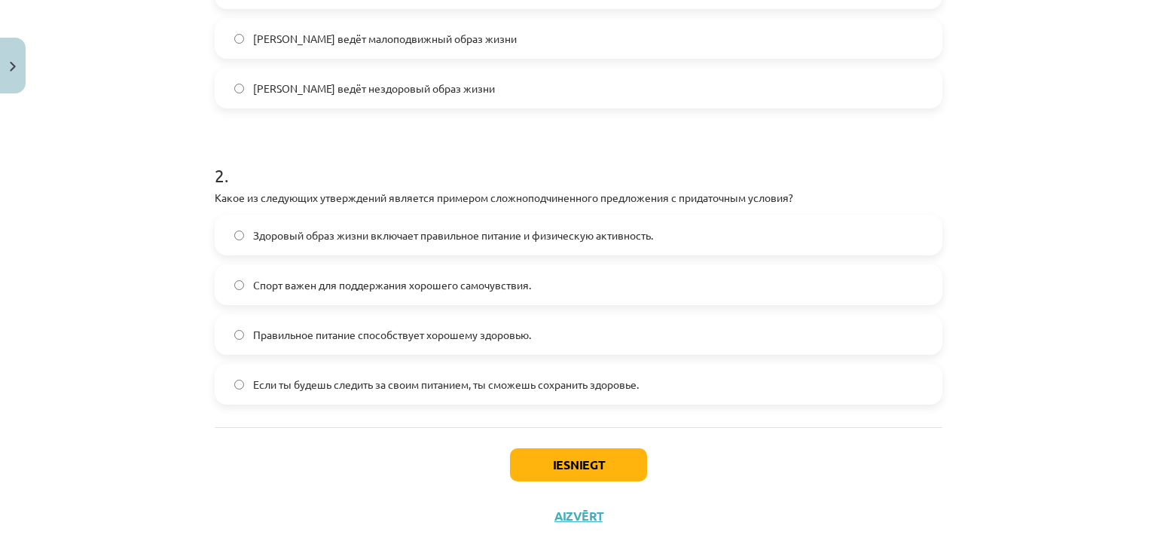
scroll to position [546, 0]
click at [551, 391] on label "Если ты будешь следить за своим питанием, ты сможешь сохранить здоровье." at bounding box center [578, 384] width 725 height 38
click at [563, 473] on button "Iesniegt" at bounding box center [578, 463] width 137 height 33
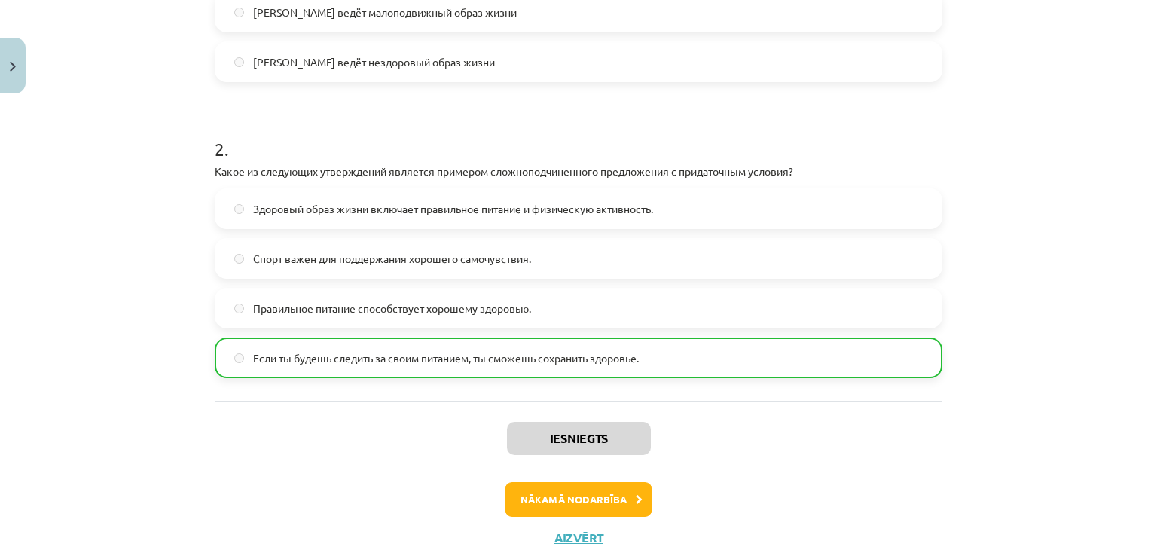
scroll to position [621, 0]
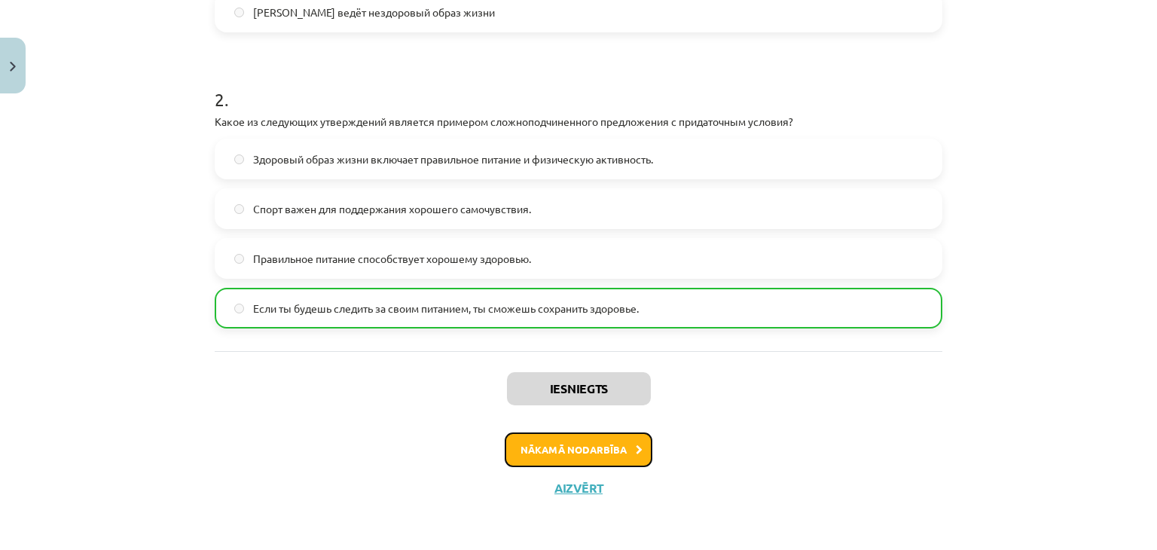
click at [613, 444] on button "Nākamā nodarbība" at bounding box center [579, 449] width 148 height 35
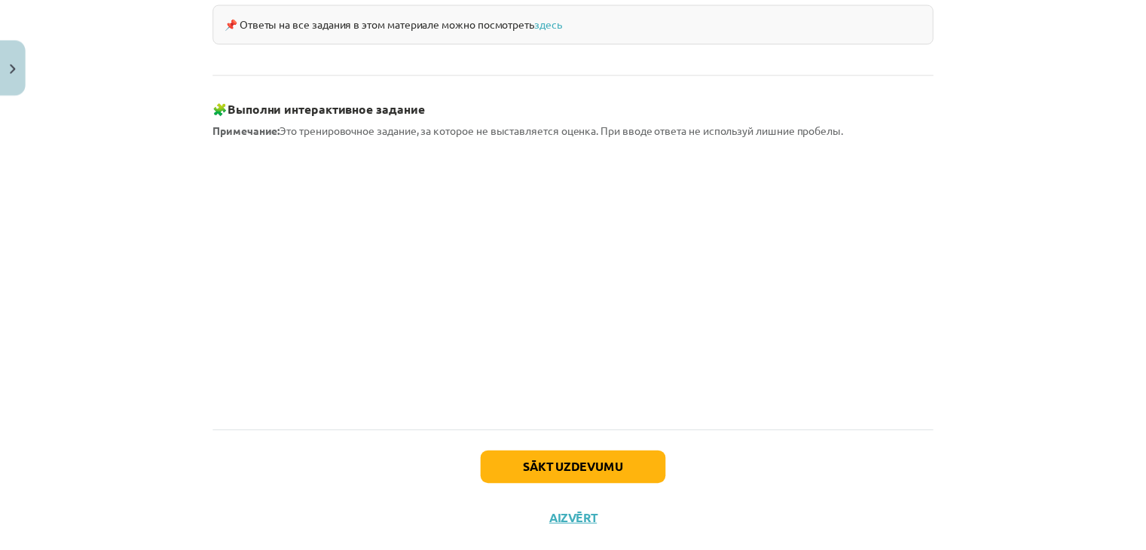
scroll to position [1357, 0]
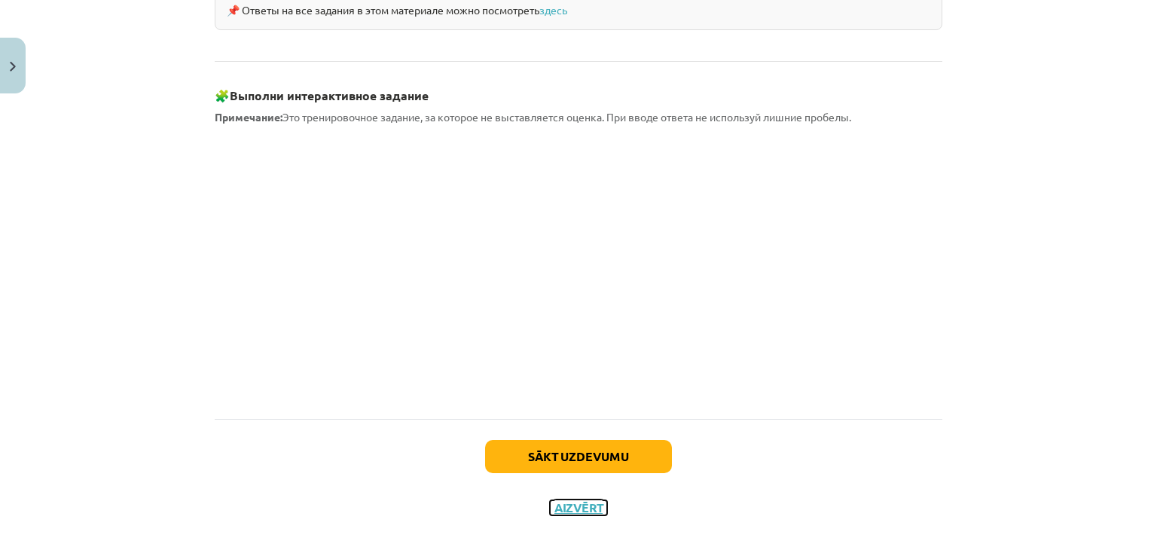
click at [576, 500] on button "Aizvērt" at bounding box center [578, 507] width 57 height 15
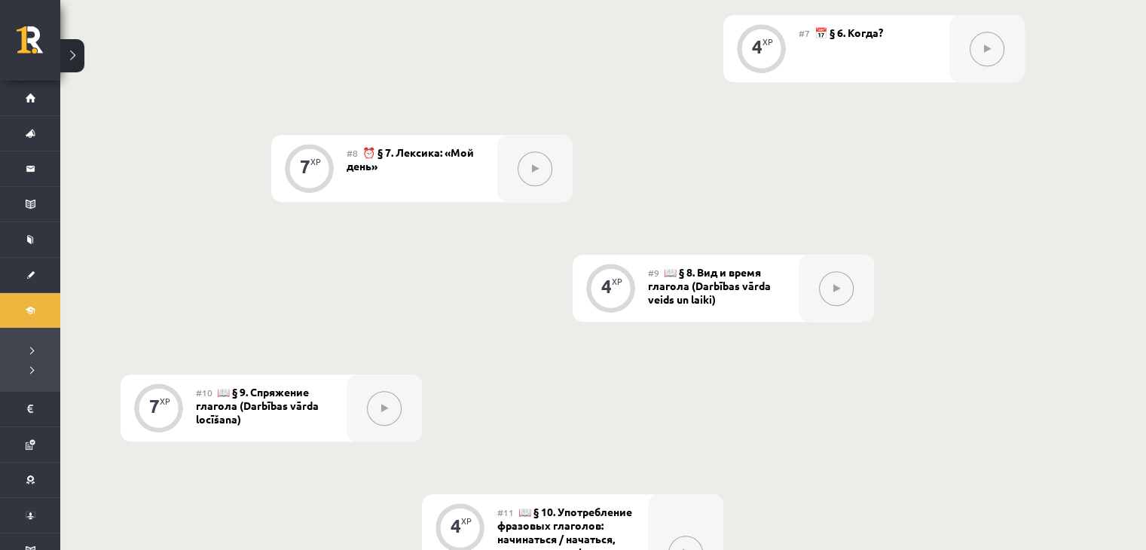
scroll to position [1208, 0]
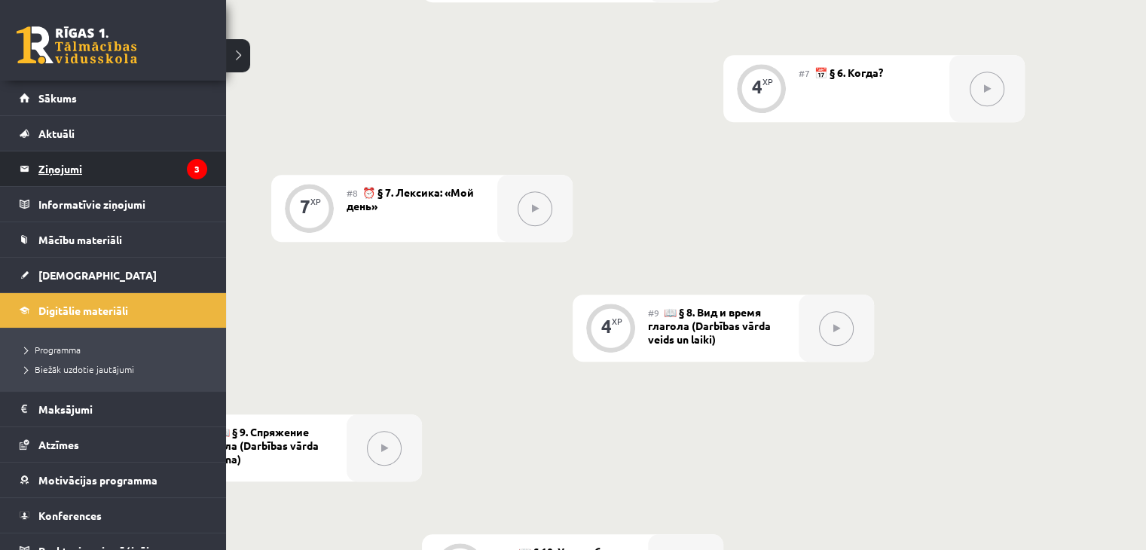
click at [52, 167] on legend "Ziņojumi 3" at bounding box center [122, 168] width 169 height 35
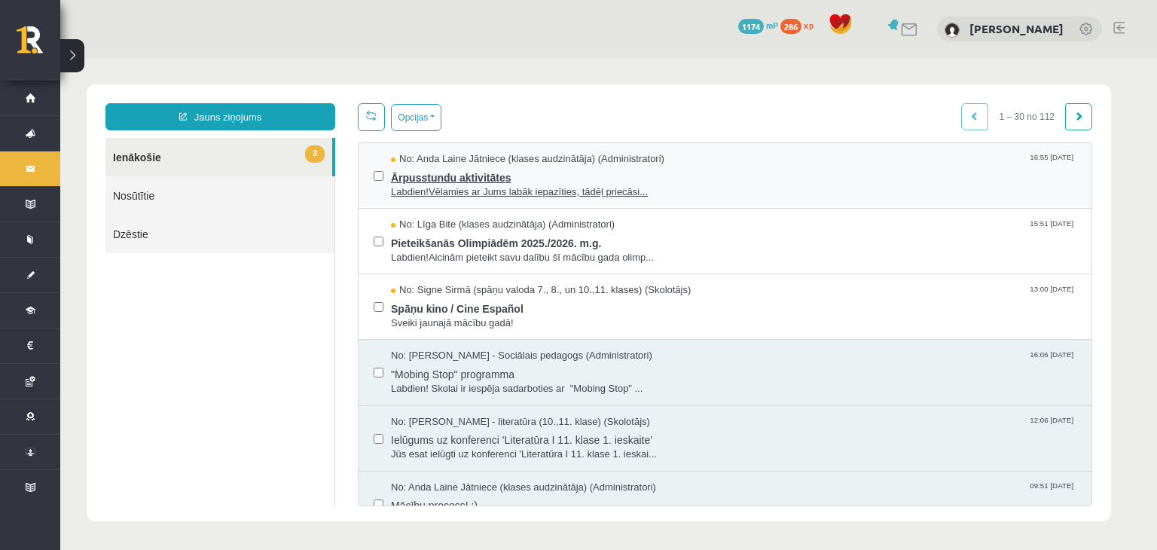
click at [450, 179] on span "Ārpusstundu aktivitātes" at bounding box center [733, 175] width 685 height 19
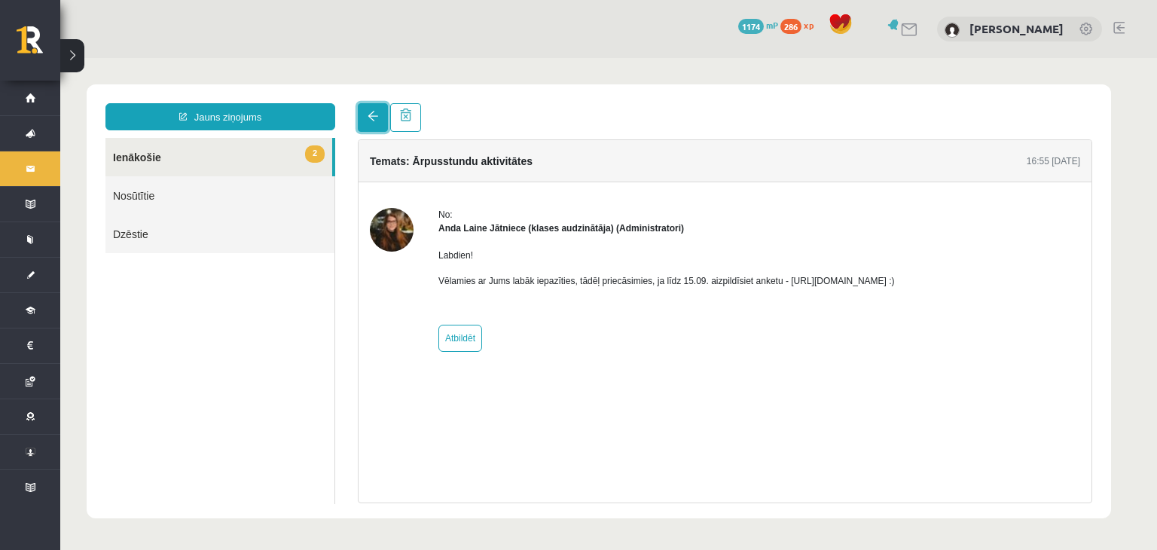
click at [366, 116] on link at bounding box center [373, 117] width 30 height 29
